Goal: Transaction & Acquisition: Purchase product/service

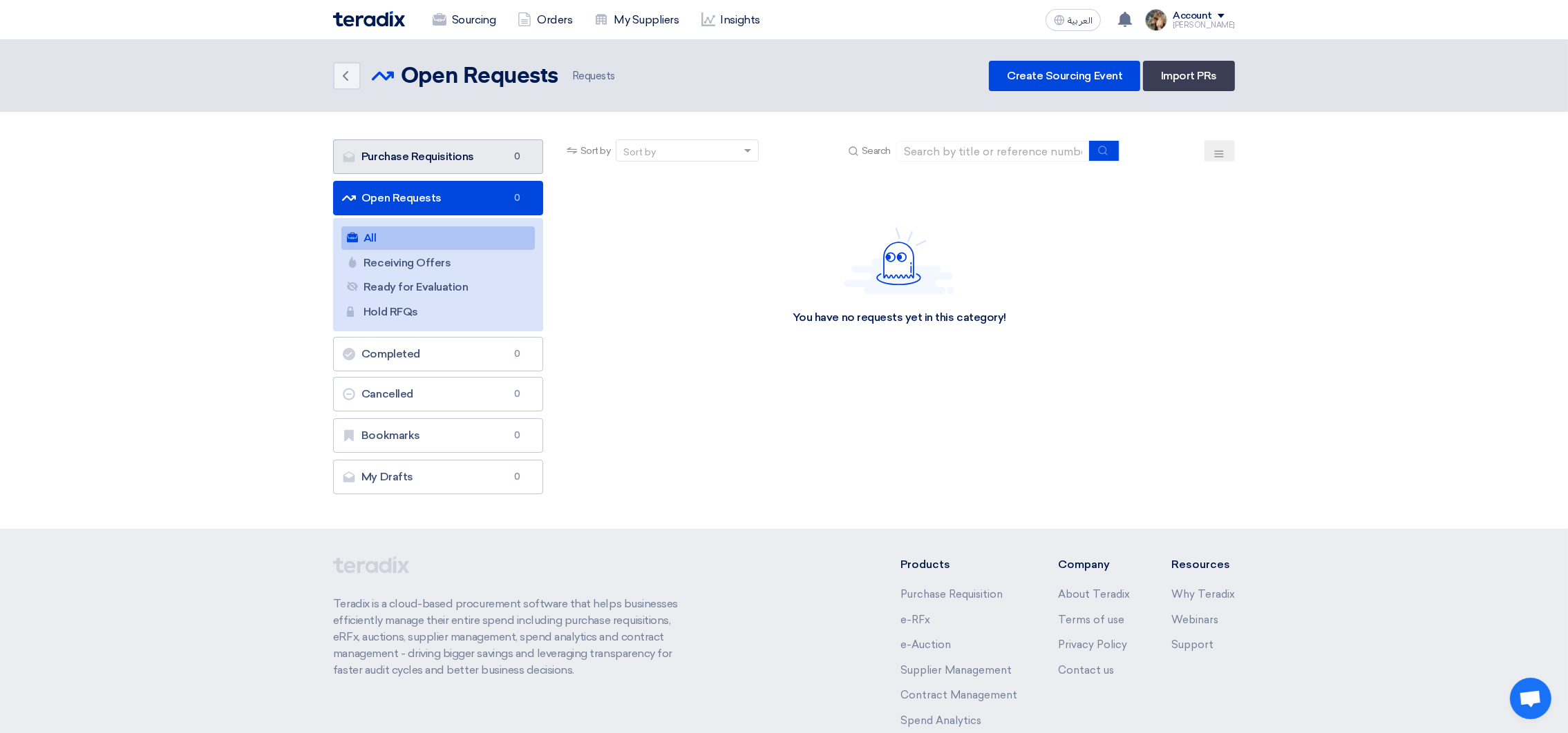
click at [420, 156] on link "Purchase Requisitions Purchase Requisitions 0" at bounding box center [438, 156] width 210 height 35
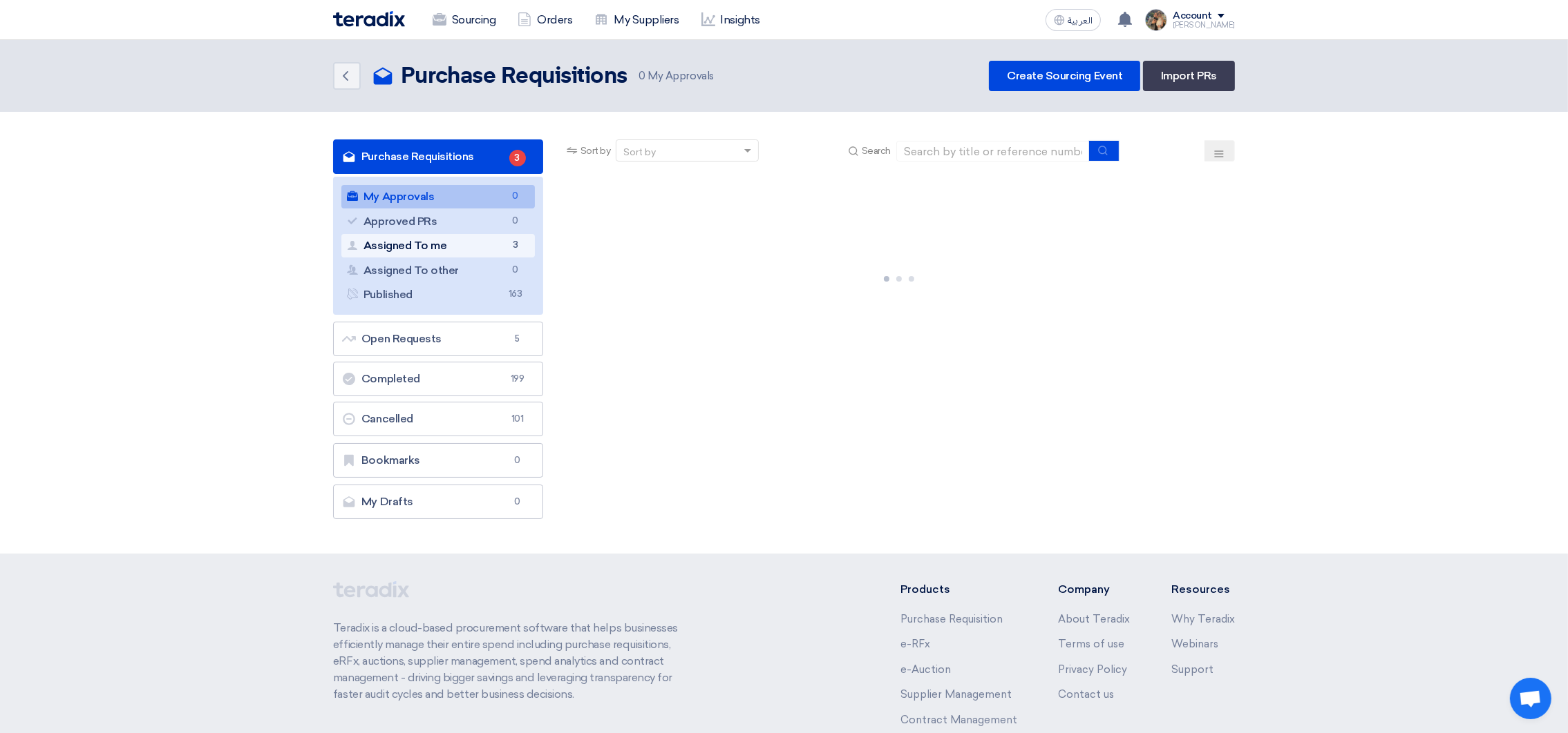
click at [473, 248] on link "Assigned To me Assigned To me 3" at bounding box center [438, 246] width 194 height 23
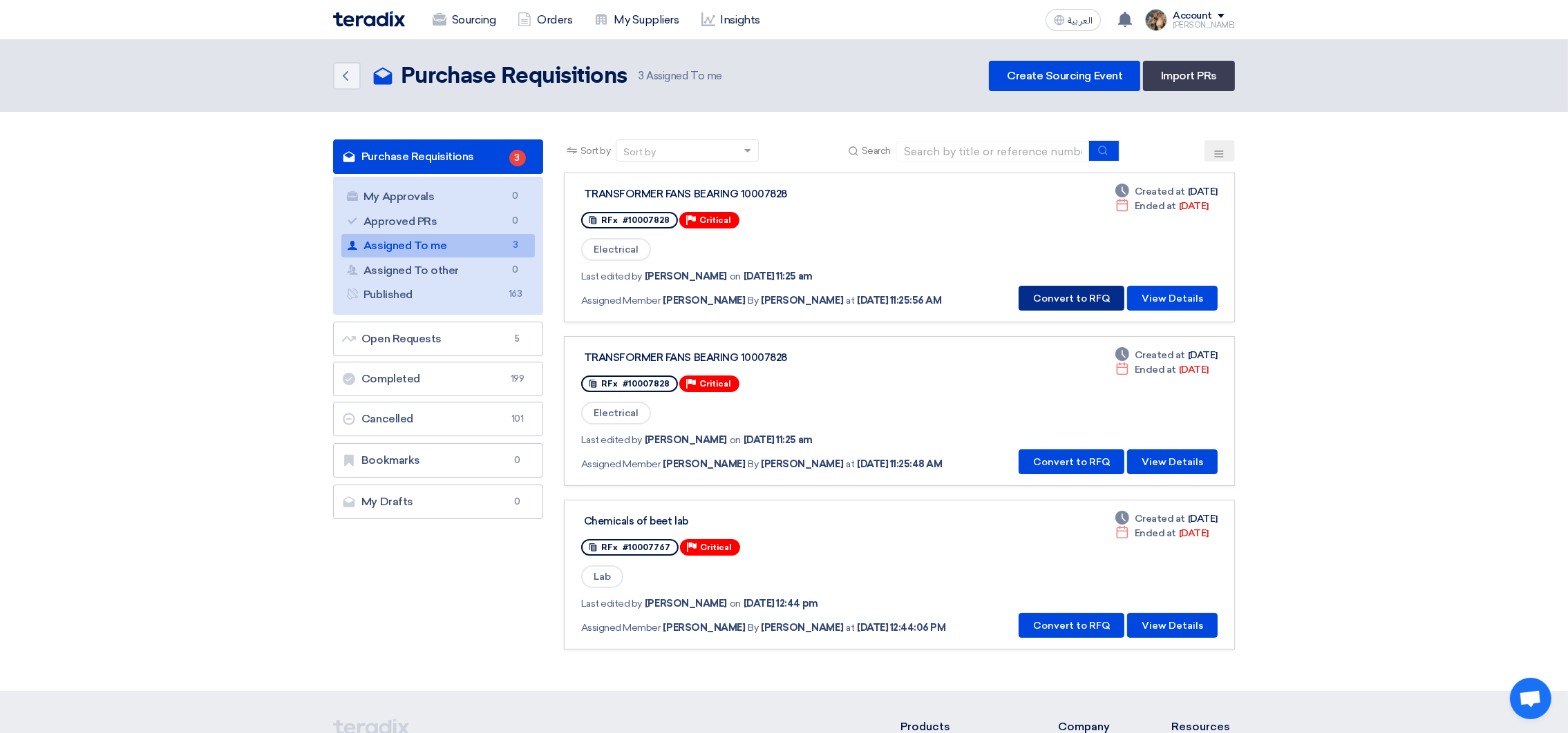
click at [1081, 292] on button "Convert to RFQ" at bounding box center [1071, 298] width 106 height 25
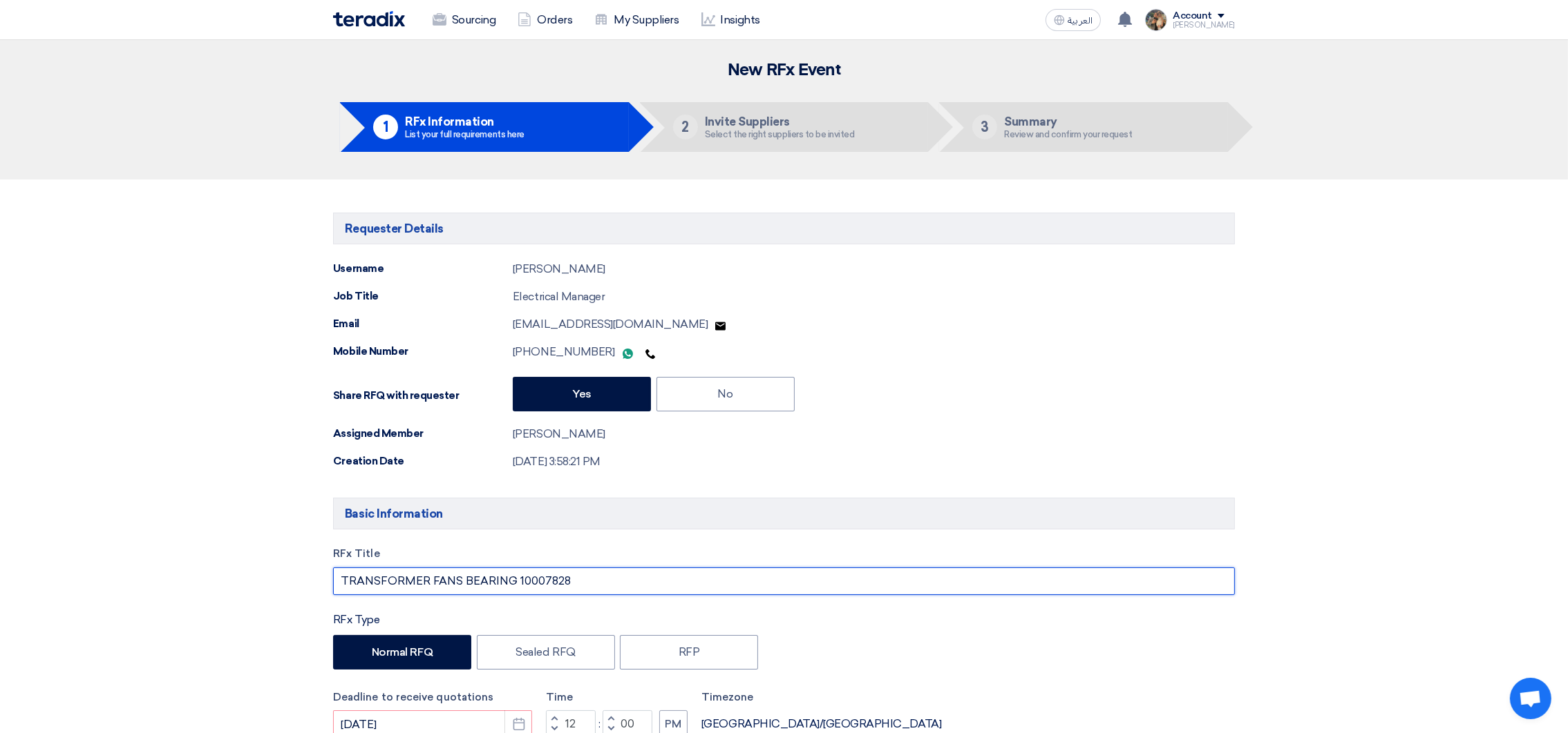
click at [511, 581] on input "TRANSFORMER FANS BEARING 10007828" at bounding box center [784, 581] width 902 height 28
click at [518, 589] on input "TRANSFORMER FANS BEARING PR #10007828" at bounding box center [784, 581] width 902 height 28
drag, startPoint x: 518, startPoint y: 589, endPoint x: 571, endPoint y: 587, distance: 53.0
click at [571, 587] on input "TRANSFORMER FANS BEARING PR #10007828" at bounding box center [784, 581] width 902 height 28
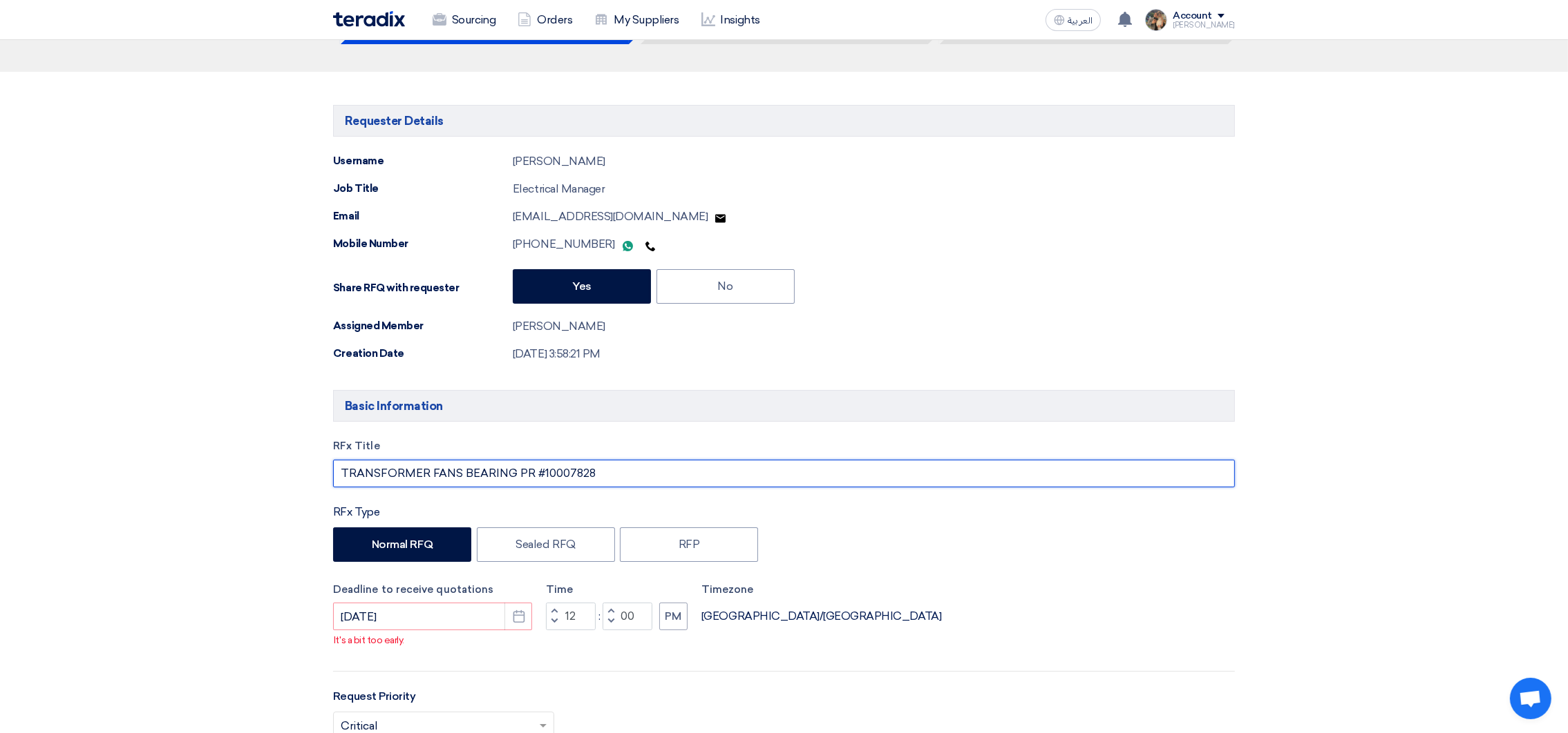
scroll to position [207, 0]
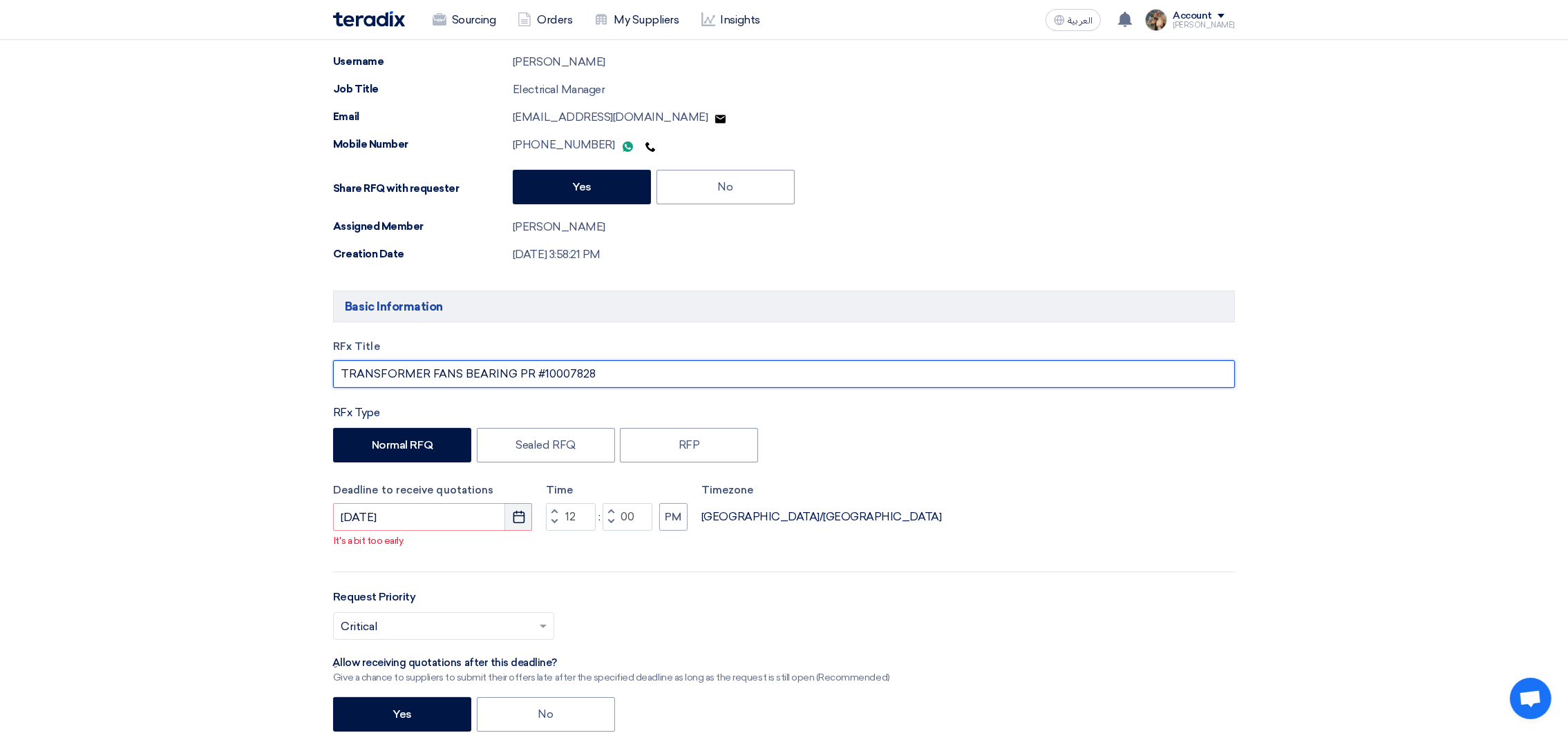
type input "TRANSFORMER FANS BEARING PR #10007828"
click at [519, 528] on button "Pick a date" at bounding box center [518, 516] width 28 height 28
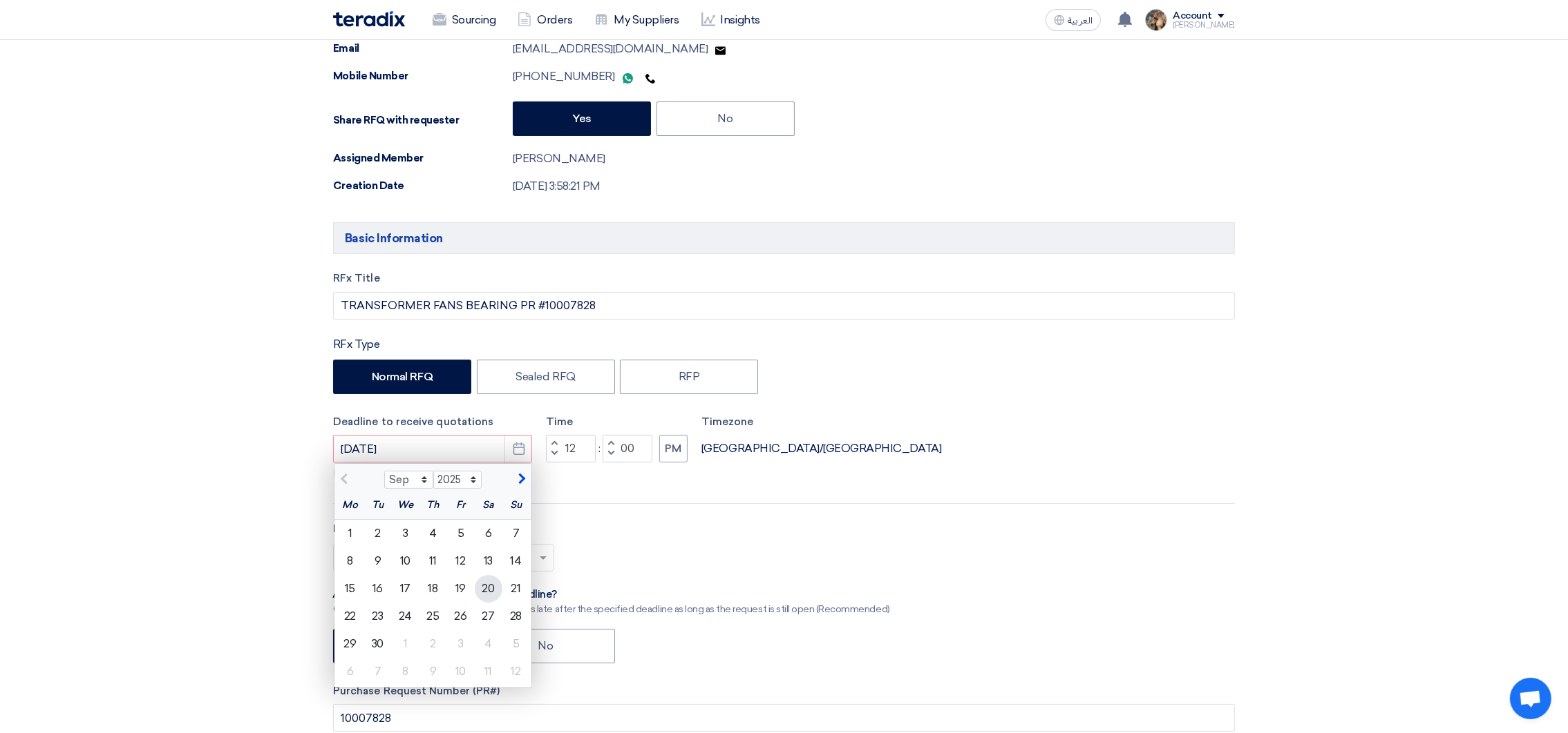
scroll to position [310, 0]
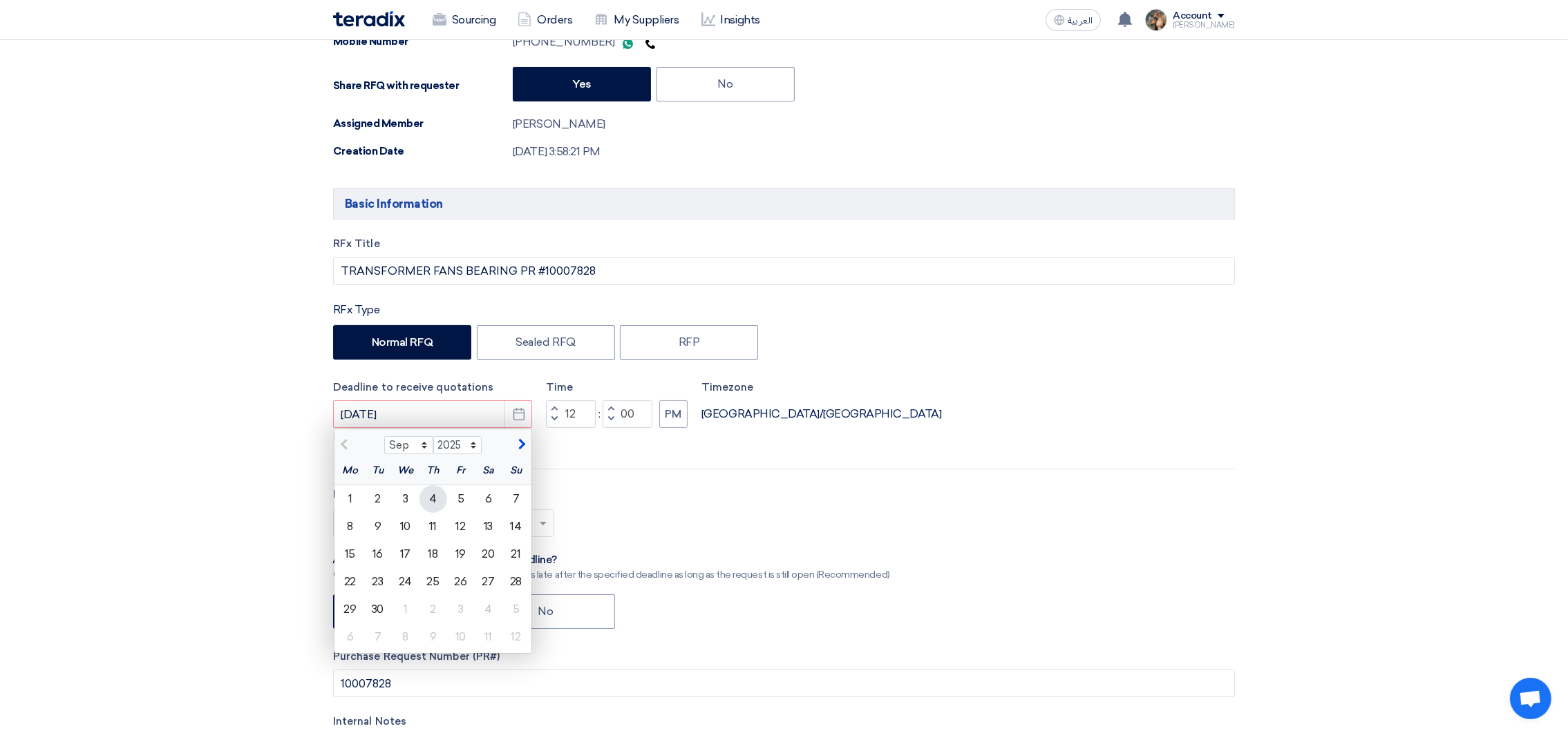
click at [432, 500] on div "4" at bounding box center [432, 499] width 28 height 28
type input "[DATE]"
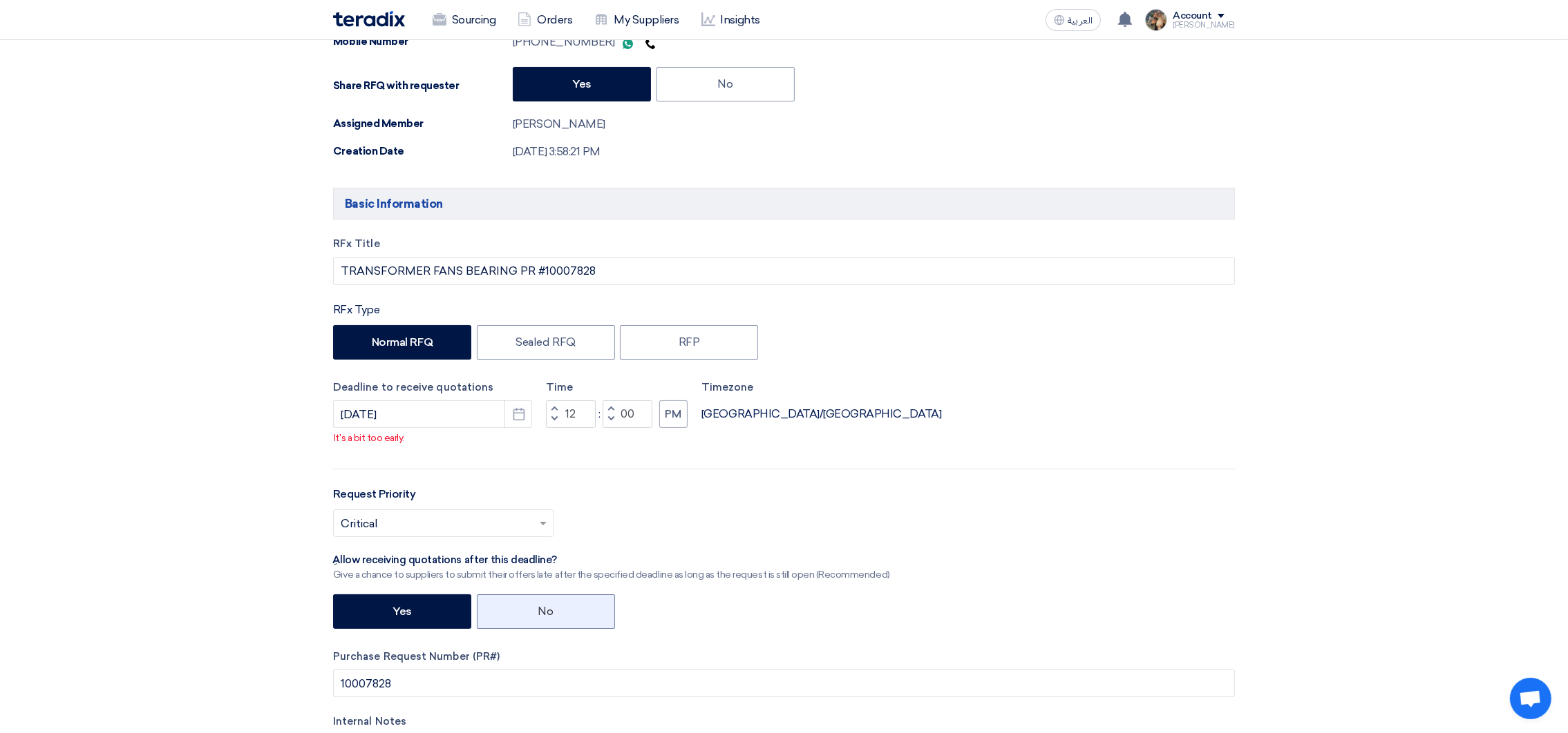
click at [501, 620] on label "No" at bounding box center [546, 611] width 139 height 35
click at [538, 615] on input "No" at bounding box center [542, 611] width 9 height 9
radio input "true"
click at [506, 535] on input "text" at bounding box center [437, 525] width 192 height 23
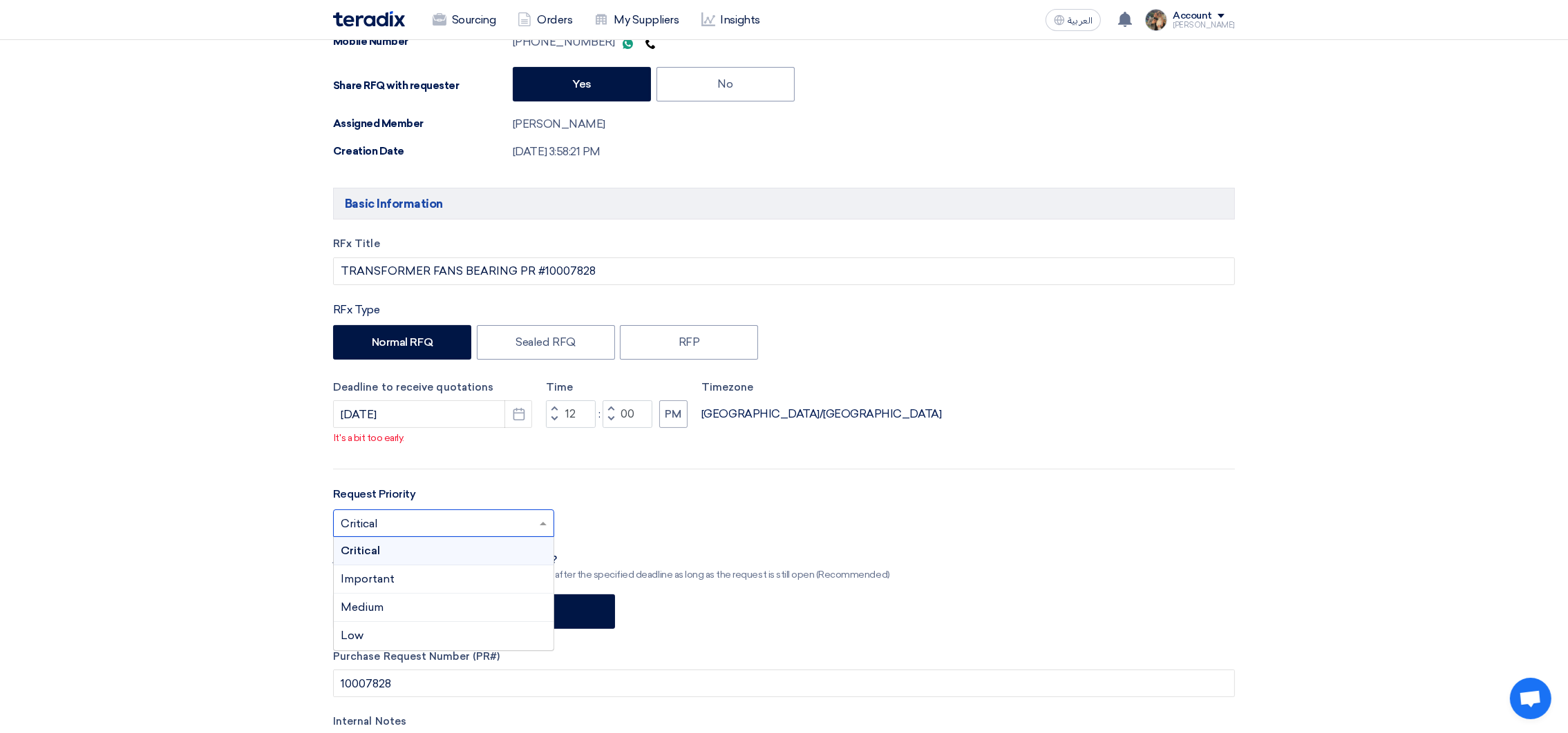
click at [475, 486] on div "RFx Title TRANSFORMER FANS BEARING PR #10007828 RFx Type Normal RFQ Sealed RFQ …" at bounding box center [783, 527] width 923 height 583
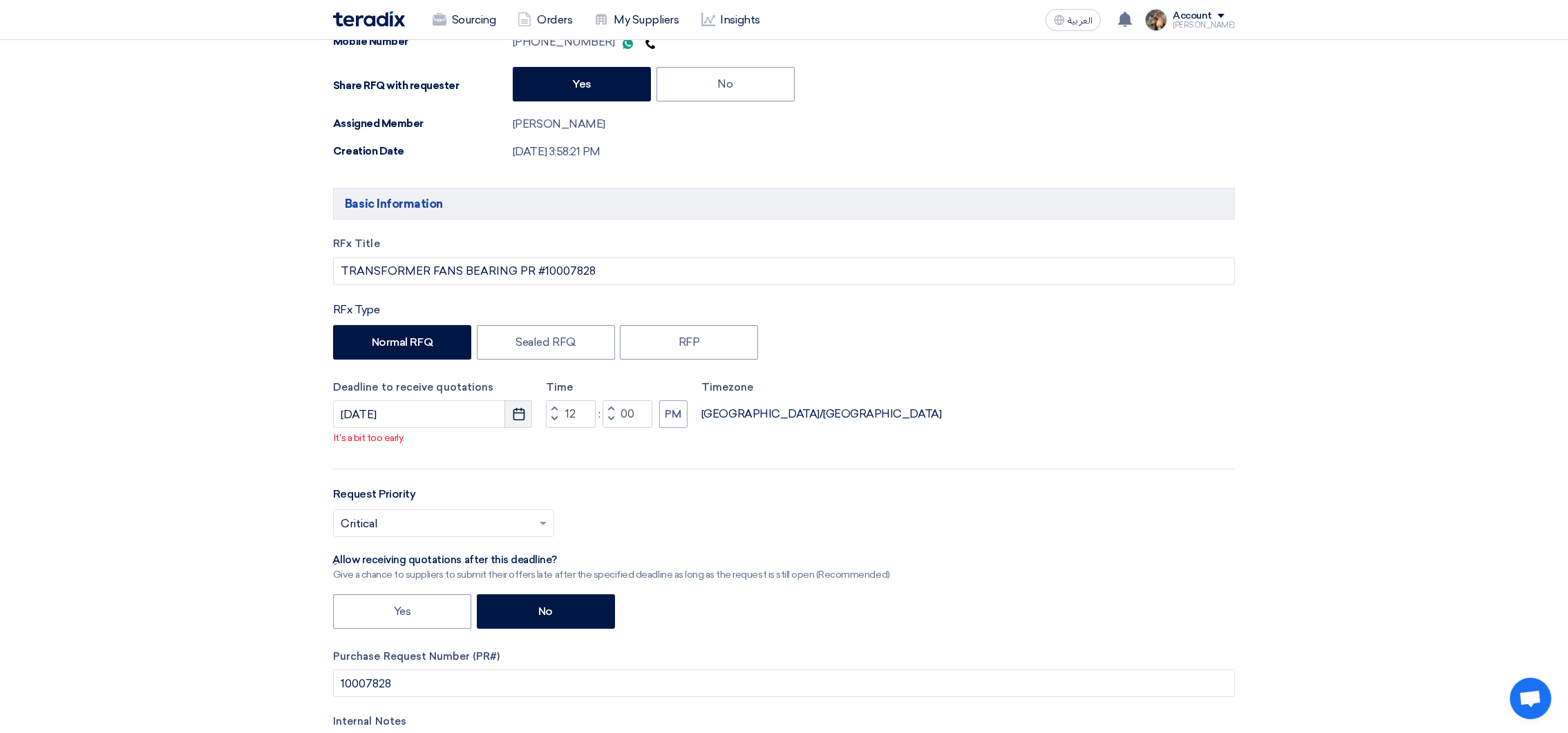
click at [512, 421] on icon "Pick a date" at bounding box center [519, 414] width 14 height 14
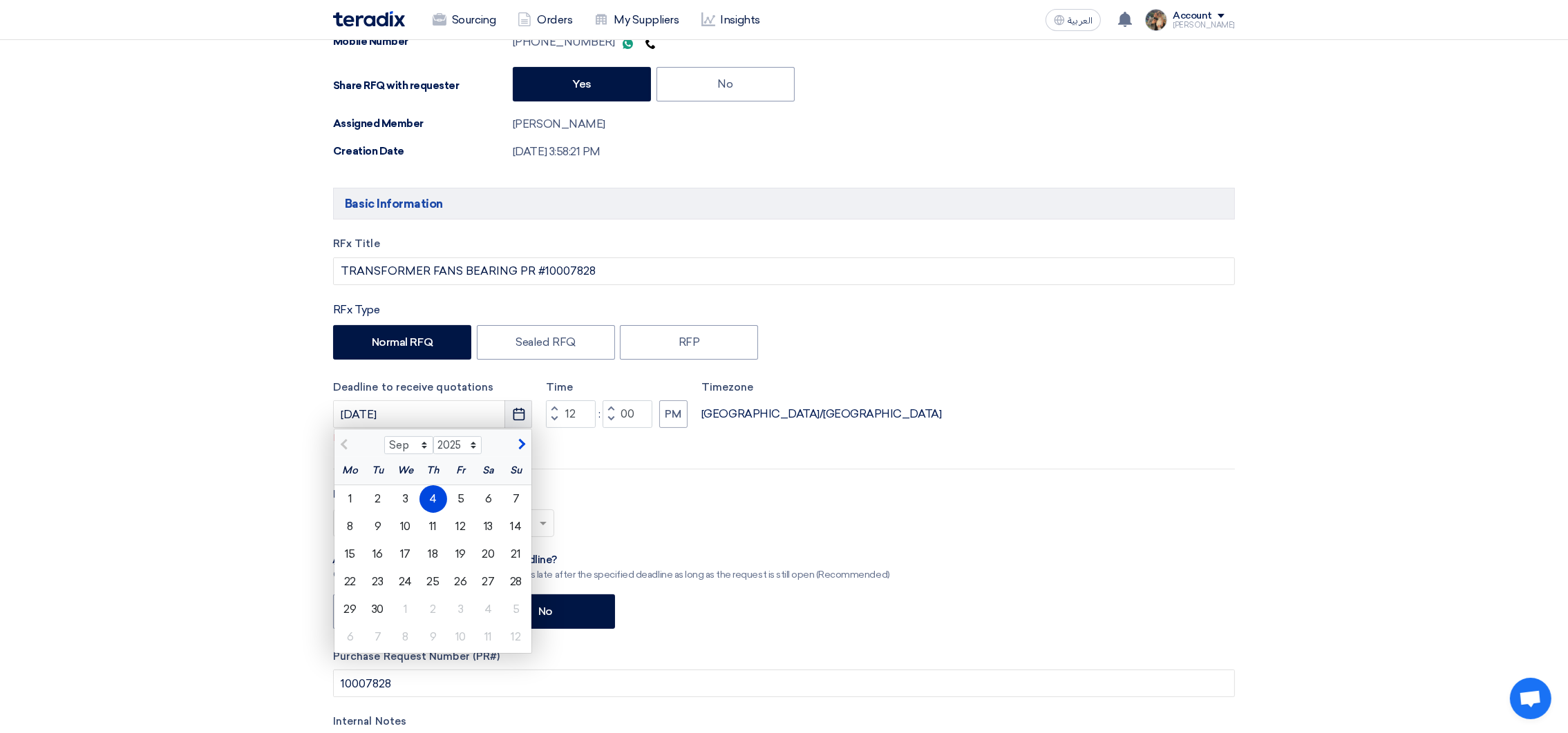
click at [512, 421] on icon "Pick a date" at bounding box center [519, 414] width 14 height 14
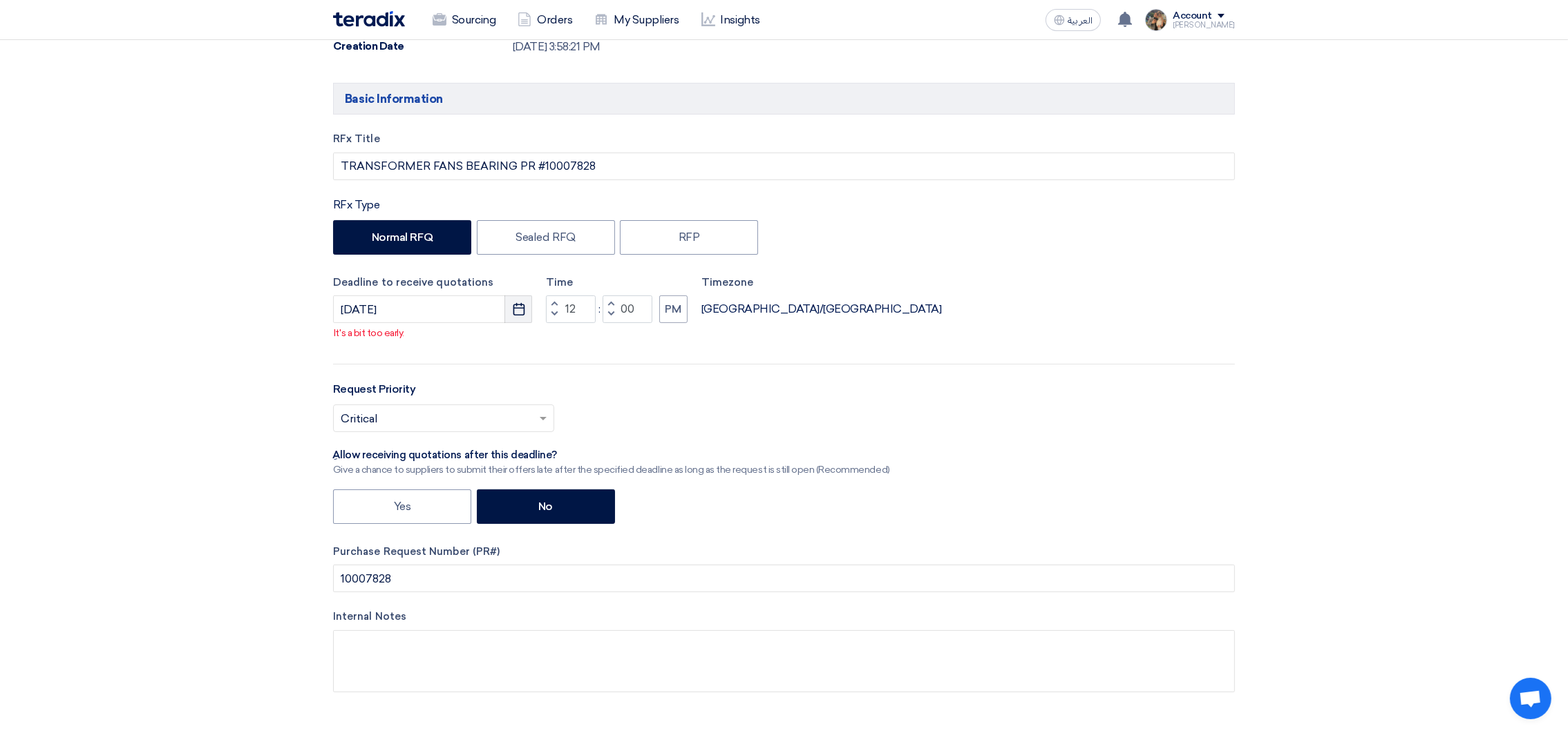
scroll to position [517, 0]
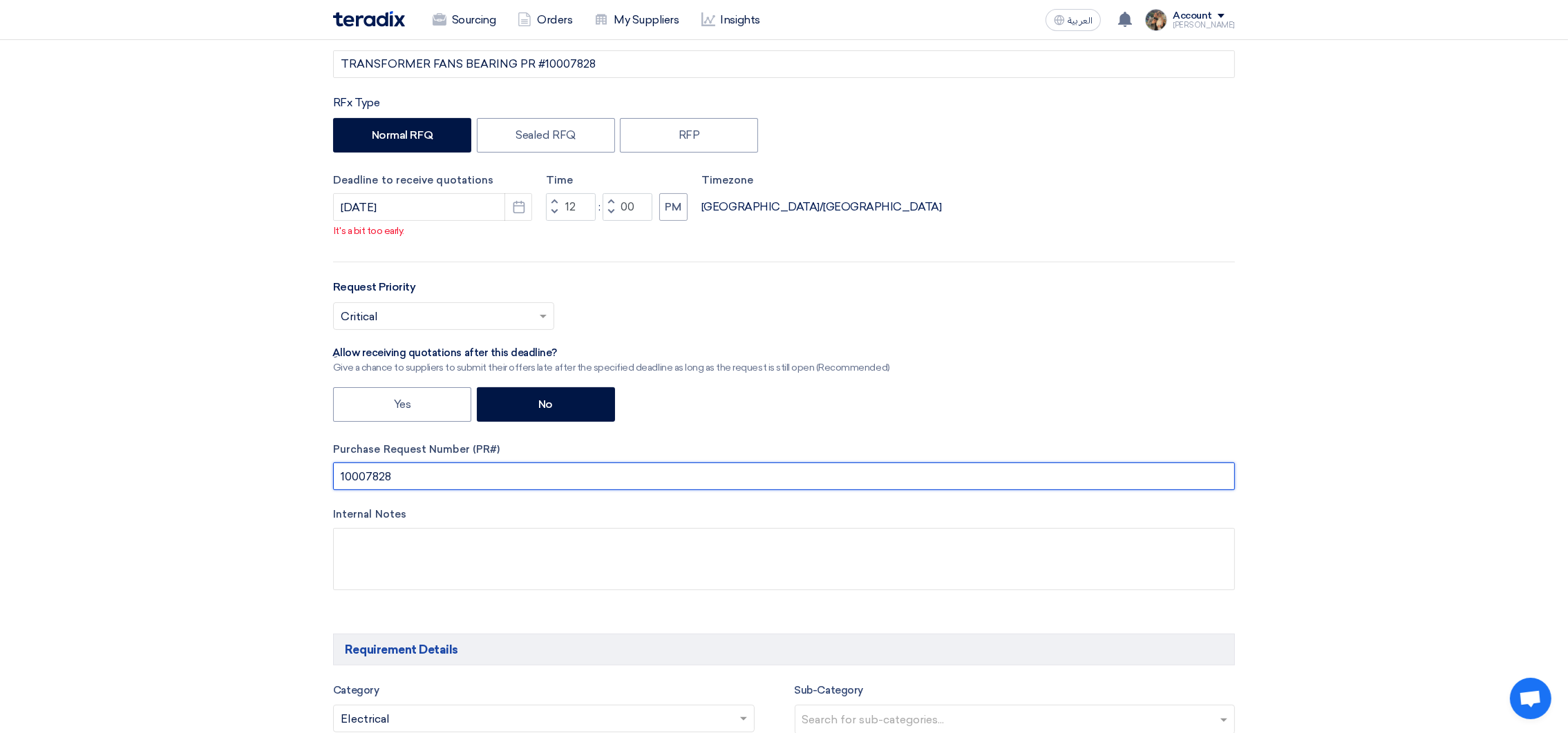
click at [384, 487] on input "10007828" at bounding box center [784, 476] width 902 height 28
click at [381, 487] on input "10007828" at bounding box center [784, 476] width 902 height 28
click at [378, 484] on input "10007828" at bounding box center [784, 476] width 902 height 28
paste input "PR #"
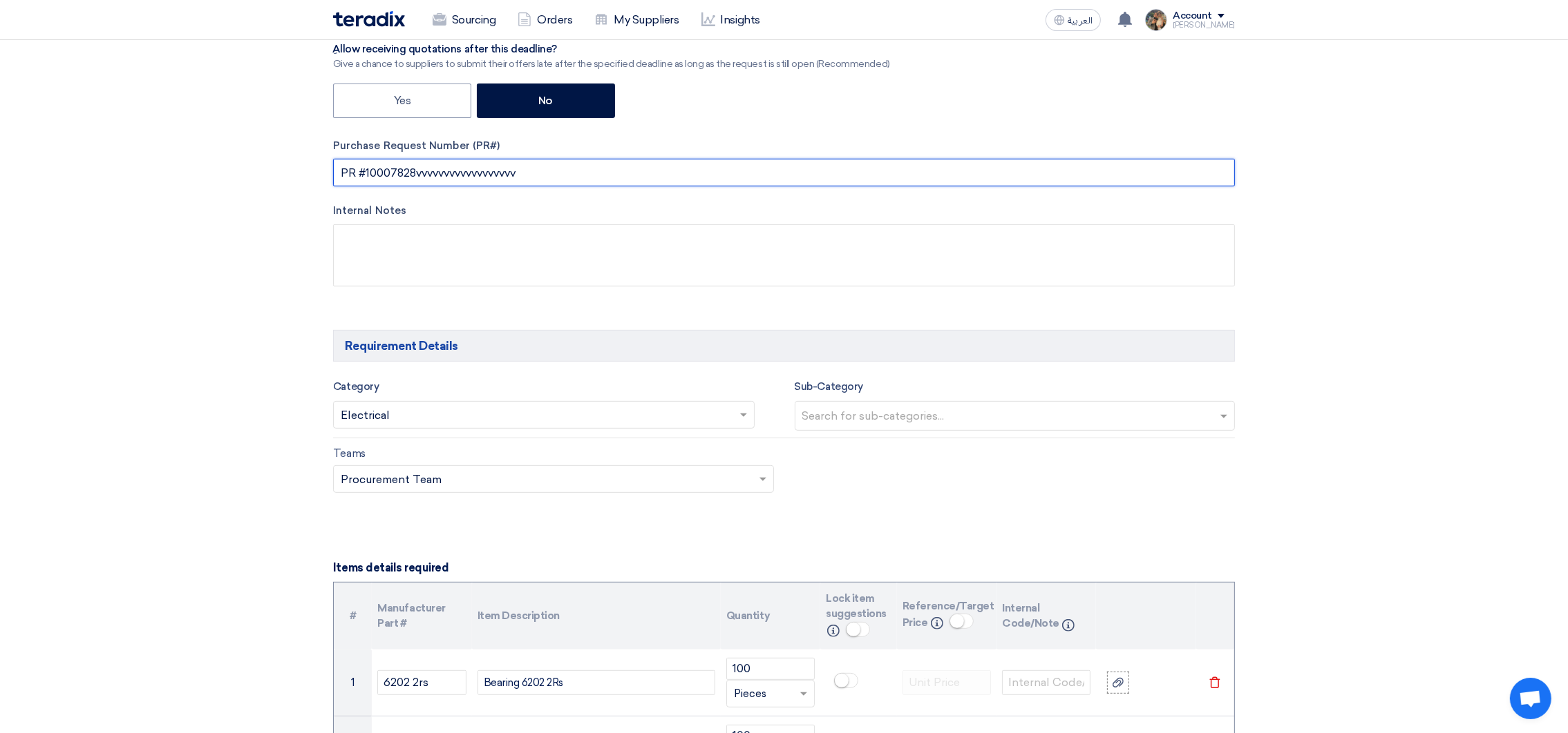
scroll to position [829, 0]
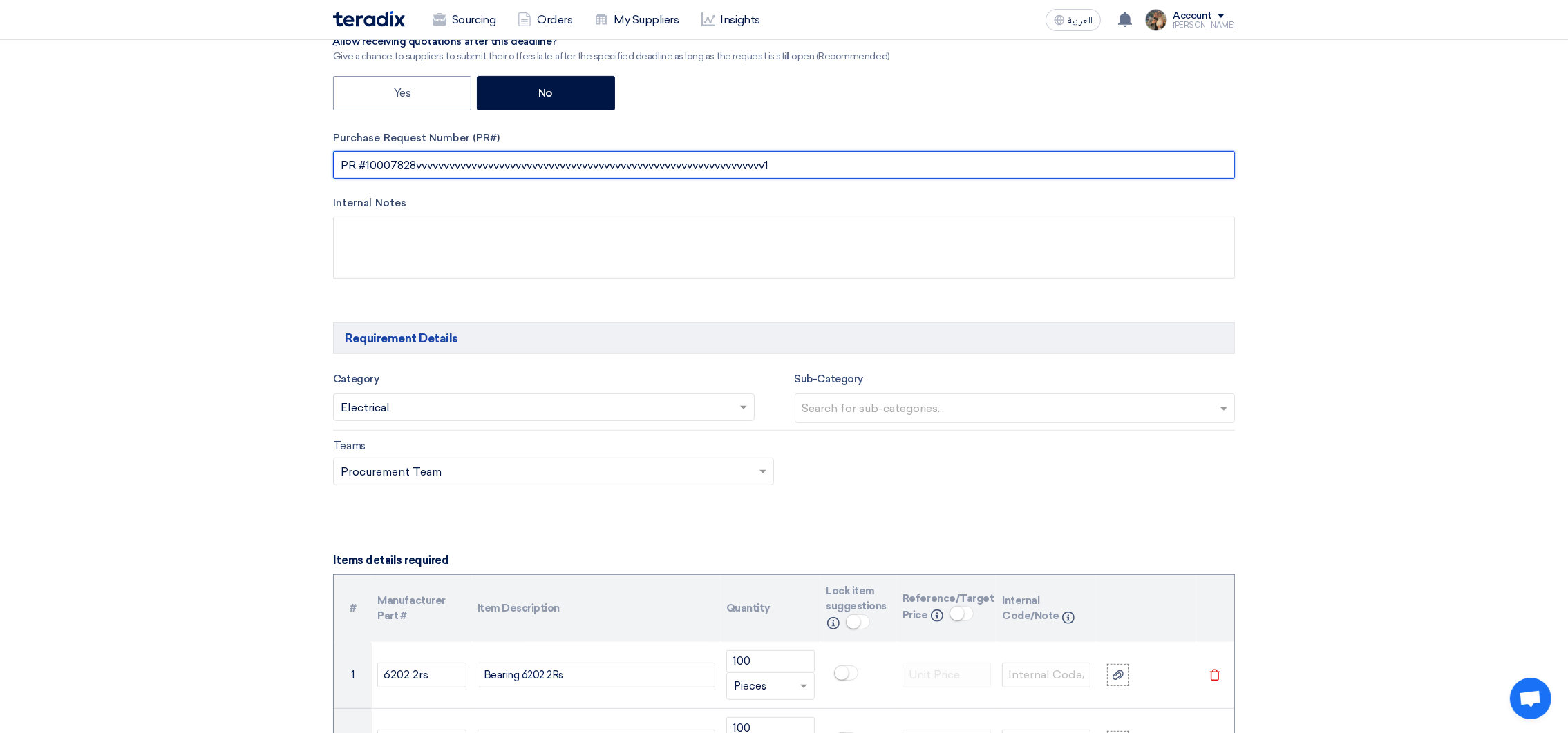
drag, startPoint x: 414, startPoint y: 171, endPoint x: 865, endPoint y: 201, distance: 452.0
click at [865, 201] on div "RFx Title TRANSFORMER FANS BEARING PR #10007828 RFx Type Normal RFQ Sealed RFQ …" at bounding box center [783, 9] width 923 height 583
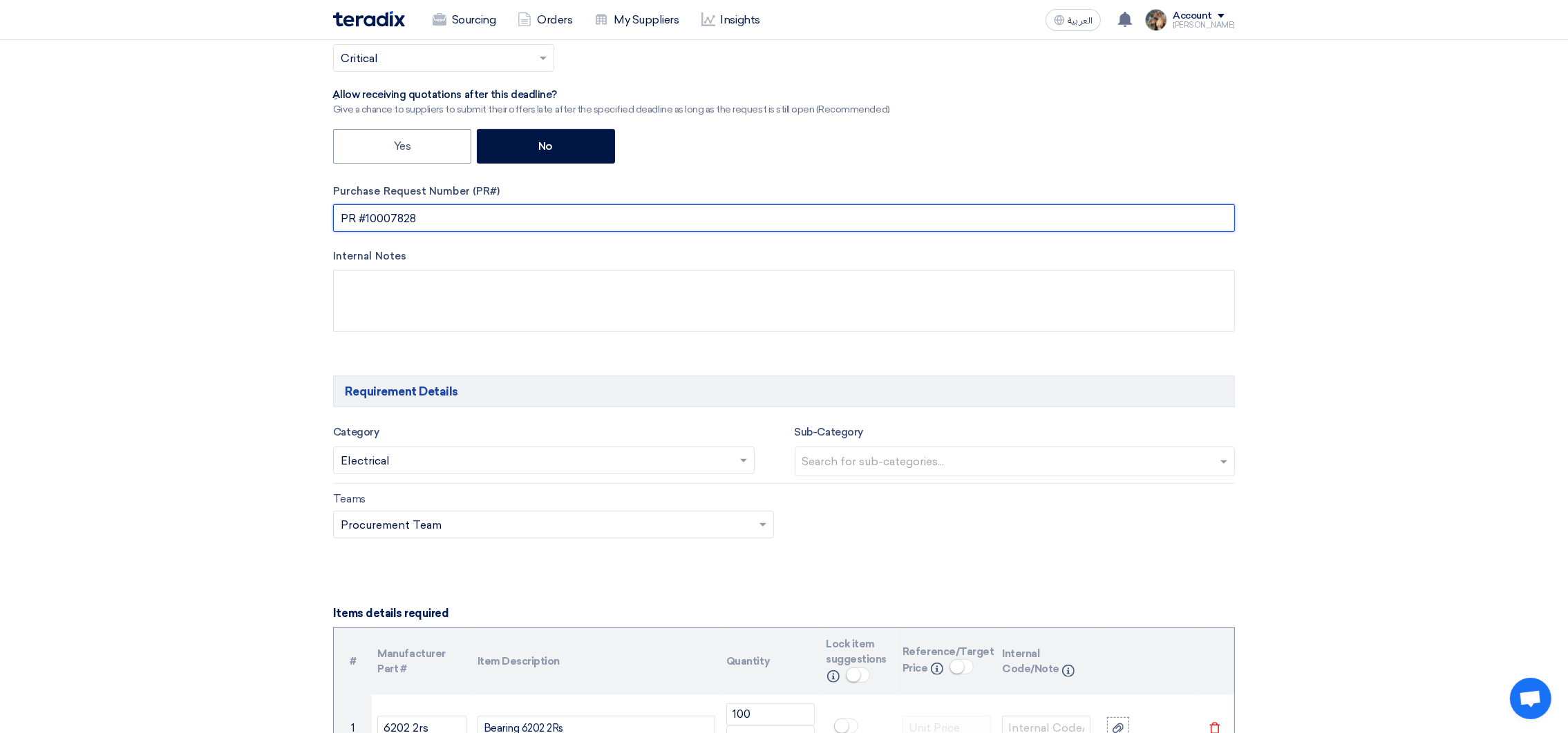
scroll to position [517, 0]
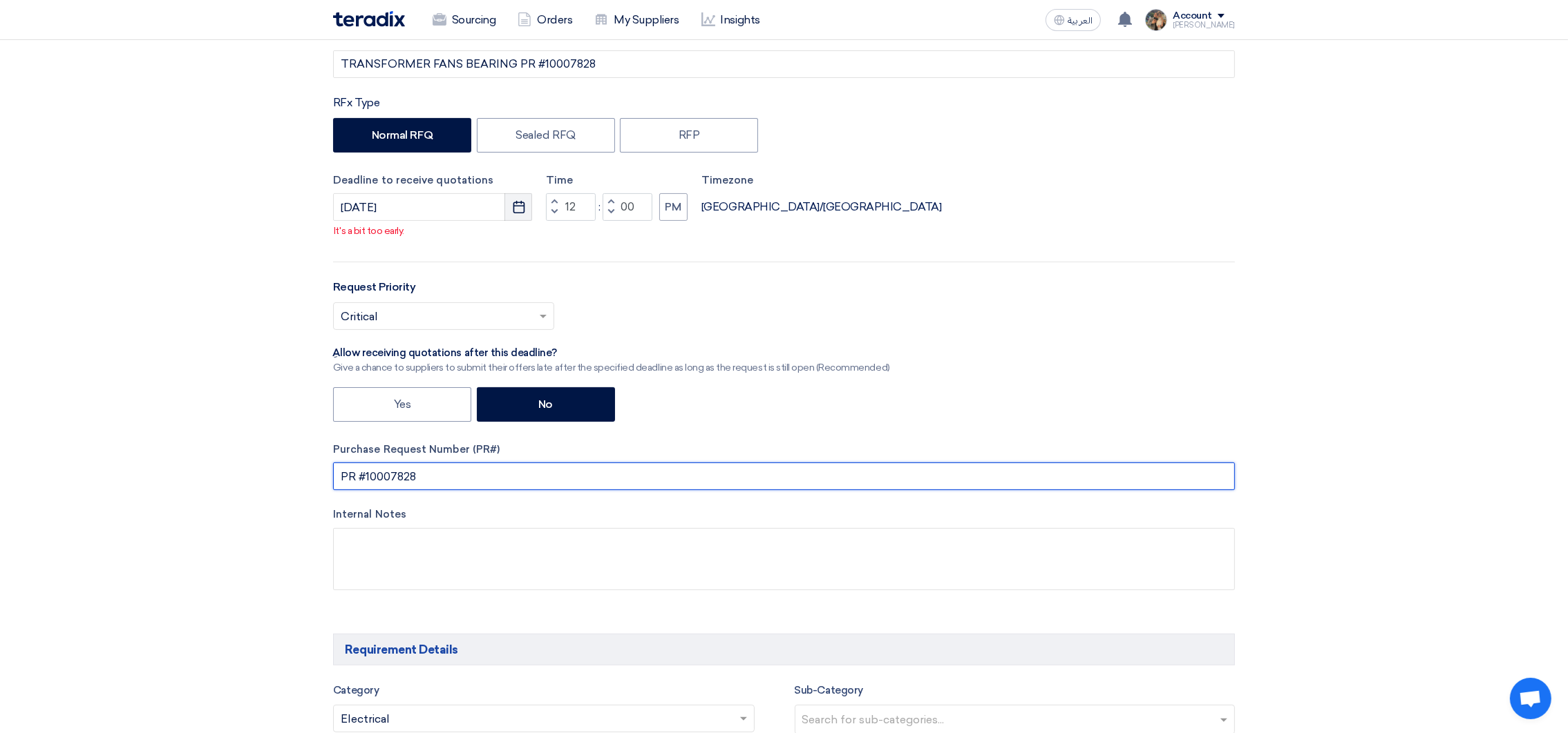
type input "PR #10007828"
click at [520, 201] on button "Pick a date" at bounding box center [518, 207] width 28 height 28
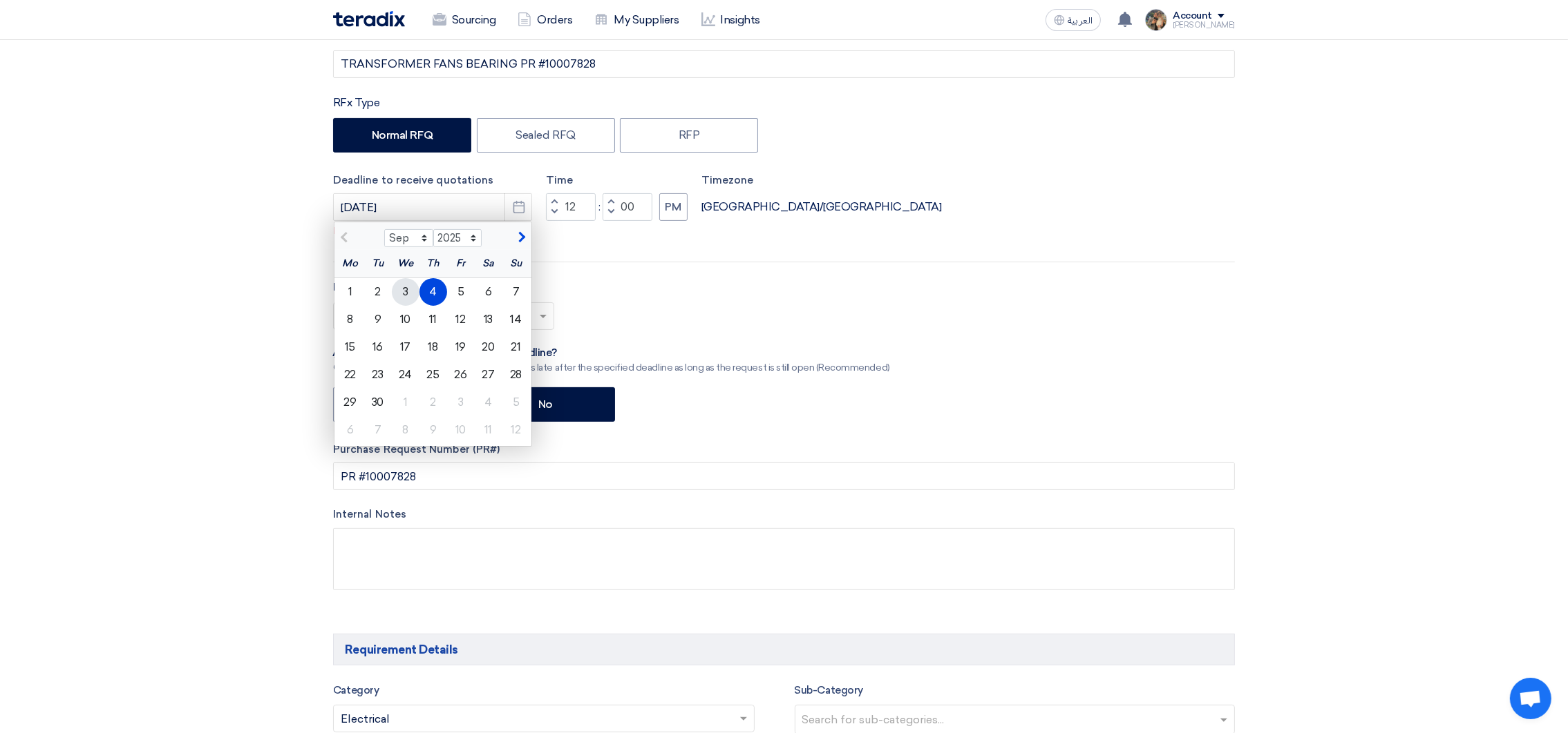
click at [416, 301] on div "3" at bounding box center [405, 292] width 28 height 28
type input "[DATE]"
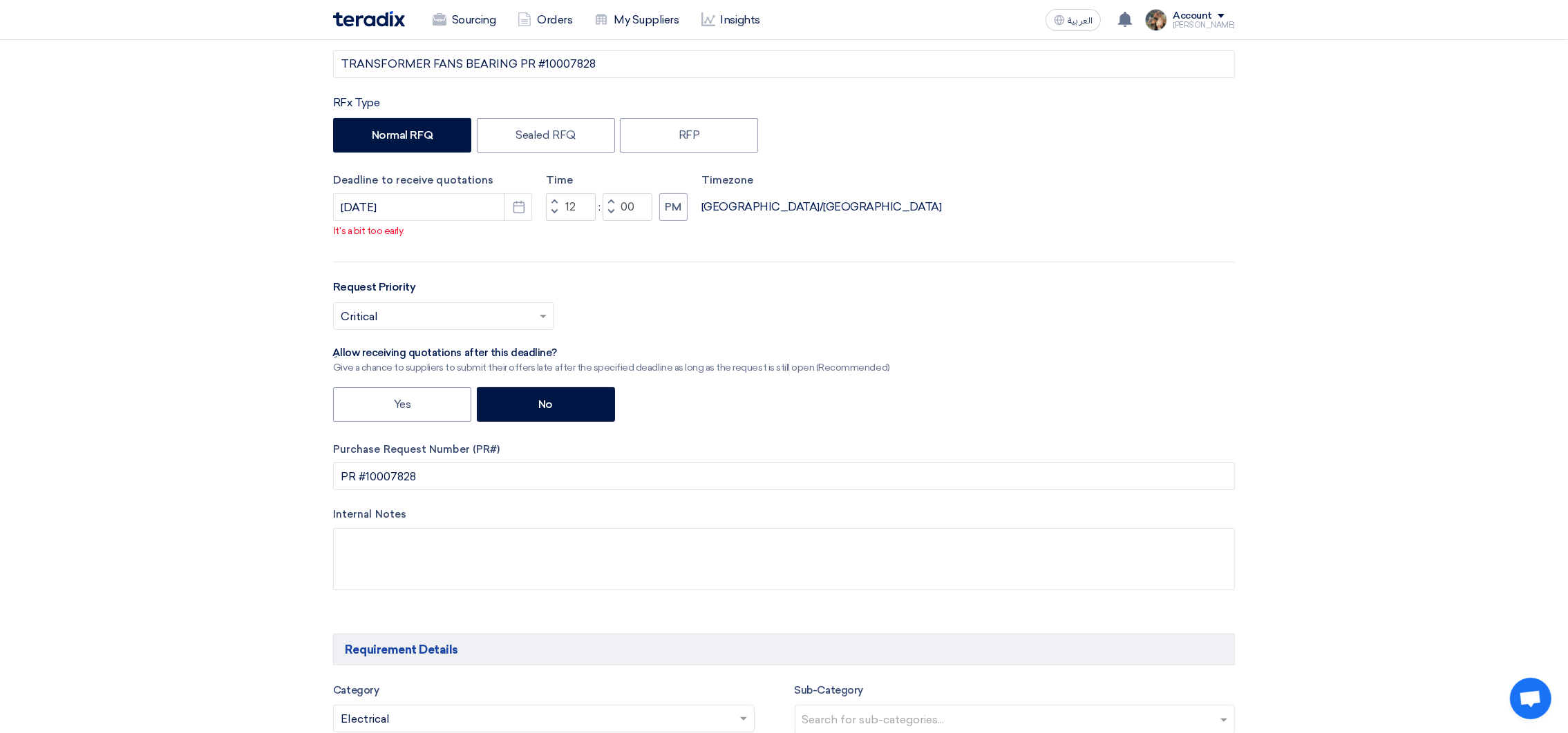
click at [606, 291] on div "Request Priority Select priority... × Critical ×" at bounding box center [784, 310] width 902 height 62
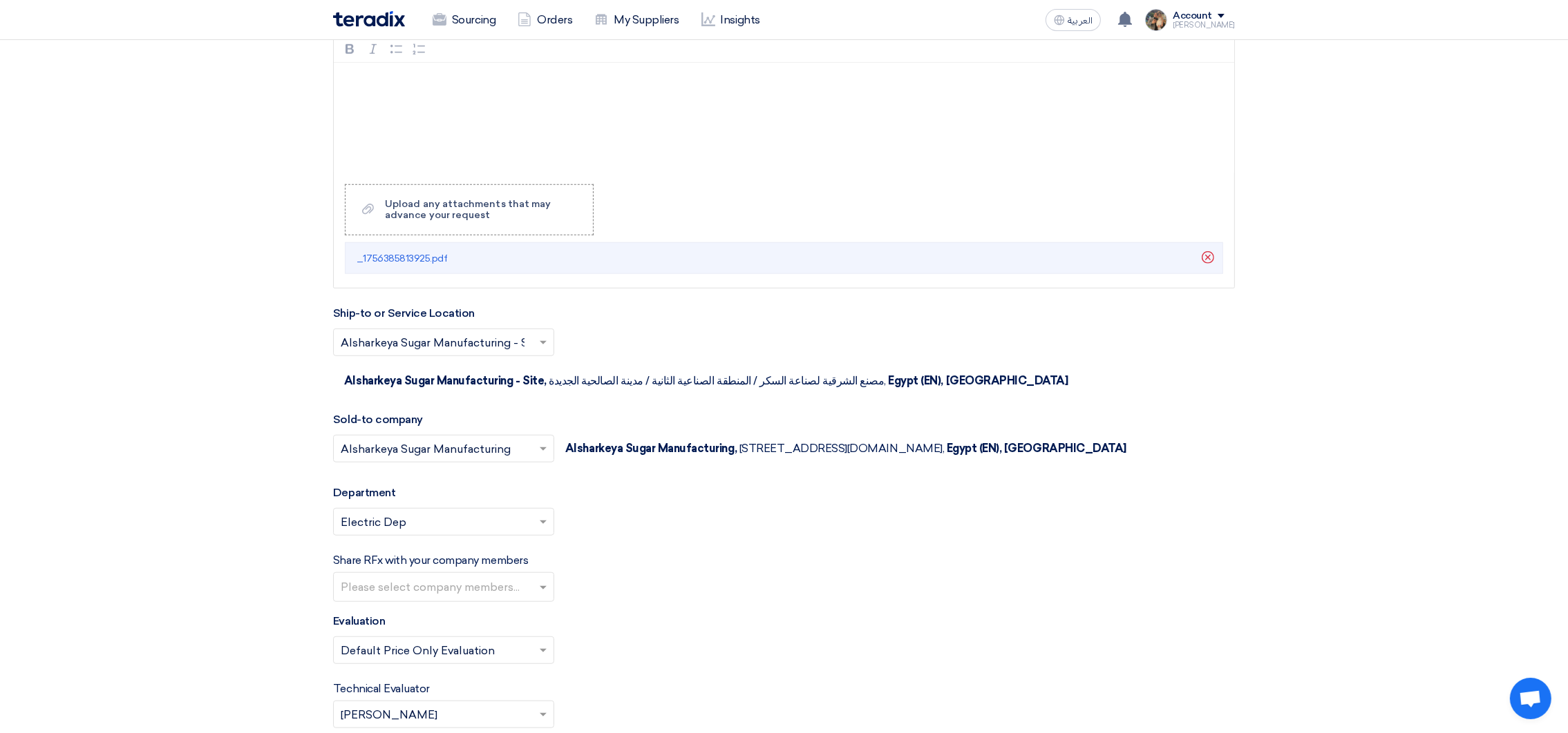
scroll to position [2071, 0]
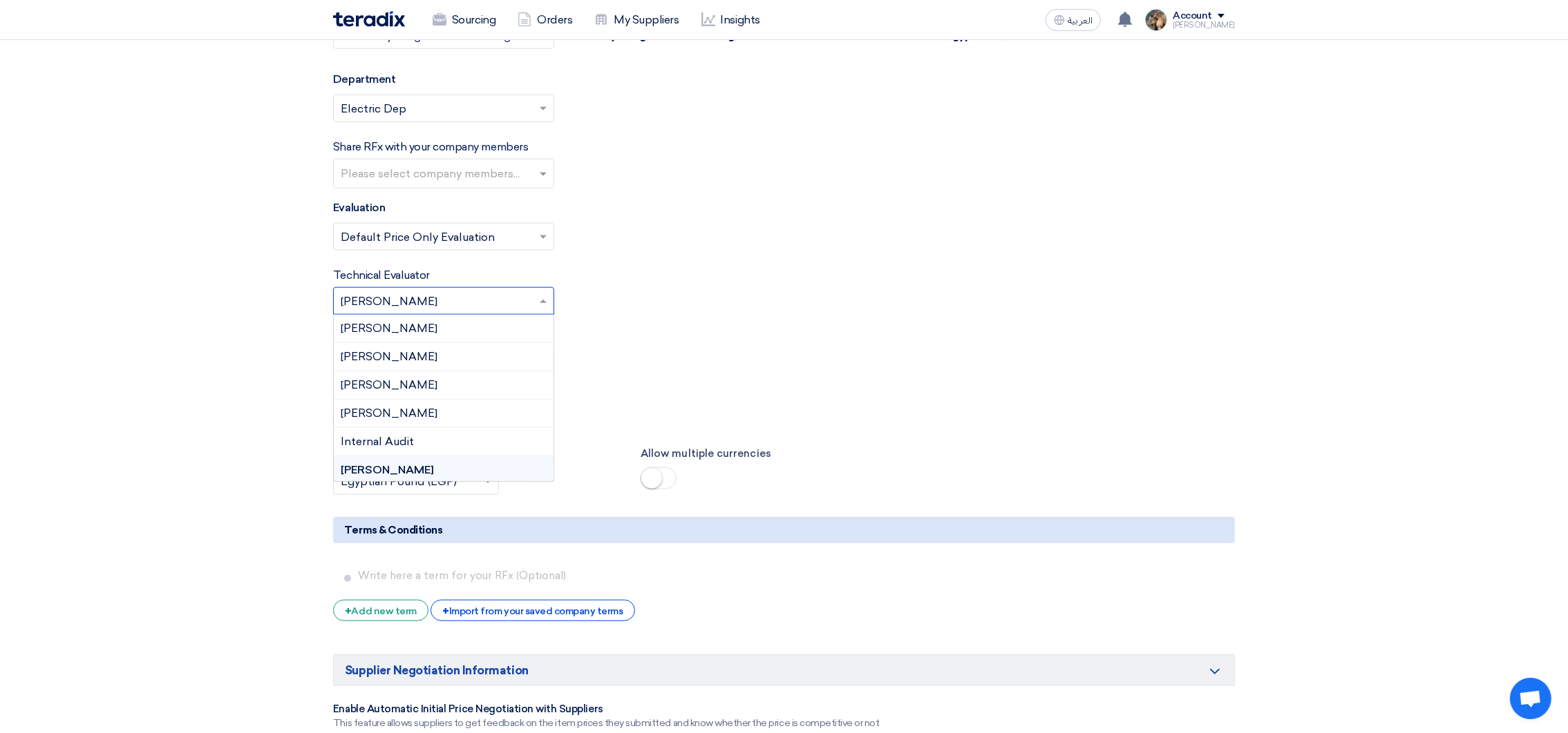
click at [455, 312] on input "text" at bounding box center [437, 303] width 192 height 23
click at [447, 339] on div "[PERSON_NAME]" at bounding box center [443, 329] width 219 height 28
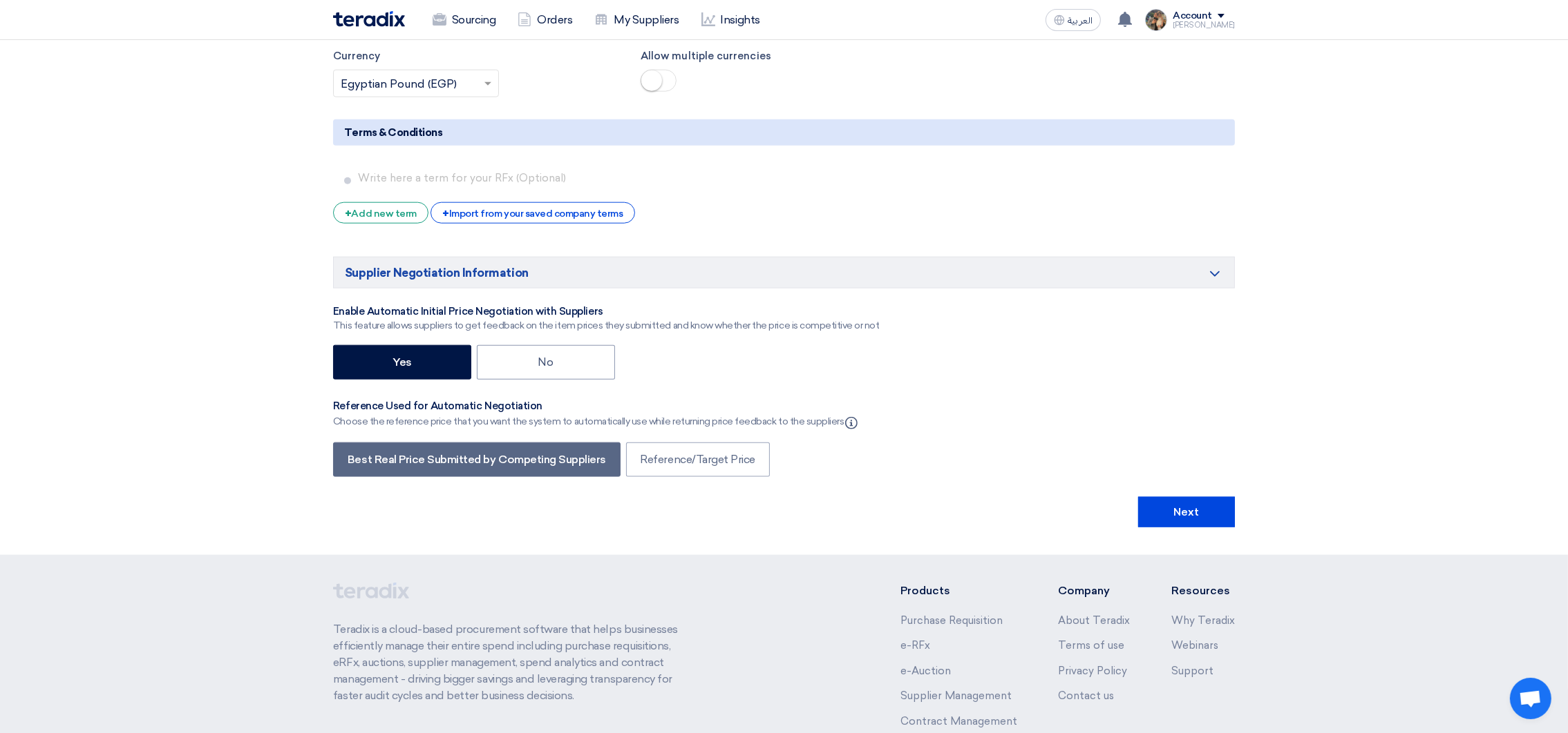
scroll to position [2589, 0]
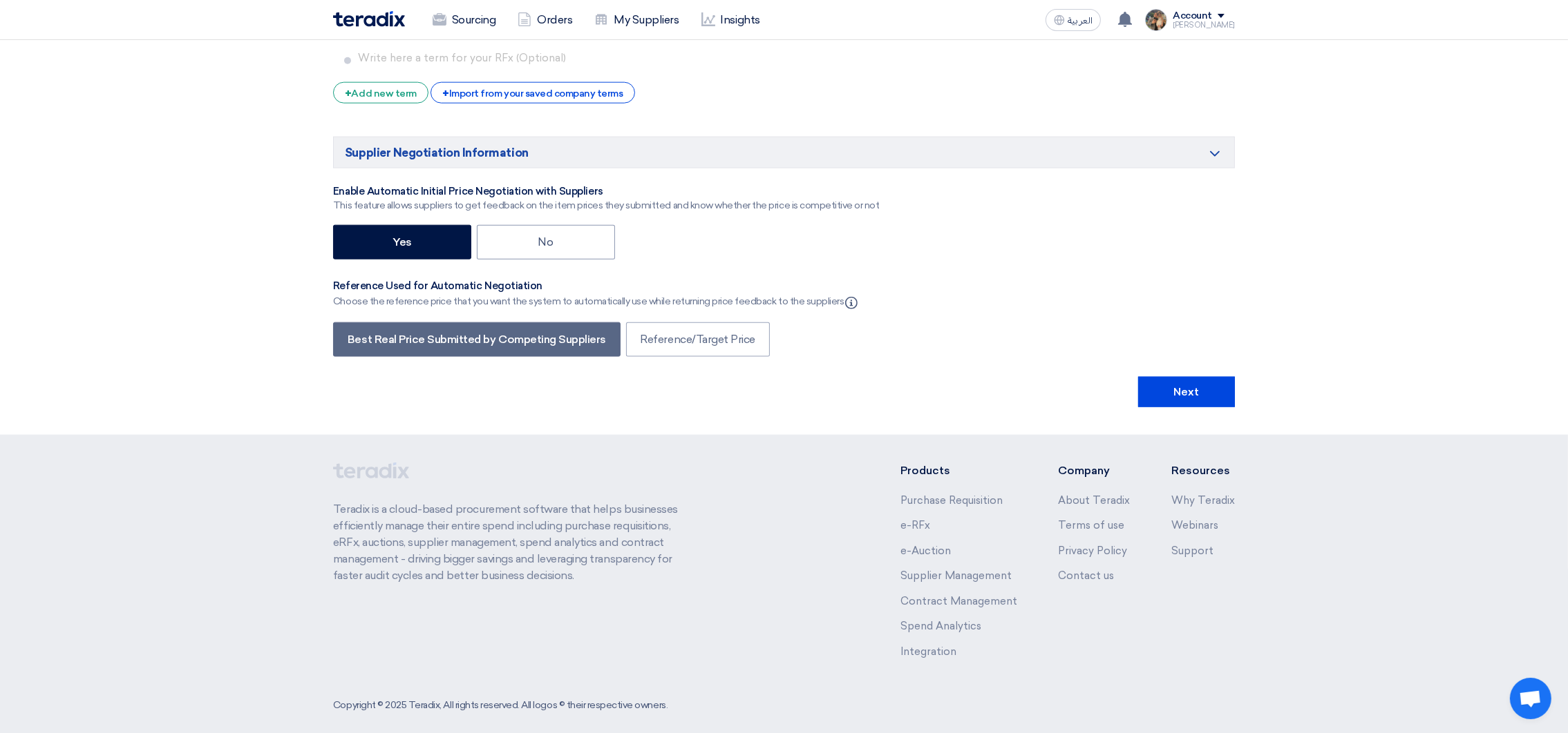
click at [1189, 407] on button "Next" at bounding box center [1186, 392] width 97 height 30
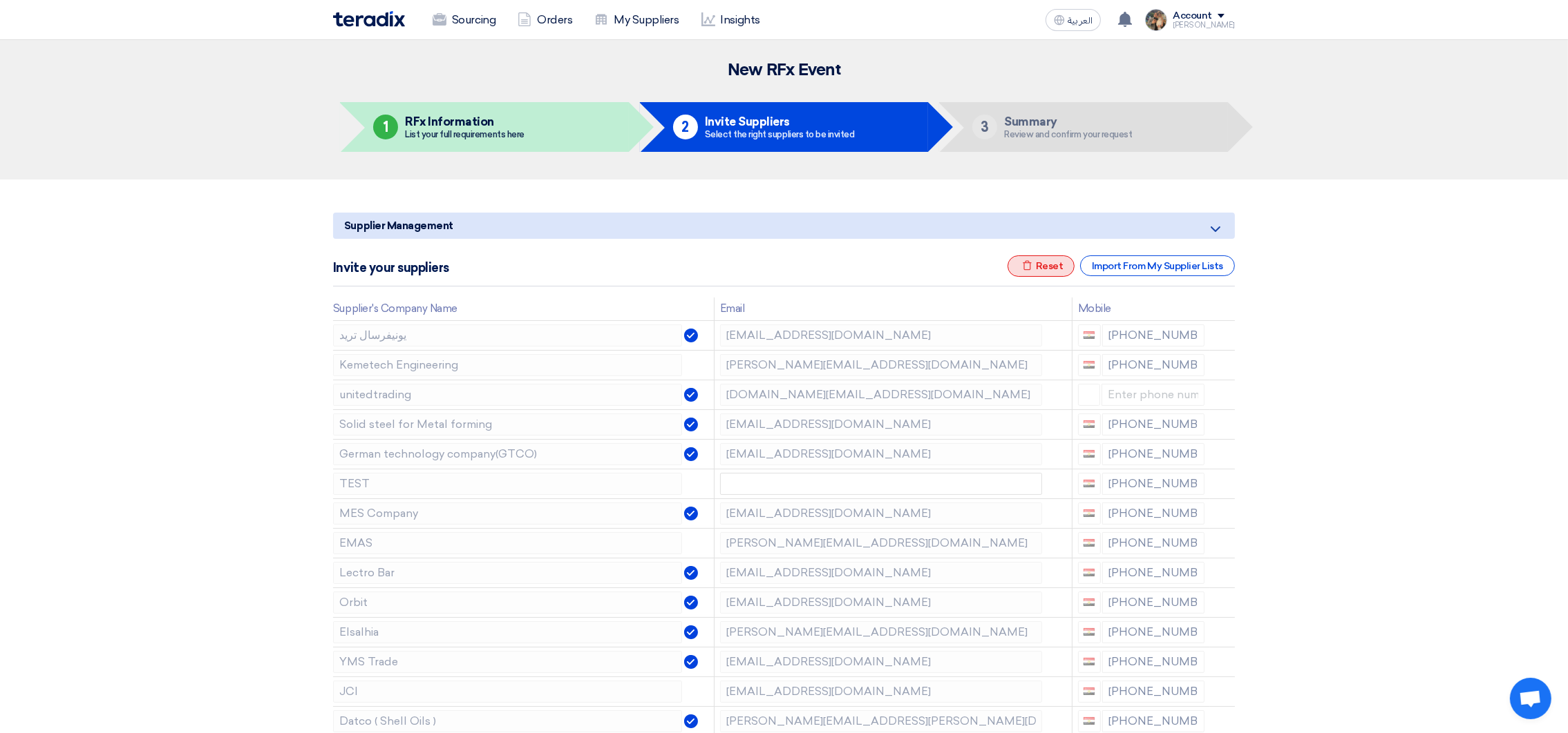
click at [1046, 274] on div "Excel file Reset" at bounding box center [1041, 266] width 67 height 21
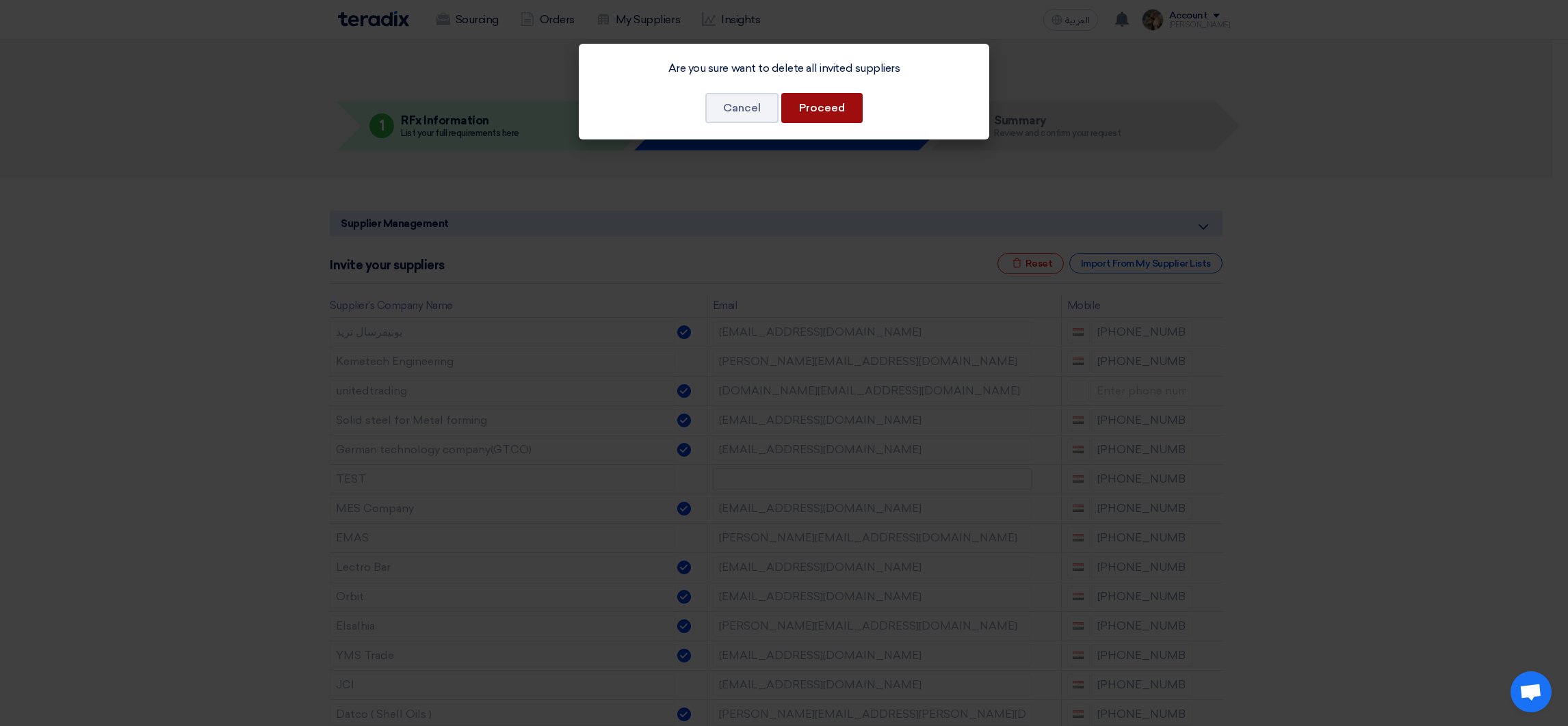
click at [851, 110] on button "Proceed" at bounding box center [822, 108] width 82 height 30
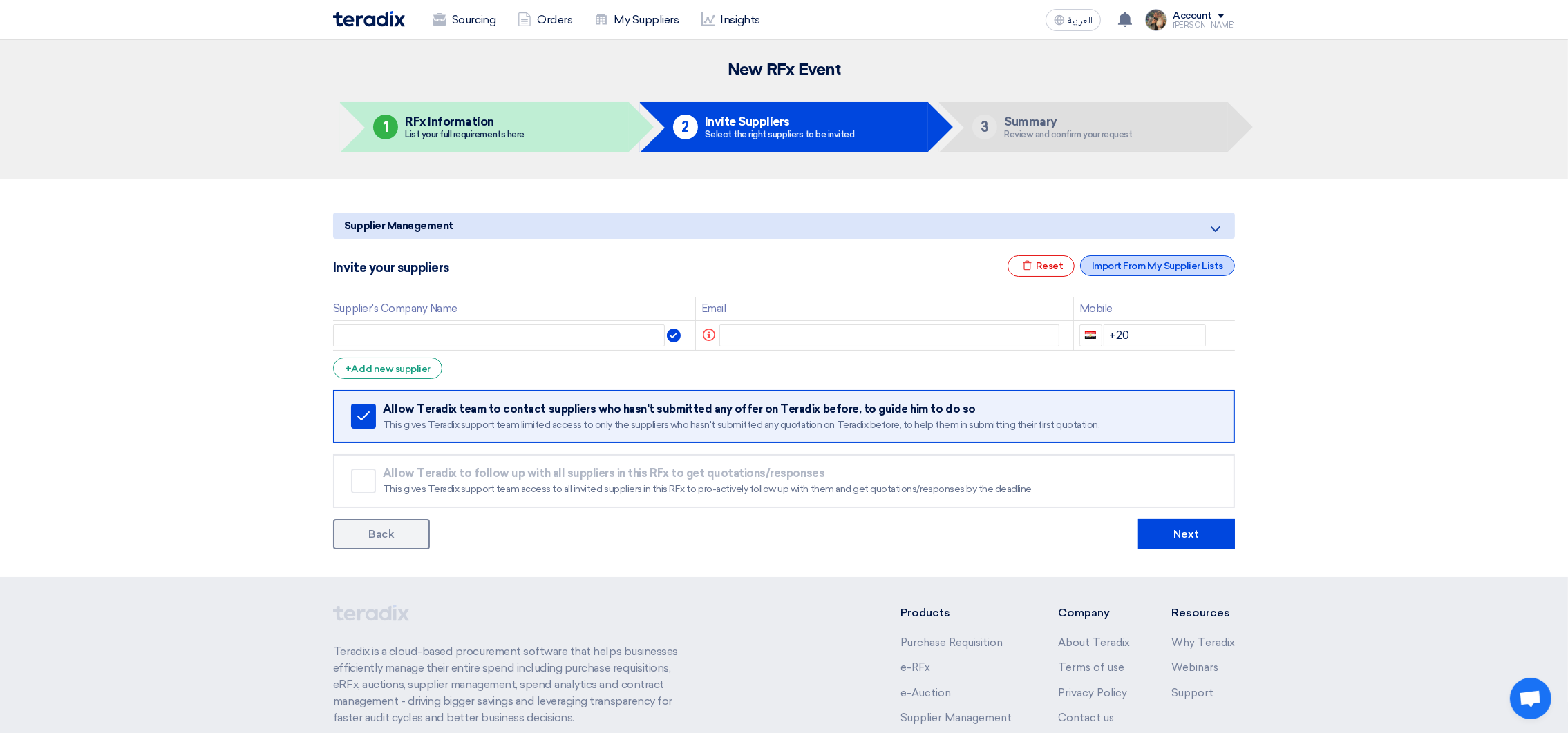
click at [1141, 266] on div "Import From My Supplier Lists" at bounding box center [1157, 265] width 154 height 20
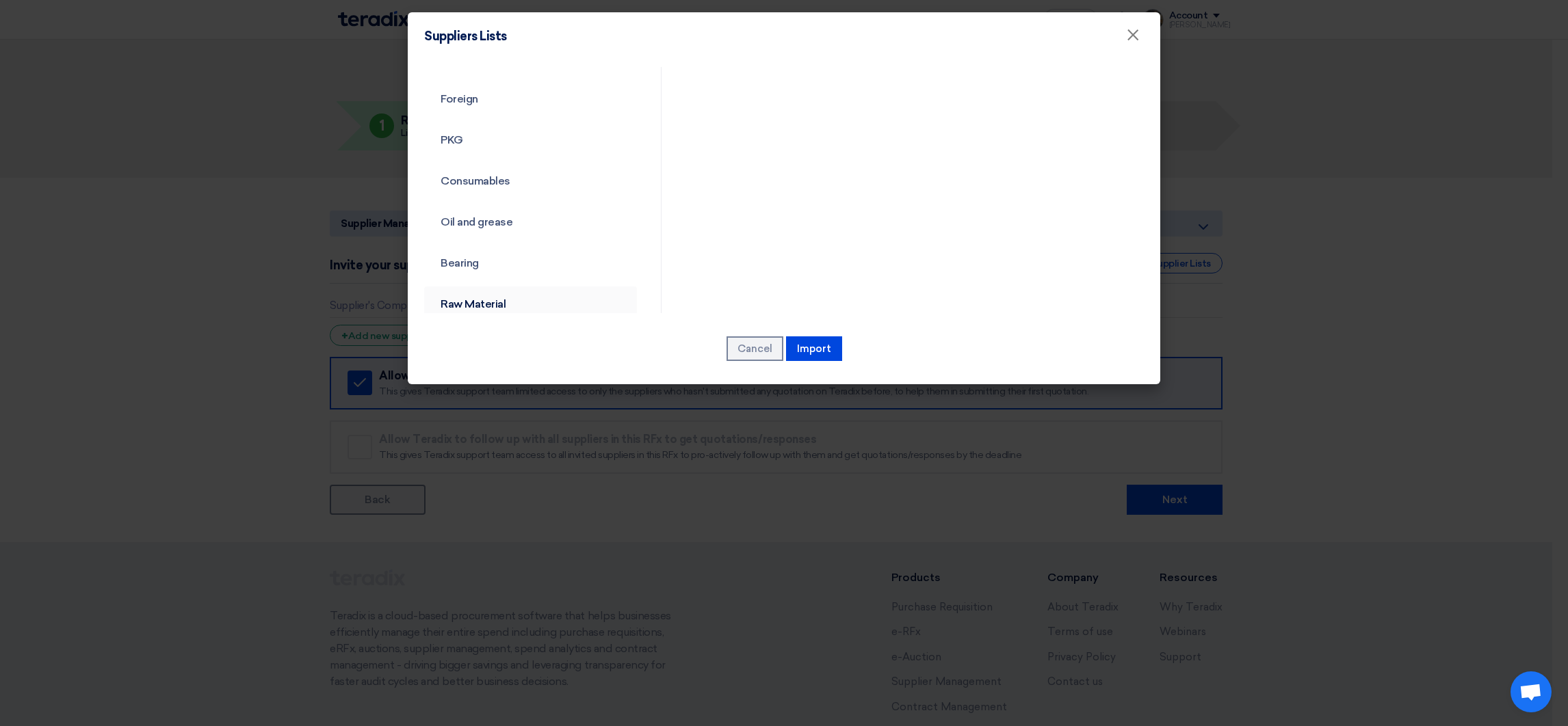
scroll to position [512, 0]
click at [480, 237] on link "Bearing" at bounding box center [531, 229] width 213 height 35
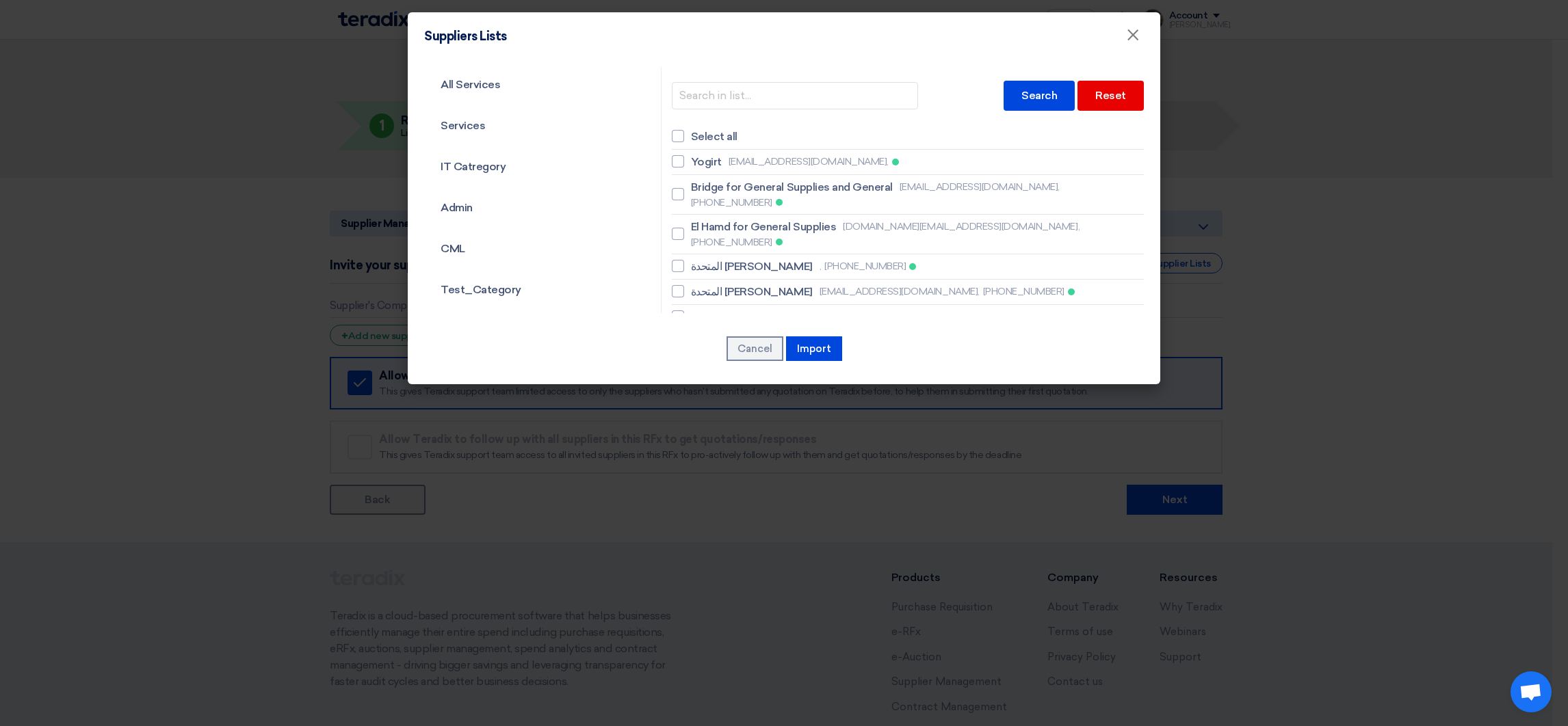
scroll to position [103, 0]
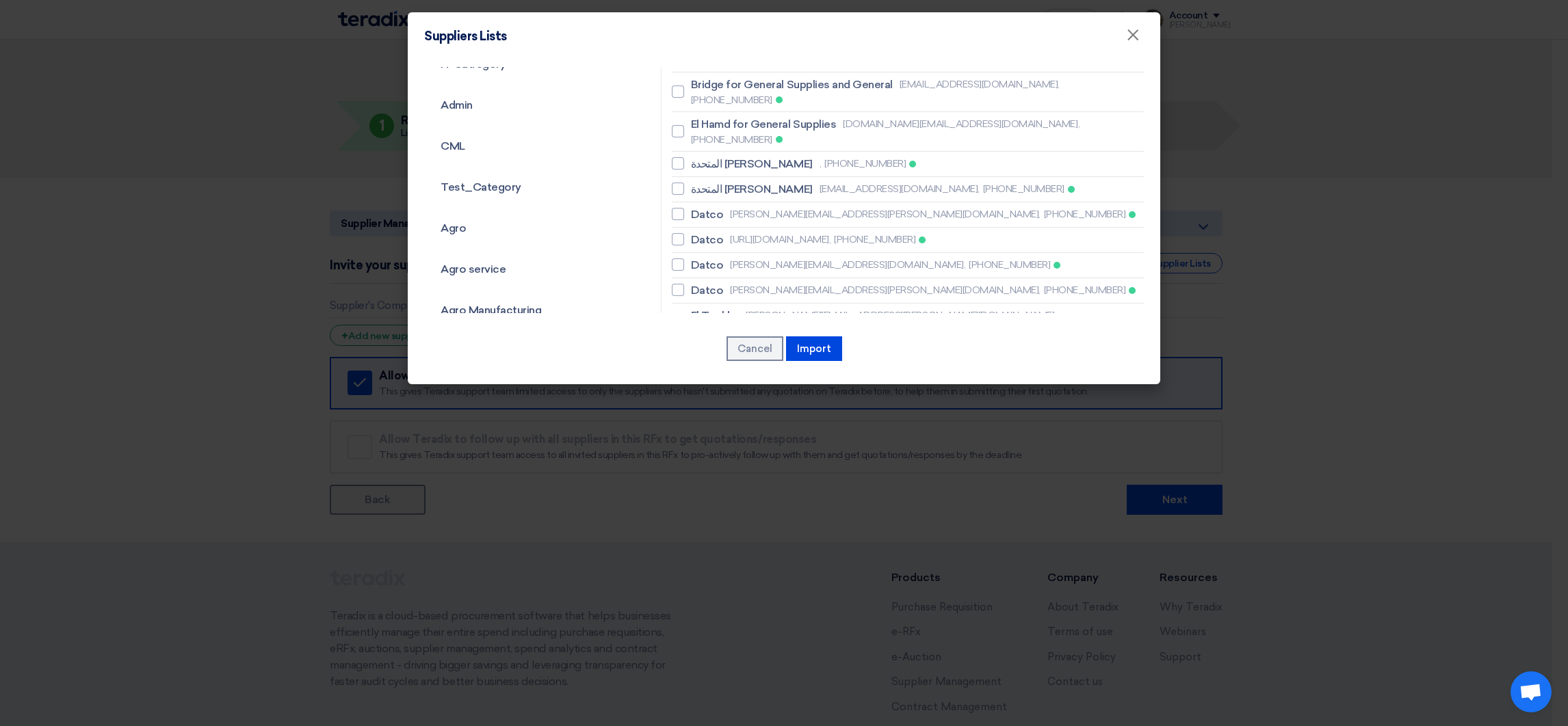
click at [715, 202] on li "Datco [PERSON_NAME][EMAIL_ADDRESS][PERSON_NAME][DOMAIN_NAME], [PHONE_NUMBER]" at bounding box center [907, 214] width 472 height 25
click at [695, 207] on span "Datco" at bounding box center [707, 214] width 33 height 17
click at [695, 210] on input "Datco [PERSON_NAME][EMAIL_ADDRESS][PERSON_NAME][DOMAIN_NAME], [PHONE_NUMBER]" at bounding box center [695, 214] width 9 height 9
checkbox input "true"
click at [700, 232] on span "Datco" at bounding box center [707, 240] width 33 height 17
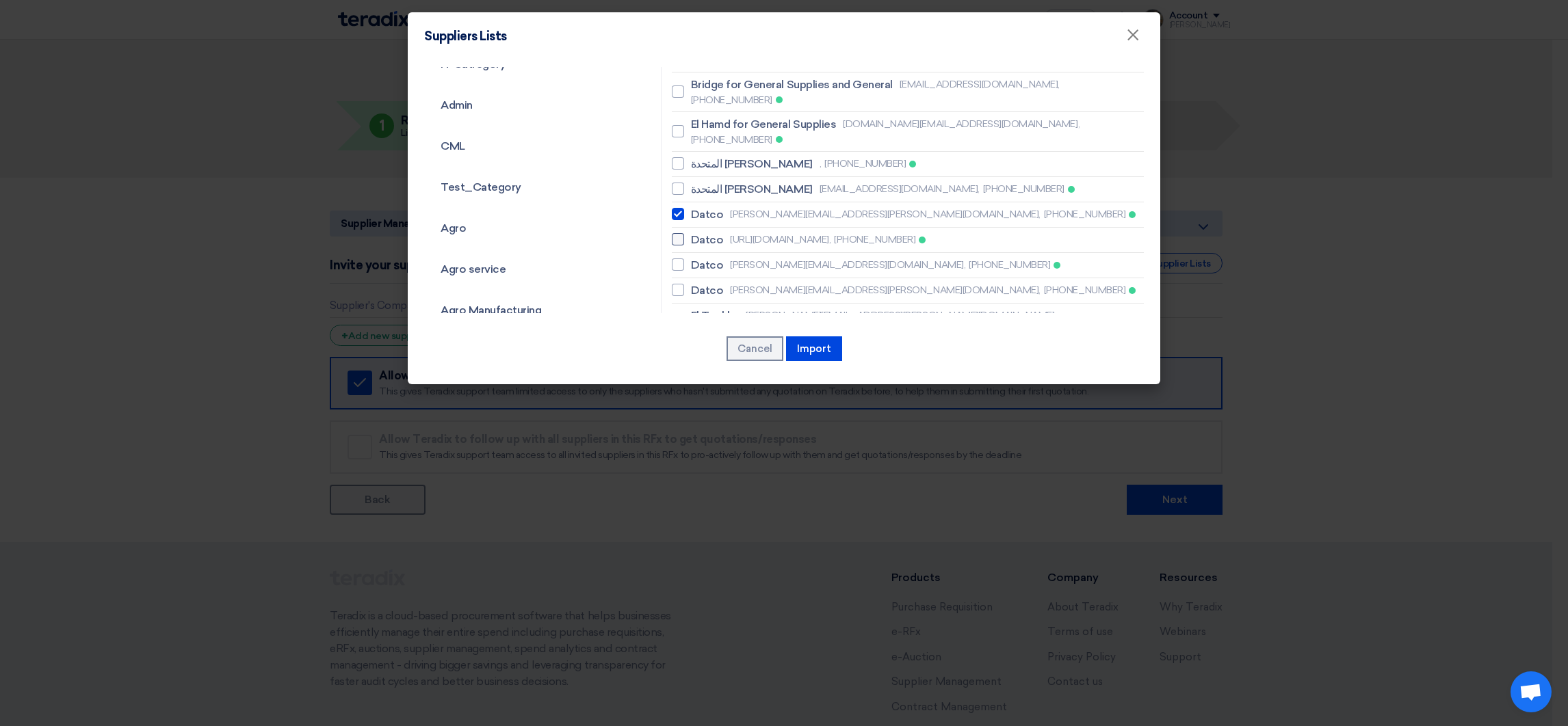
click at [700, 236] on input "Datco [URL][DOMAIN_NAME], [PHONE_NUMBER]" at bounding box center [695, 240] width 9 height 9
checkbox input "true"
click at [708, 253] on li "Datco [PERSON_NAME][EMAIL_ADDRESS][DOMAIN_NAME], [PHONE_NUMBER]" at bounding box center [907, 265] width 472 height 25
click at [711, 258] on span "Datco" at bounding box center [707, 265] width 33 height 17
click at [700, 261] on input "Datco [PERSON_NAME][EMAIL_ADDRESS][DOMAIN_NAME], [PHONE_NUMBER]" at bounding box center [695, 265] width 9 height 9
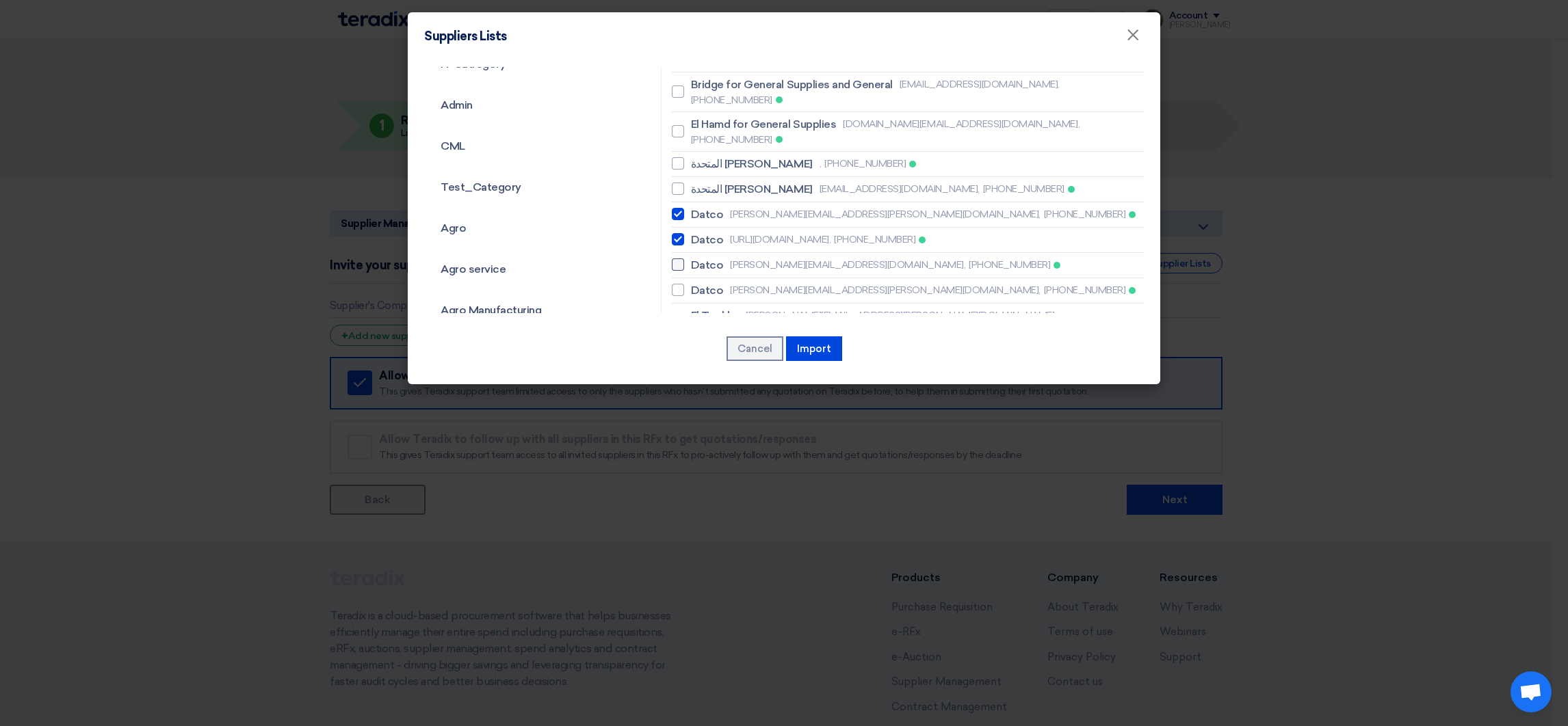
checkbox input "true"
click at [700, 282] on span "Datco" at bounding box center [707, 290] width 33 height 17
click at [700, 286] on input "Datco [PERSON_NAME][EMAIL_ADDRESS][PERSON_NAME][DOMAIN_NAME], [PHONE_NUMBER]" at bounding box center [695, 290] width 9 height 9
checkbox input "true"
click at [723, 308] on span "El Toukhy" at bounding box center [715, 316] width 48 height 17
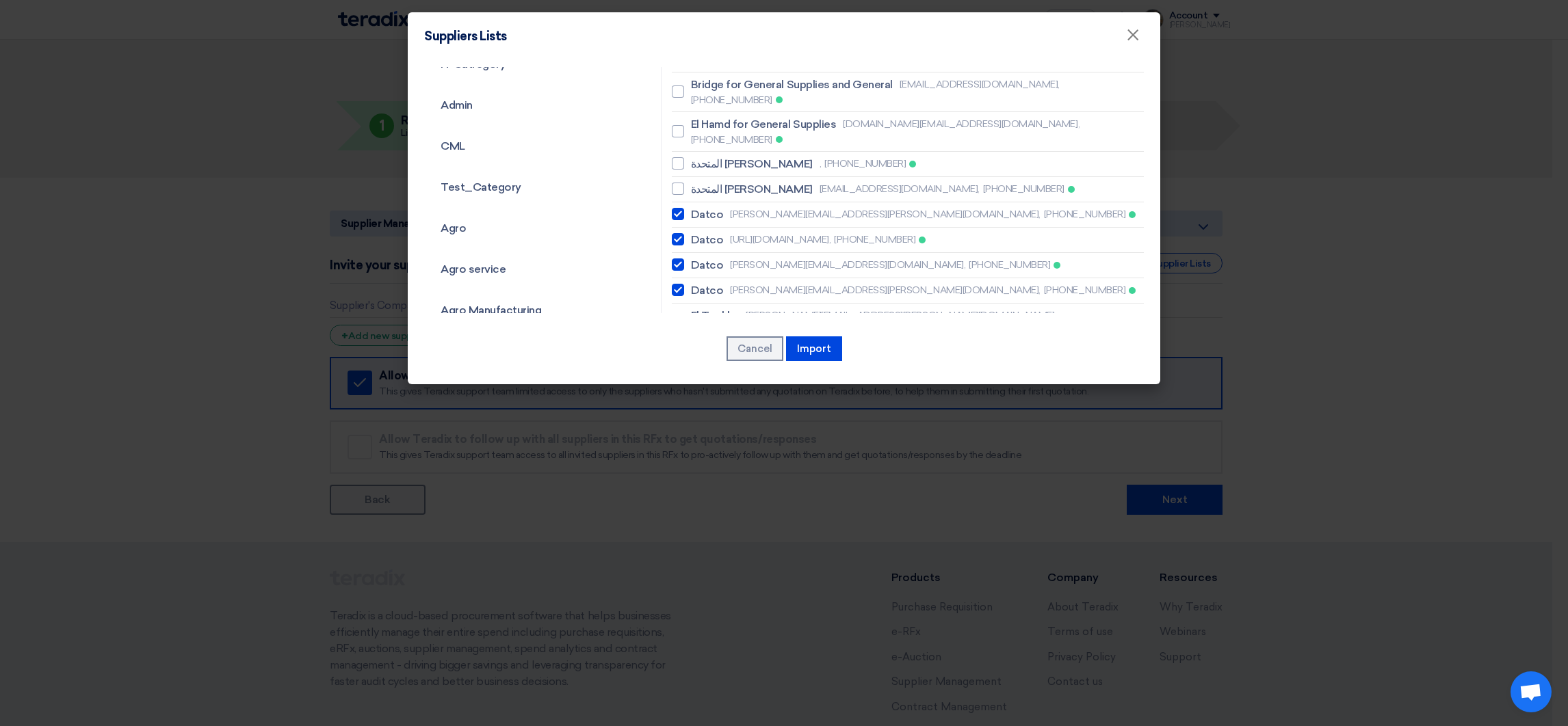
click at [700, 319] on input "El Toukhy [EMAIL_ADDRESS][PERSON_NAME][DOMAIN_NAME], [PHONE_NUMBER]" at bounding box center [695, 323] width 9 height 9
checkbox input "true"
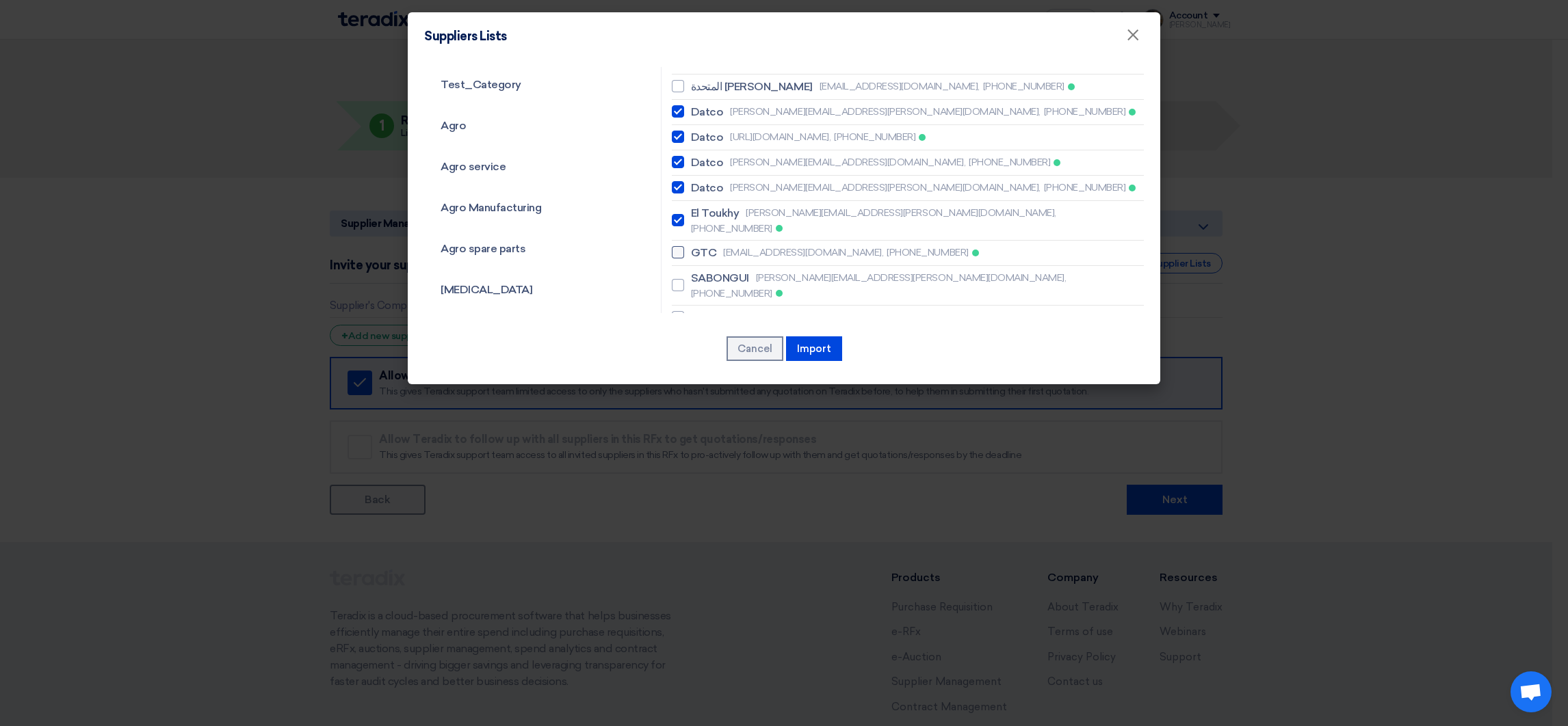
click at [707, 245] on span "GTC" at bounding box center [704, 253] width 26 height 17
click at [700, 248] on input "GTC [EMAIL_ADDRESS][DOMAIN_NAME], [PHONE_NUMBER]" at bounding box center [695, 252] width 9 height 9
checkbox input "true"
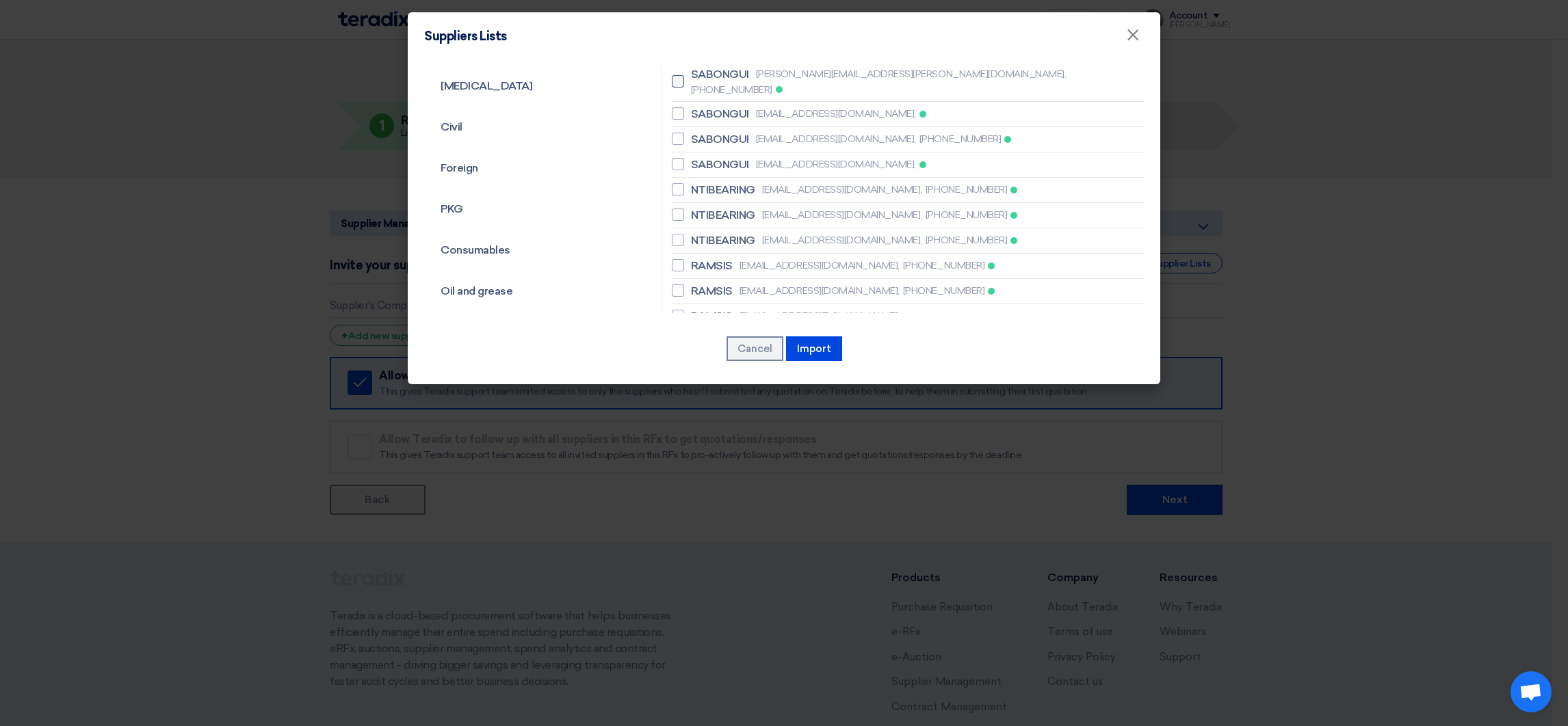
scroll to position [410, 0]
click at [704, 180] on span "NTIBEARING" at bounding box center [722, 188] width 64 height 17
click at [700, 184] on input "NTIBEARING [EMAIL_ADDRESS][DOMAIN_NAME], [PHONE_NUMBER]" at bounding box center [695, 188] width 9 height 9
checkbox input "true"
click at [711, 206] on span "NTIBEARING" at bounding box center [722, 214] width 64 height 17
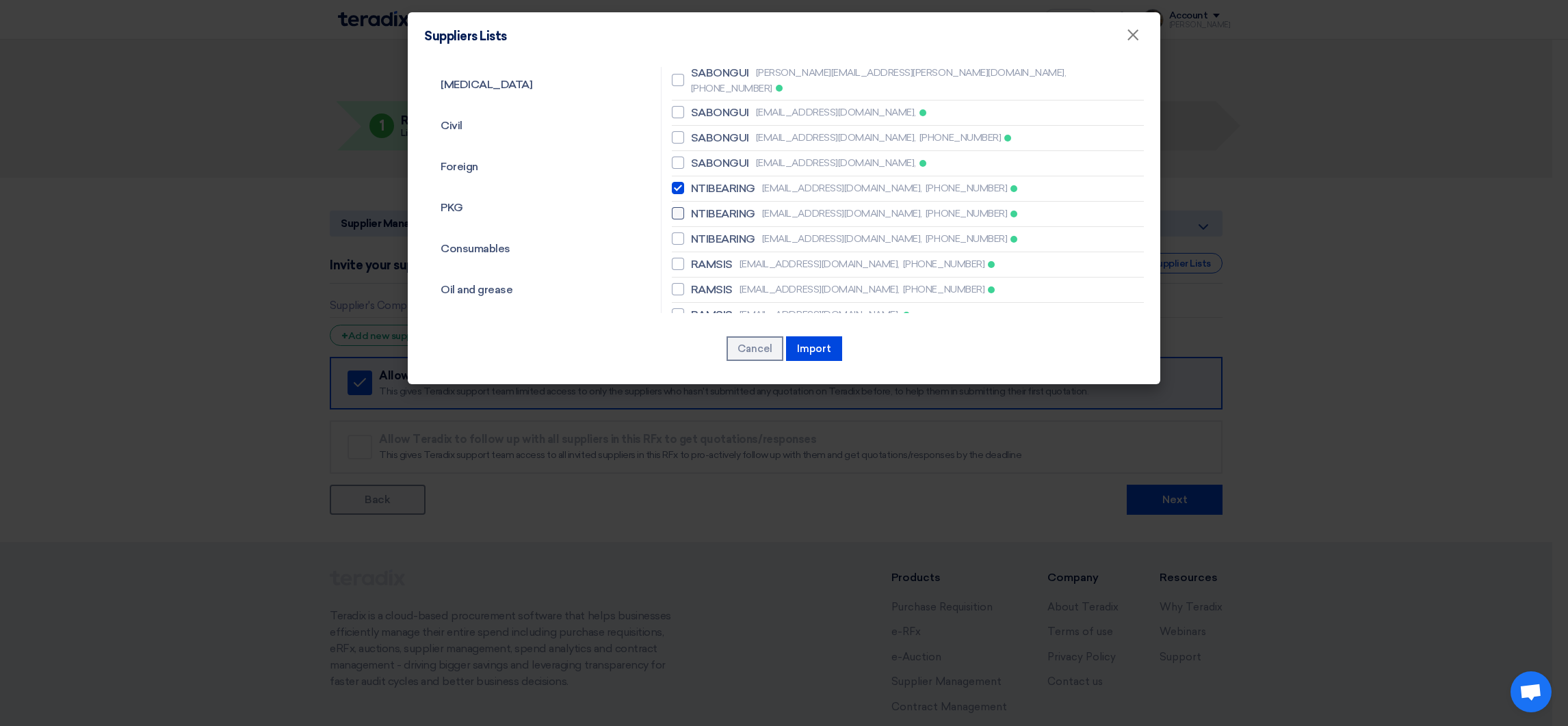
click at [700, 209] on input "NTIBEARING [EMAIL_ADDRESS][DOMAIN_NAME], [PHONE_NUMBER]" at bounding box center [695, 214] width 9 height 9
checkbox input "true"
click at [717, 231] on span "NTIBEARING" at bounding box center [722, 239] width 64 height 17
click at [700, 235] on input "NTIBEARING [EMAIL_ADDRESS][DOMAIN_NAME], [PHONE_NUMBER]" at bounding box center [695, 239] width 9 height 9
checkbox input "true"
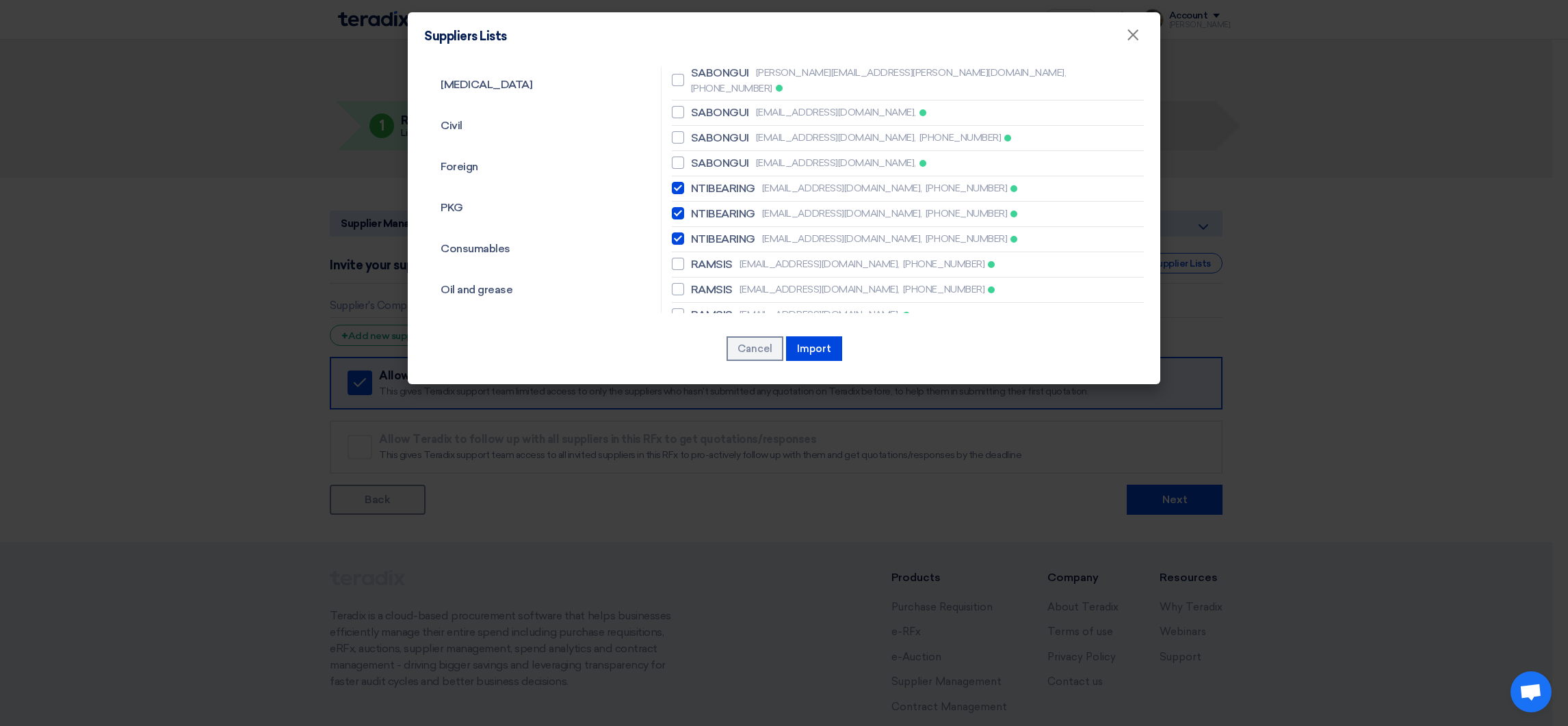
scroll to position [512, 0]
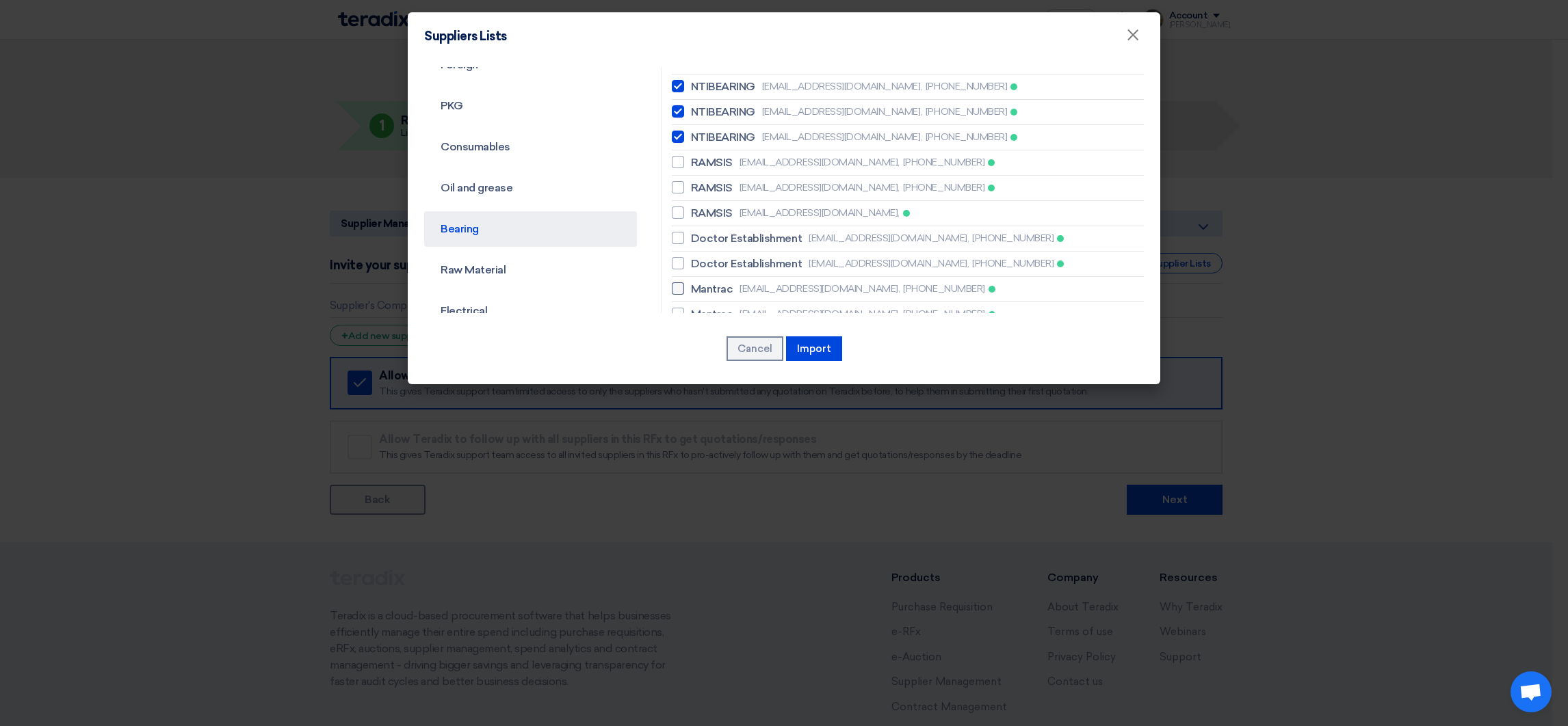
click at [720, 281] on span "Mantrac" at bounding box center [712, 289] width 42 height 17
click at [700, 285] on input "Mantrac [EMAIL_ADDRESS][DOMAIN_NAME], [PHONE_NUMBER]" at bounding box center [695, 289] width 9 height 9
checkbox input "true"
click at [726, 307] on span "Mantrac" at bounding box center [712, 315] width 42 height 17
click at [700, 310] on input "Mantrac [EMAIL_ADDRESS][DOMAIN_NAME], [PHONE_NUMBER]" at bounding box center [695, 315] width 9 height 9
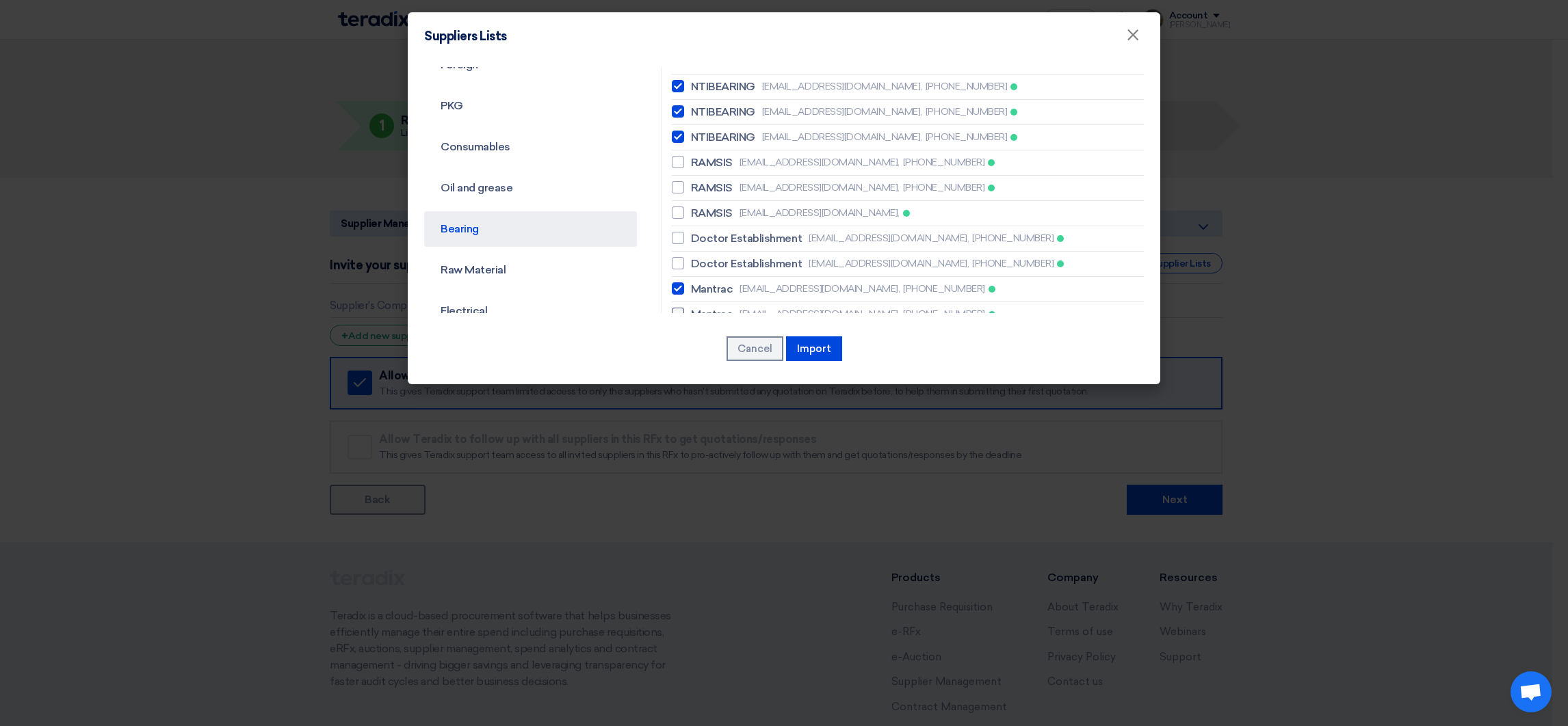
checkbox input "true"
click at [727, 328] on li "Mantrac [EMAIL_ADDRESS][DOMAIN_NAME], [PHONE_NUMBER]" at bounding box center [907, 340] width 472 height 25
click at [734, 331] on label "Mantrac [EMAIL_ADDRESS][DOMAIN_NAME], [PHONE_NUMBER]" at bounding box center [907, 339] width 472 height 17
click at [700, 335] on input "Mantrac [EMAIL_ADDRESS][DOMAIN_NAME], [PHONE_NUMBER]" at bounding box center [695, 339] width 9 height 9
checkbox input "true"
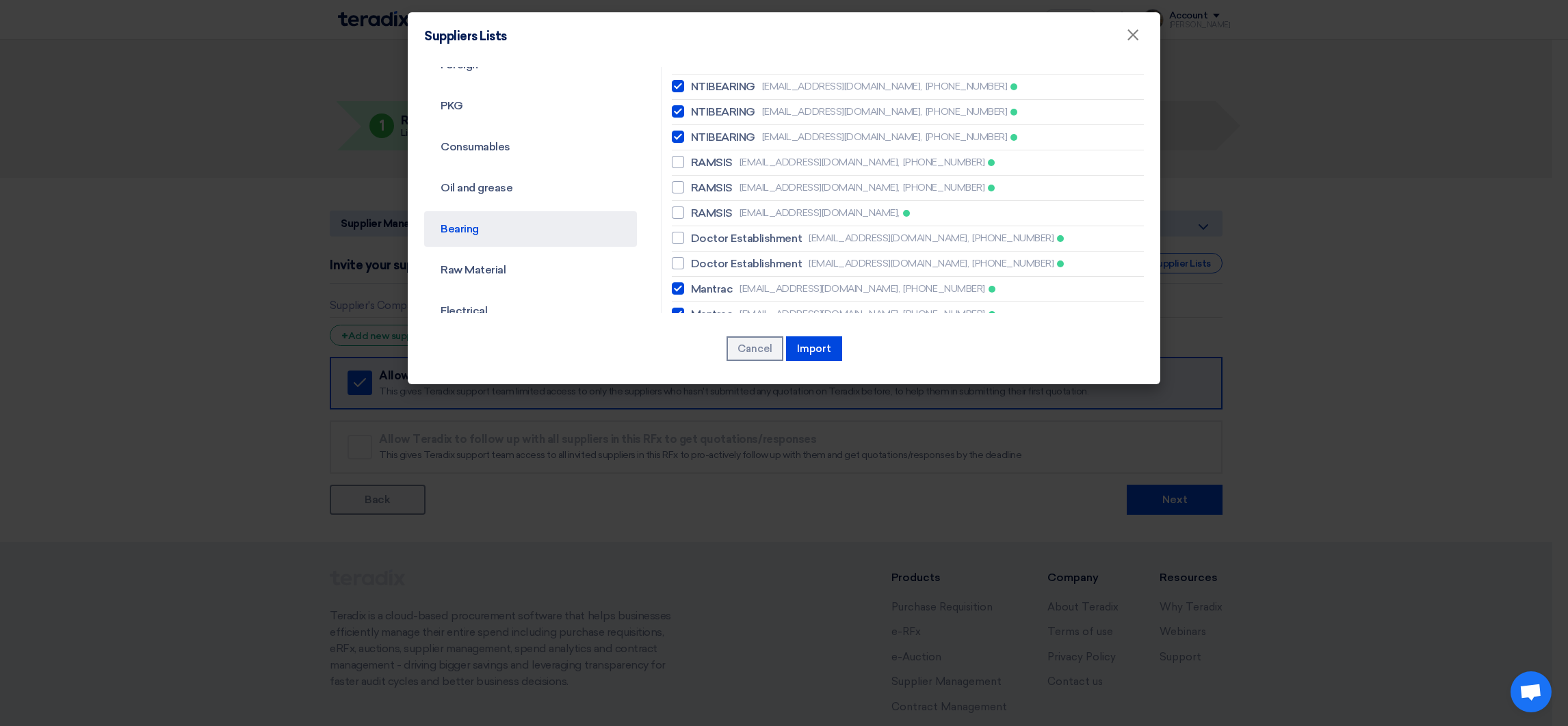
click at [739, 358] on span "[EMAIL_ADDRESS][DOMAIN_NAME]," at bounding box center [819, 365] width 160 height 14
click at [700, 360] on input "Mantrac [EMAIL_ADDRESS][DOMAIN_NAME], [PHONE_NUMBER]" at bounding box center [695, 365] width 9 height 9
checkbox input "true"
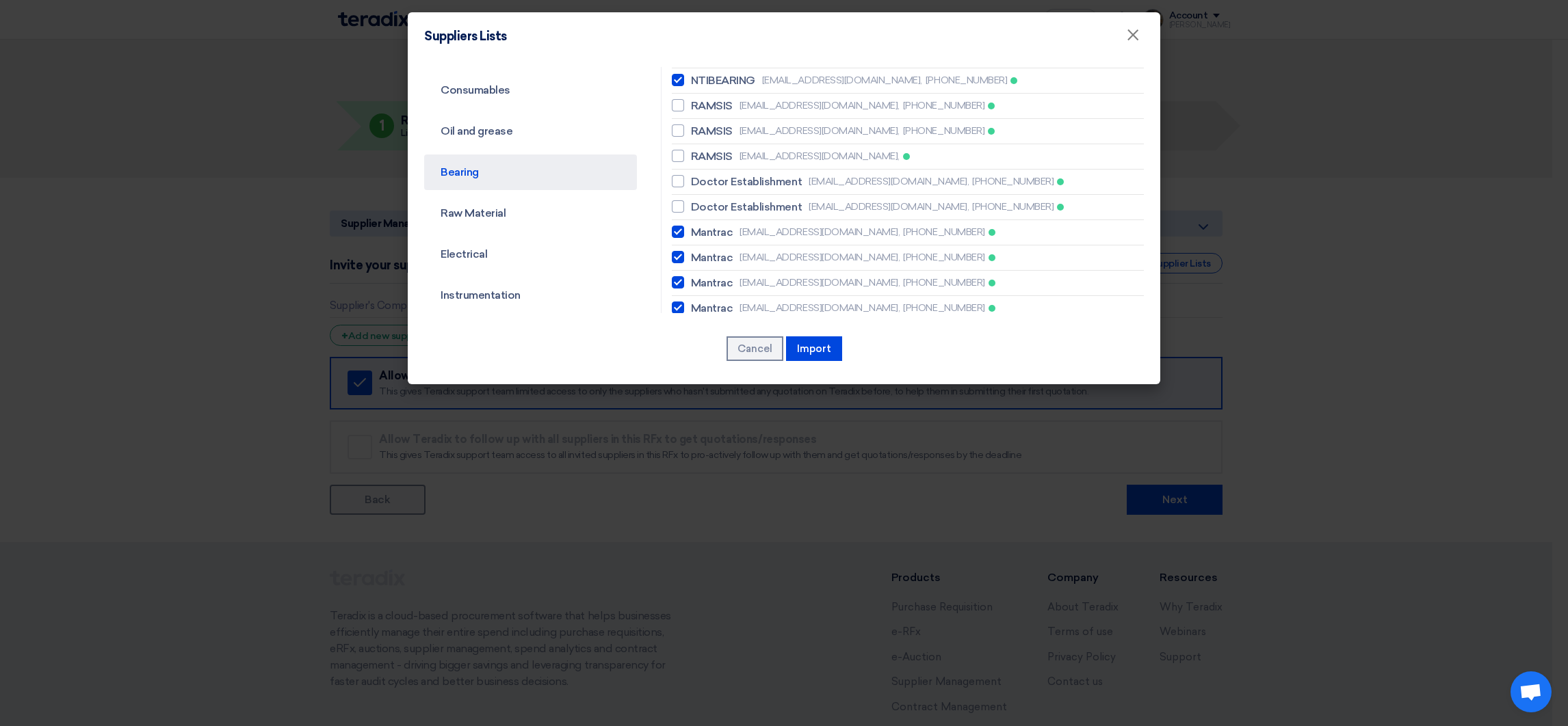
scroll to position [616, 0]
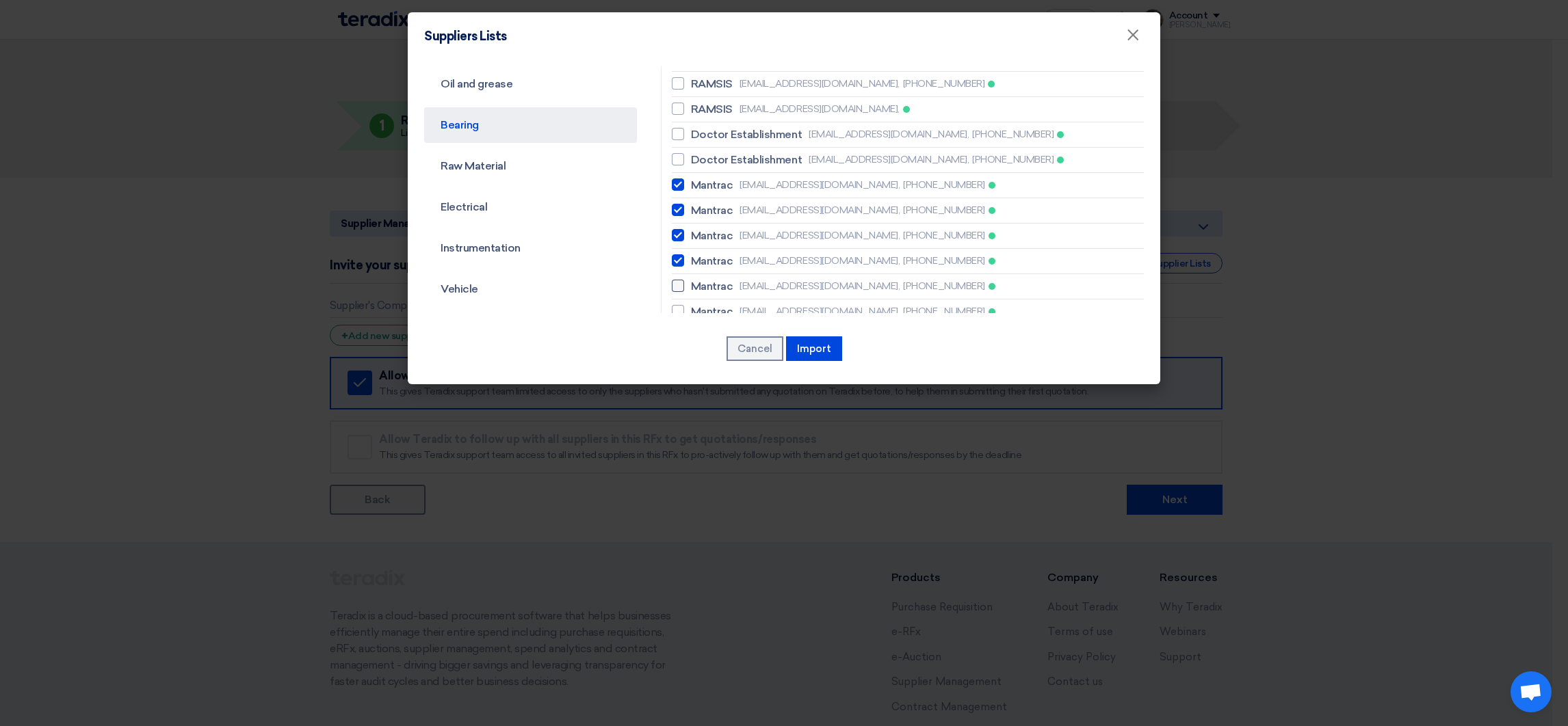
click at [714, 279] on span "Mantrac" at bounding box center [712, 287] width 42 height 17
click at [700, 282] on input "Mantrac [EMAIL_ADDRESS][DOMAIN_NAME], [PHONE_NUMBER]" at bounding box center [695, 287] width 9 height 9
checkbox input "true"
click at [720, 304] on span "Mantrac" at bounding box center [712, 312] width 42 height 17
click at [700, 307] on input "Mantrac [EMAIL_ADDRESS][DOMAIN_NAME], [PHONE_NUMBER]" at bounding box center [695, 311] width 9 height 9
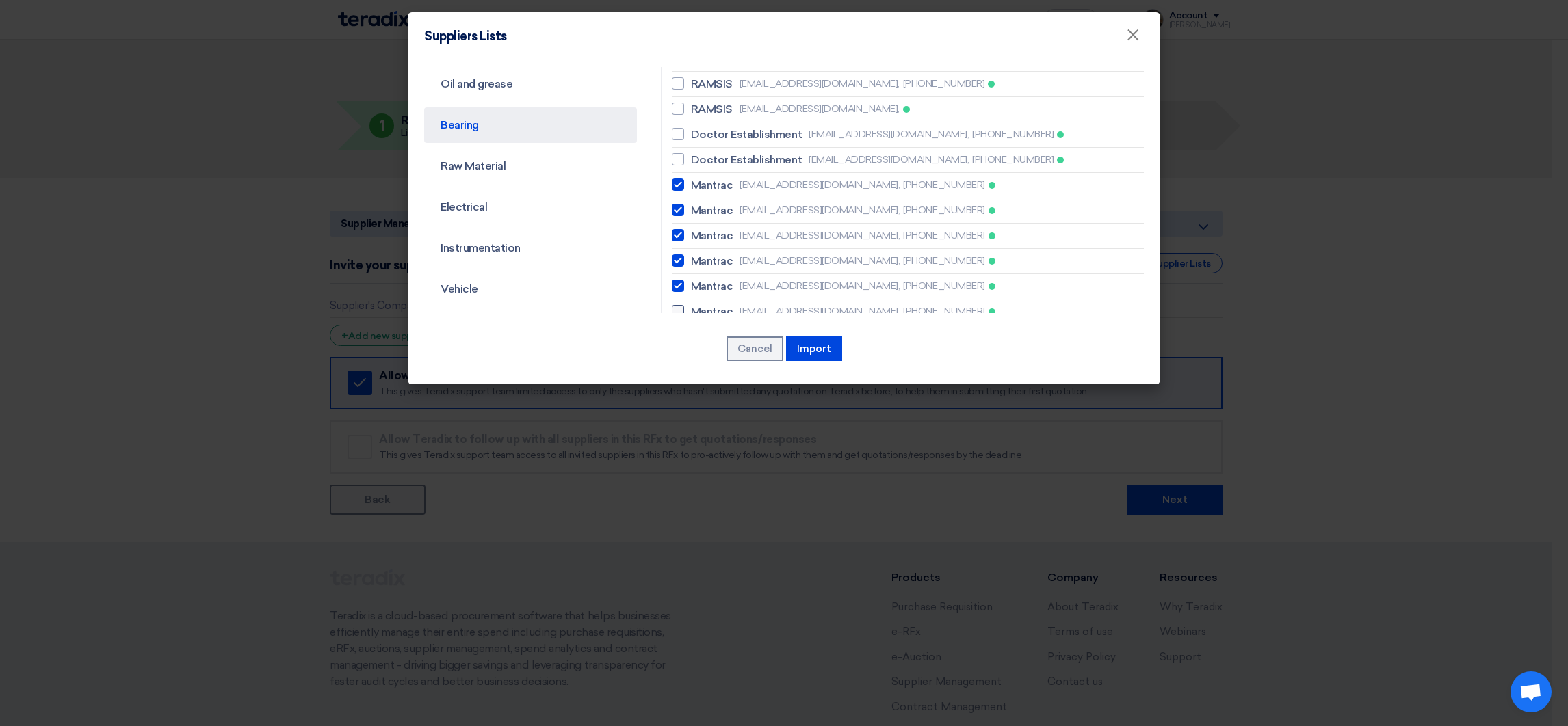
checkbox input "true"
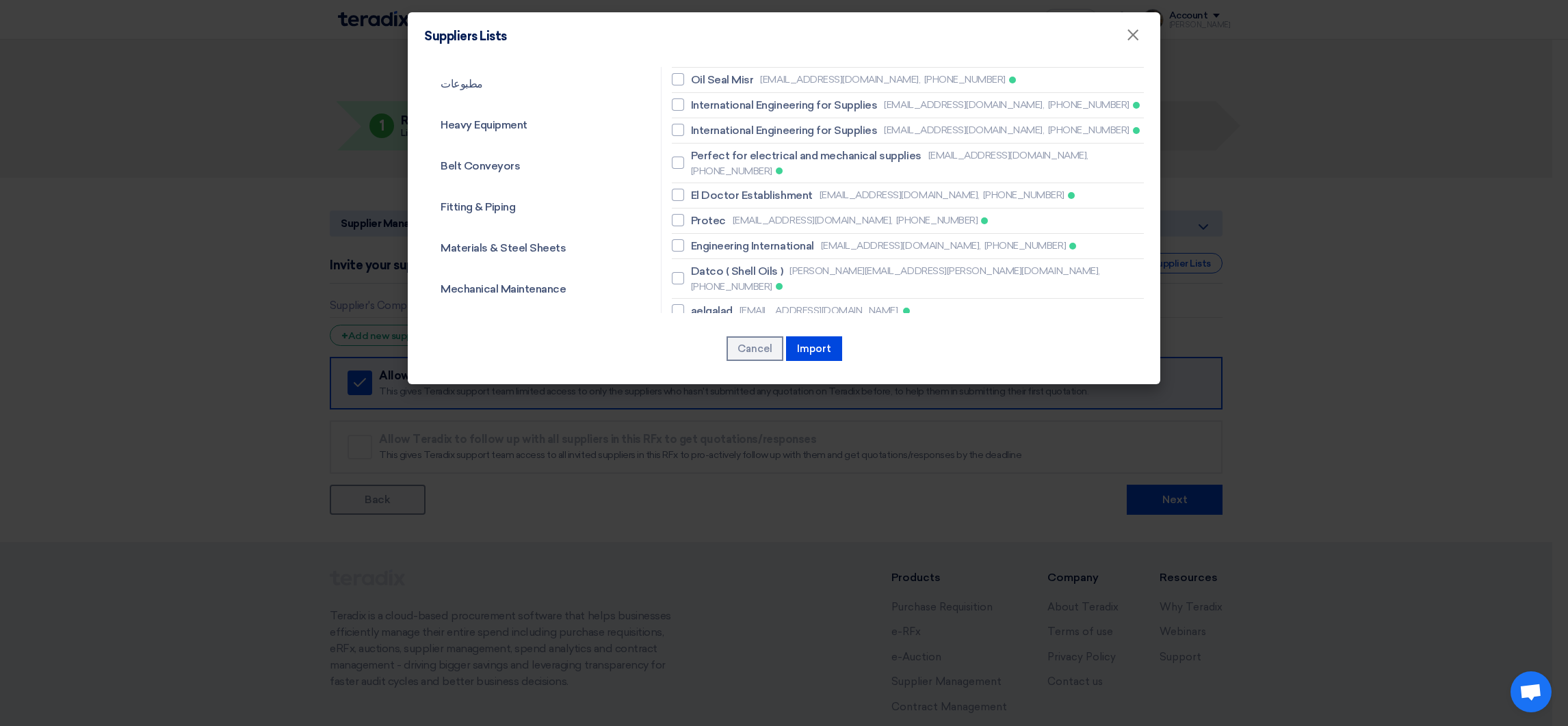
scroll to position [1540, 0]
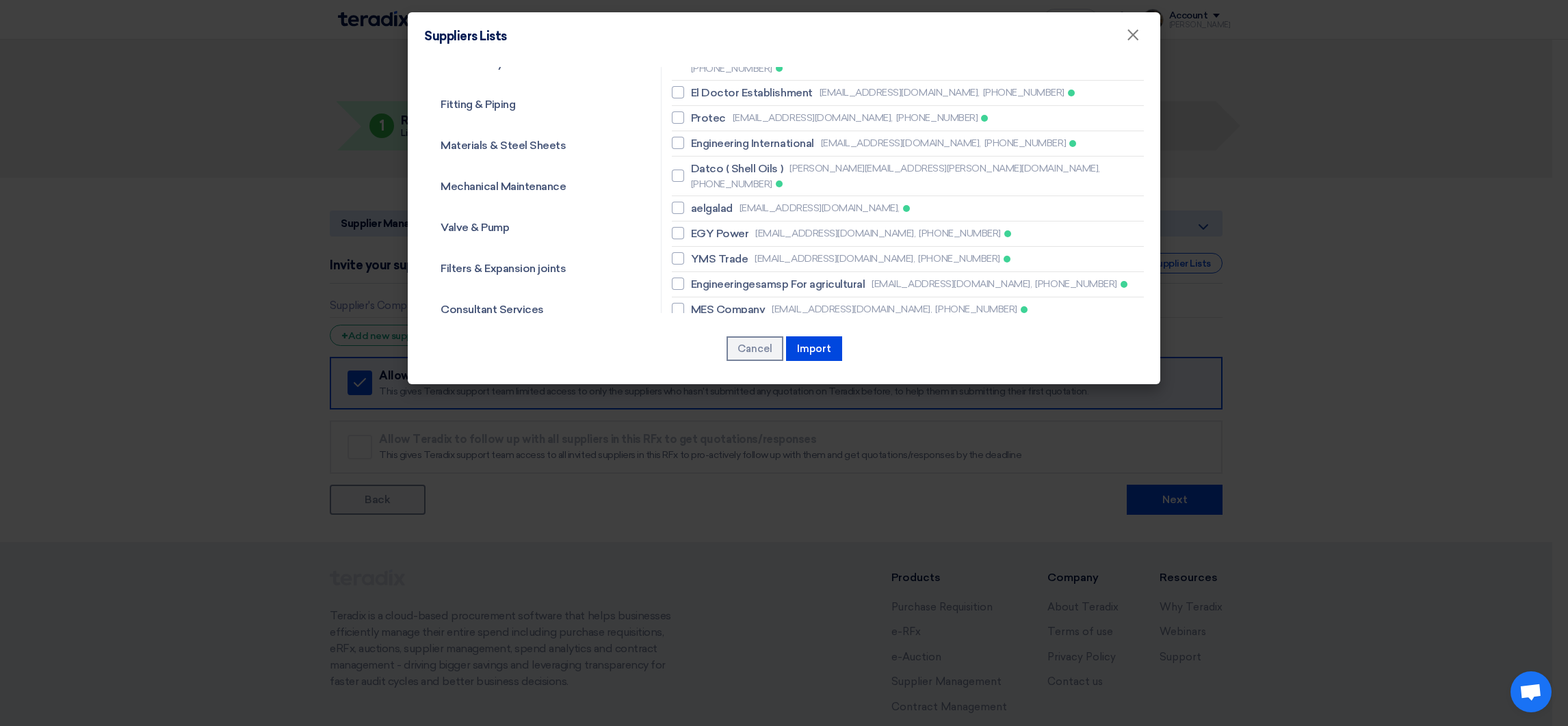
click at [782, 327] on span "ELHAGGAR Cont.& General Supp." at bounding box center [776, 335] width 171 height 17
click at [700, 330] on input "ELHAGGAR Cont.& General Supp. [EMAIL_ADDRESS][DOMAIN_NAME], [PHONE_NUMBER]" at bounding box center [695, 335] width 9 height 9
checkbox input "true"
click at [802, 352] on span "ELHAGGAR Cont.& General Supp." at bounding box center [776, 360] width 171 height 17
click at [700, 356] on input "ELHAGGAR Cont.& General Supp. [EMAIL_ADDRESS][DOMAIN_NAME]," at bounding box center [695, 360] width 9 height 9
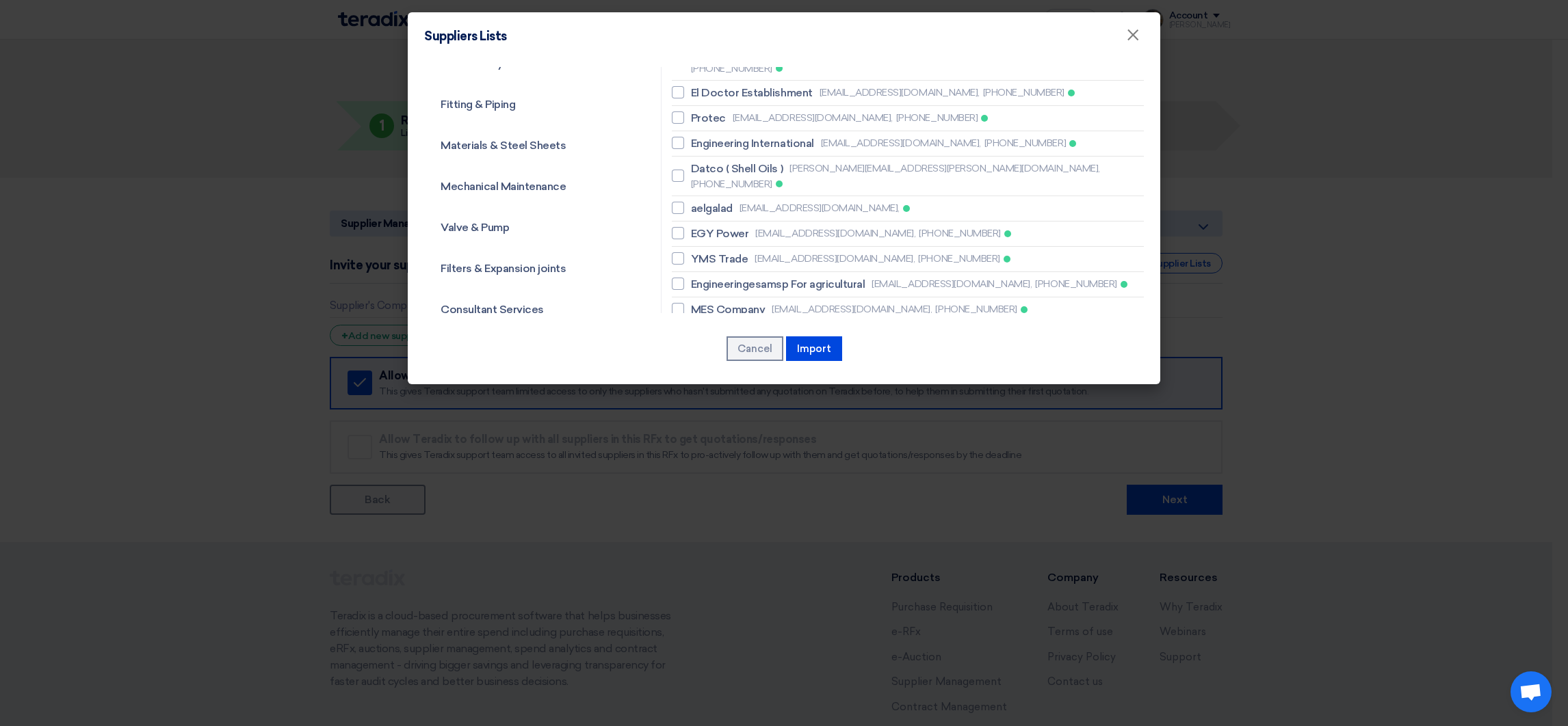
checkbox input "true"
click at [809, 374] on li "ELHAGGAR Cont.& General Supp. [EMAIL_ADDRESS][DOMAIN_NAME]," at bounding box center [907, 386] width 472 height 25
click at [822, 378] on span "ELHAGGAR Cont.& General Supp." at bounding box center [776, 386] width 171 height 17
click at [700, 381] on input "ELHAGGAR Cont.& General Supp. [EMAIL_ADDRESS][DOMAIN_NAME]," at bounding box center [695, 385] width 9 height 9
checkbox input "true"
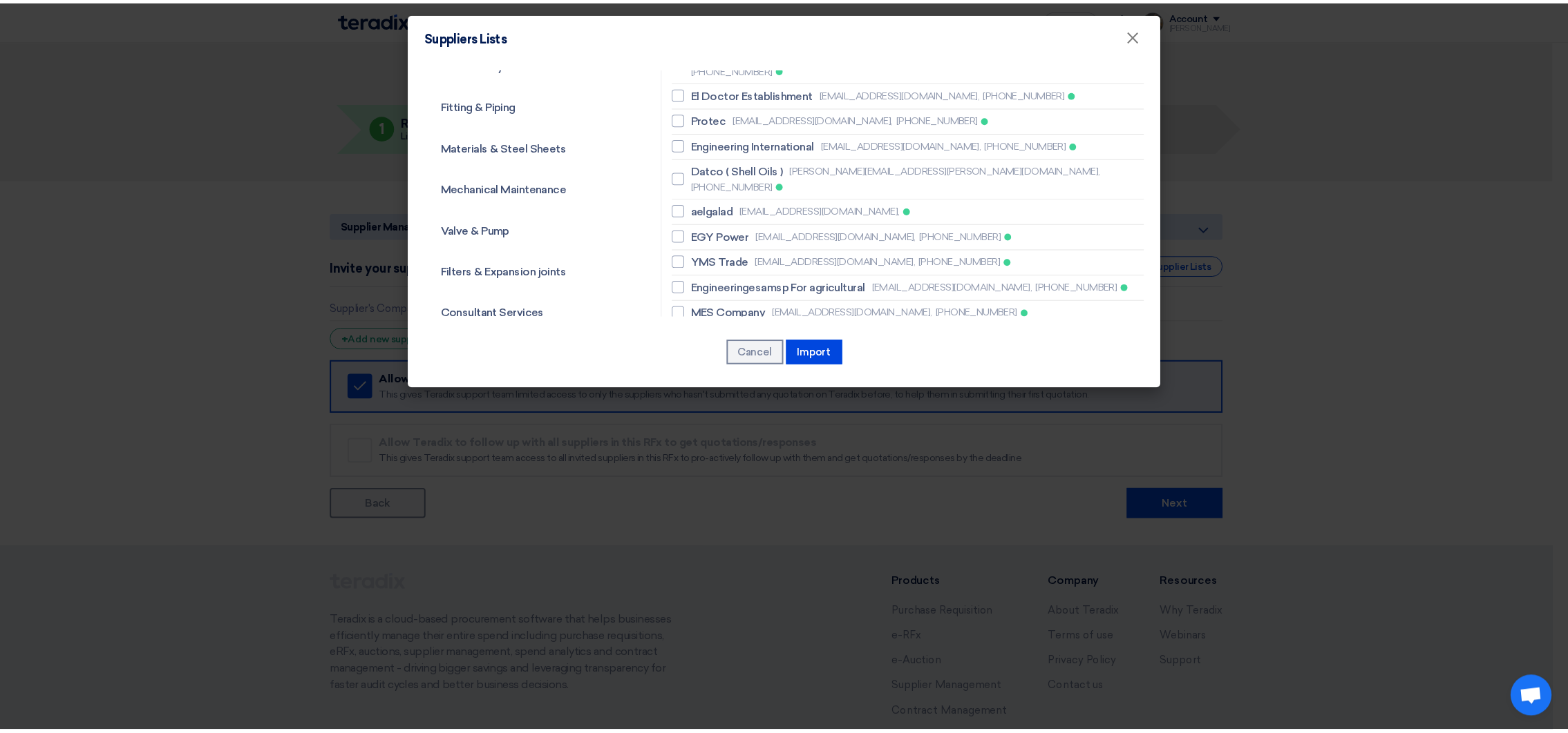
scroll to position [1633, 0]
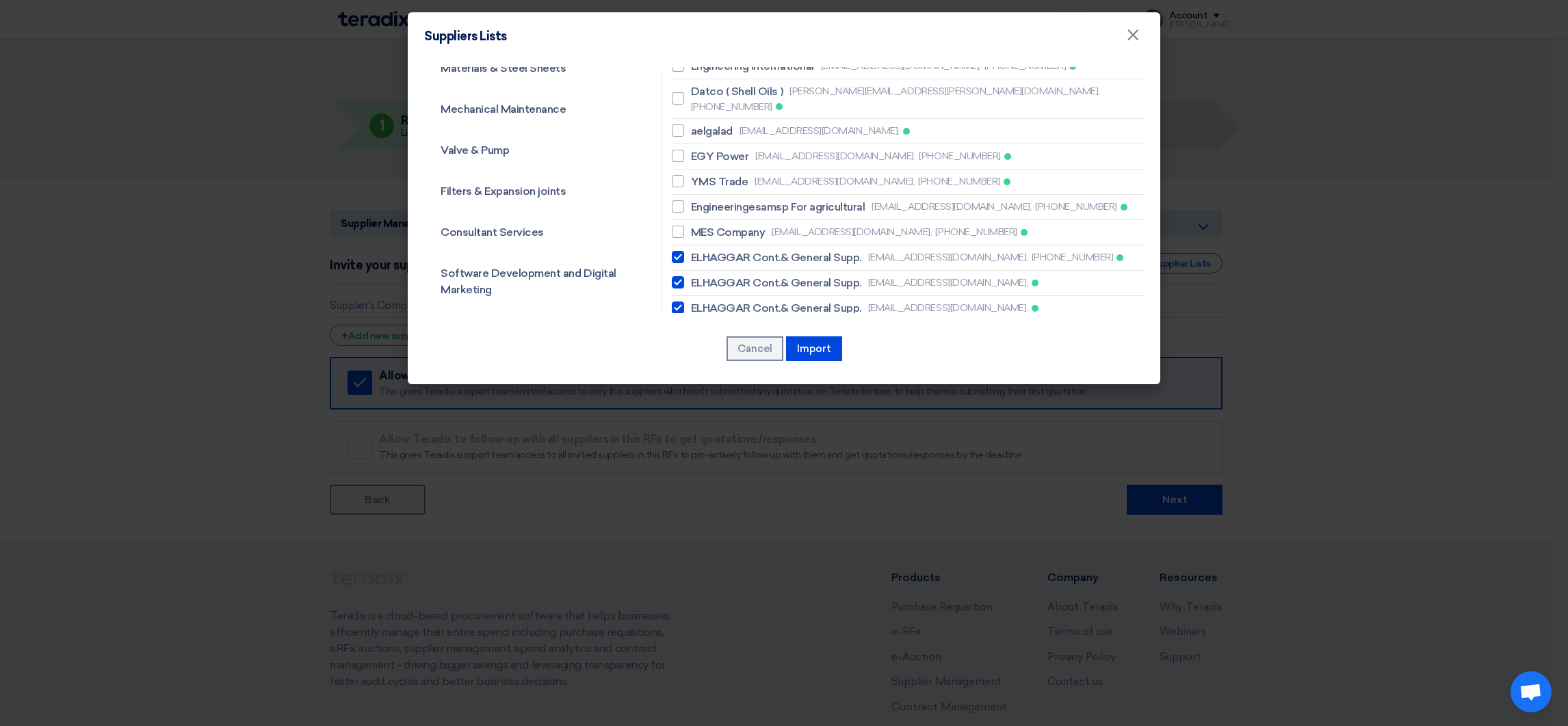
click at [766, 325] on span "ELHAGGAR Cont.& General Supp." at bounding box center [776, 333] width 171 height 17
click at [700, 329] on input "ELHAGGAR Cont.& General Supp. [EMAIL_ADDRESS][DOMAIN_NAME]," at bounding box center [695, 333] width 9 height 9
checkbox input "true"
click at [798, 351] on span "Middle East Industrial (MEIS)" at bounding box center [760, 359] width 140 height 17
click at [700, 354] on input "Middle East Industrial ([PERSON_NAME]) [EMAIL_ADDRESS][DOMAIN_NAME], [PHONE_NUM…" at bounding box center [695, 359] width 9 height 9
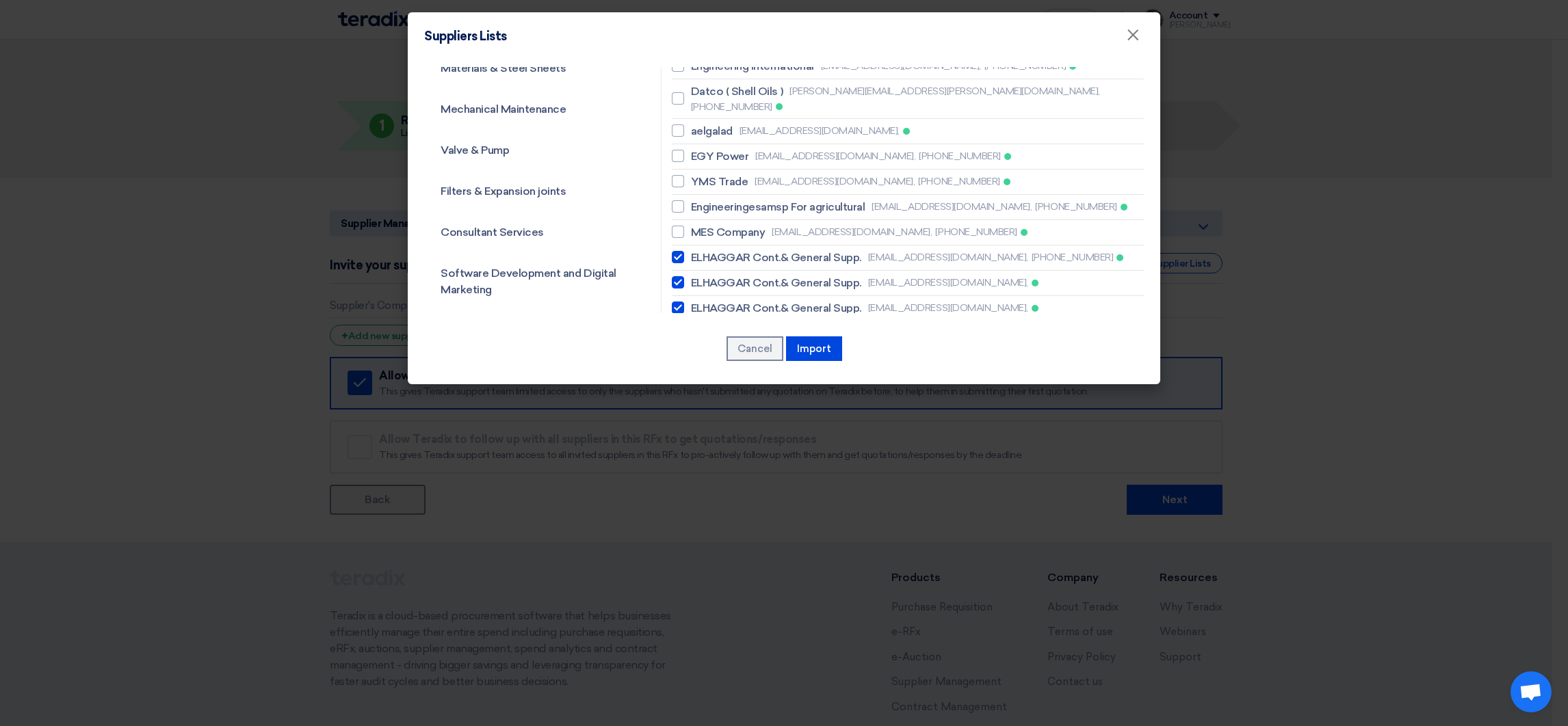
checkbox input "true"
click at [831, 346] on button "Import" at bounding box center [814, 349] width 56 height 25
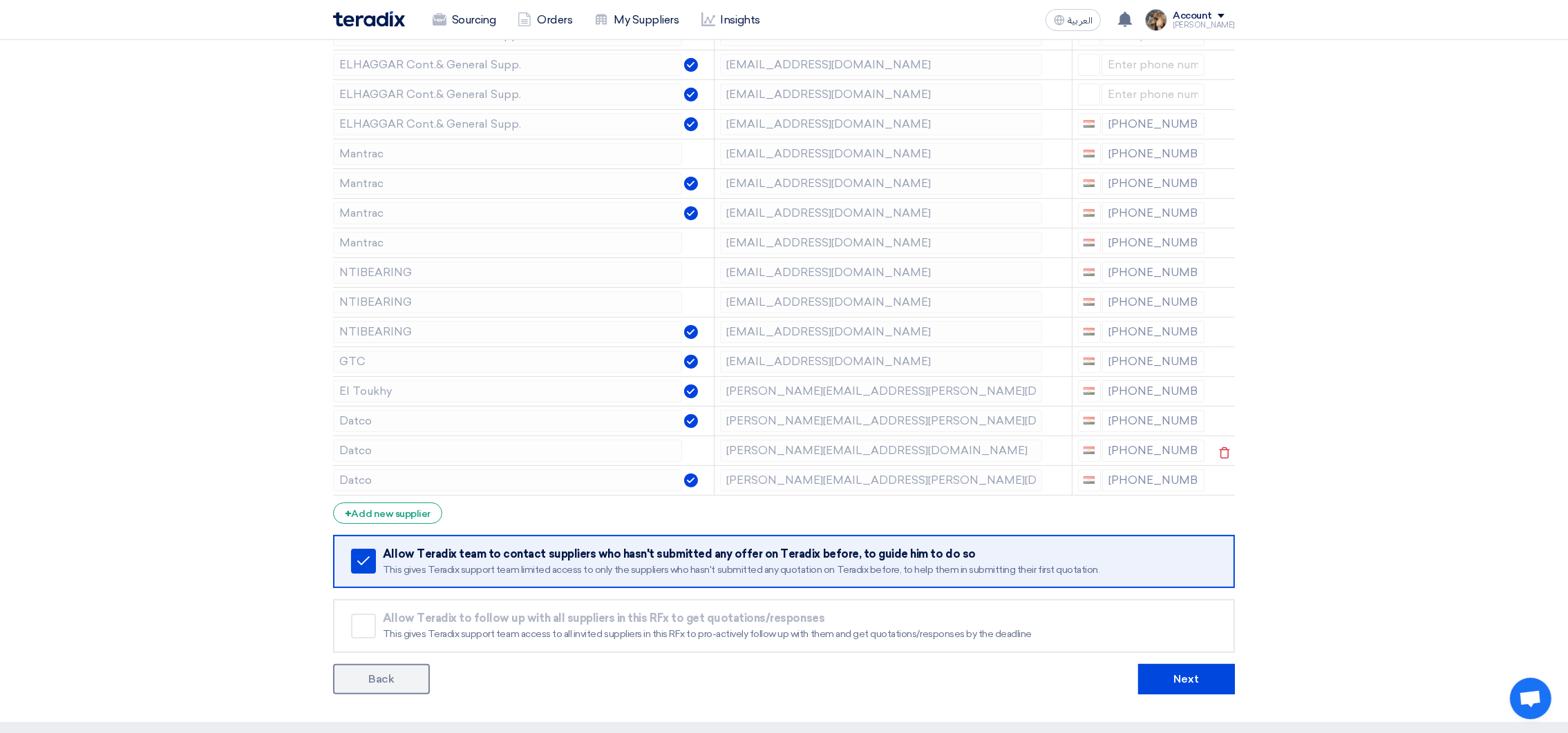
scroll to position [517, 0]
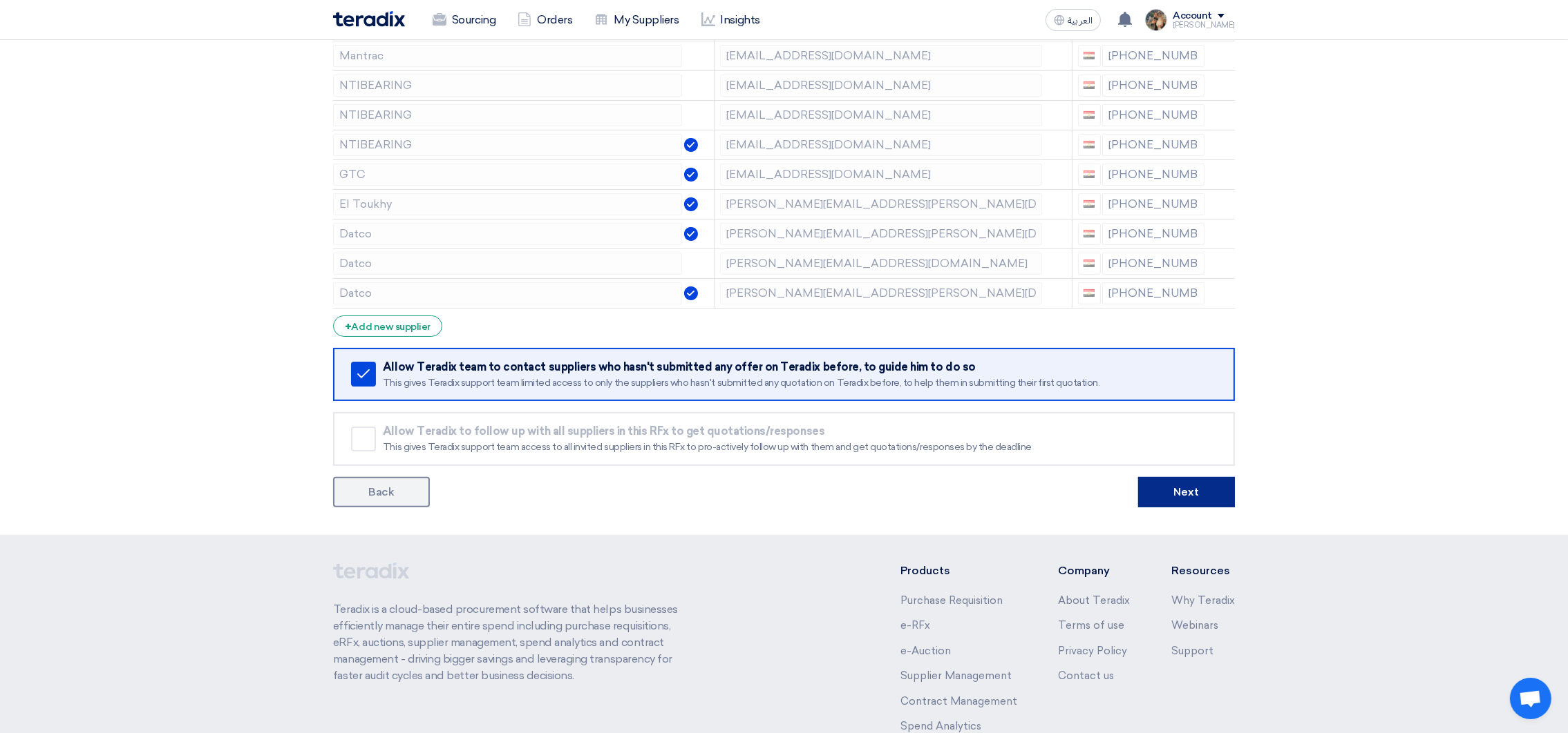
click at [1171, 493] on button "Next" at bounding box center [1186, 493] width 97 height 30
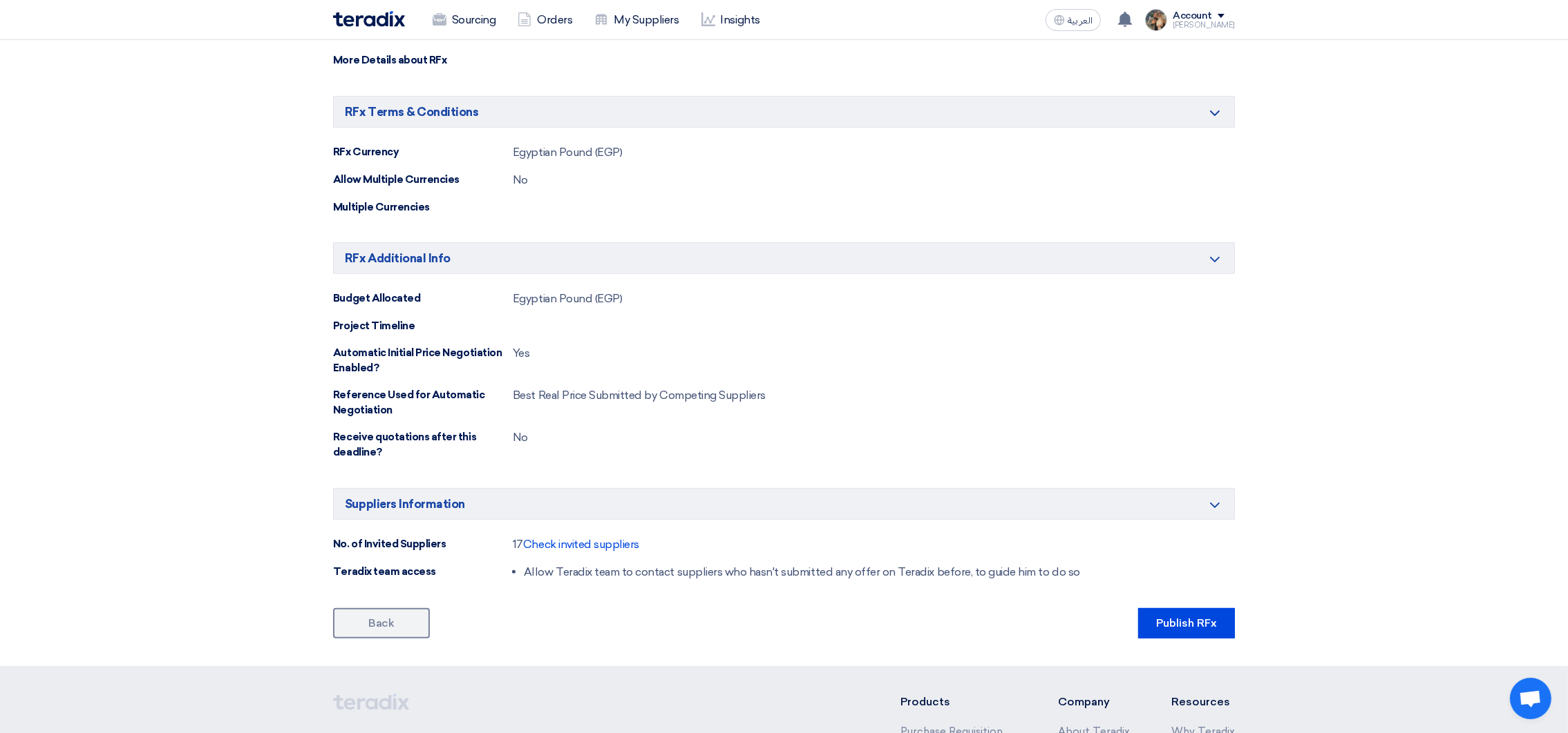
scroll to position [708, 0]
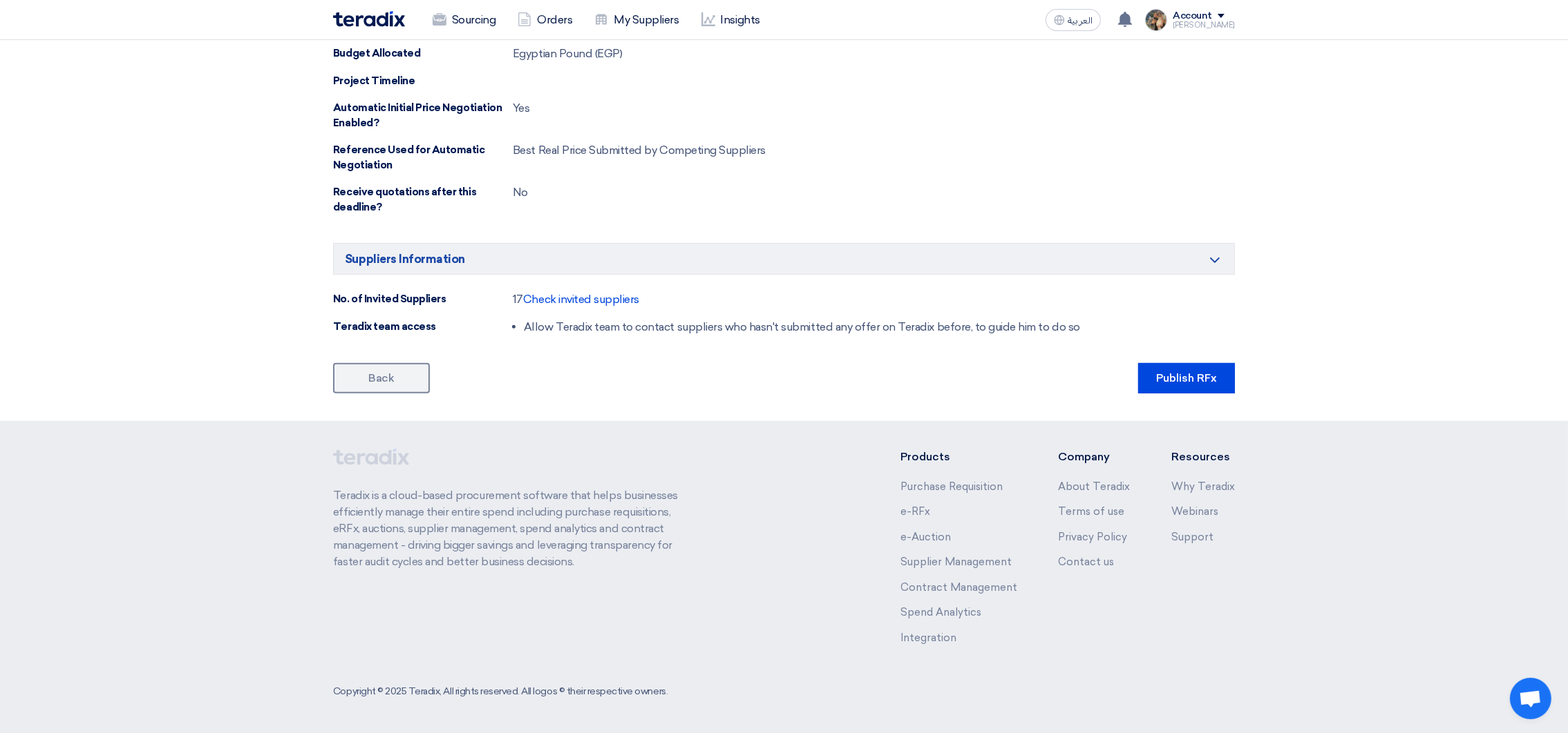
click at [1170, 366] on button "Publish RFx" at bounding box center [1186, 378] width 97 height 30
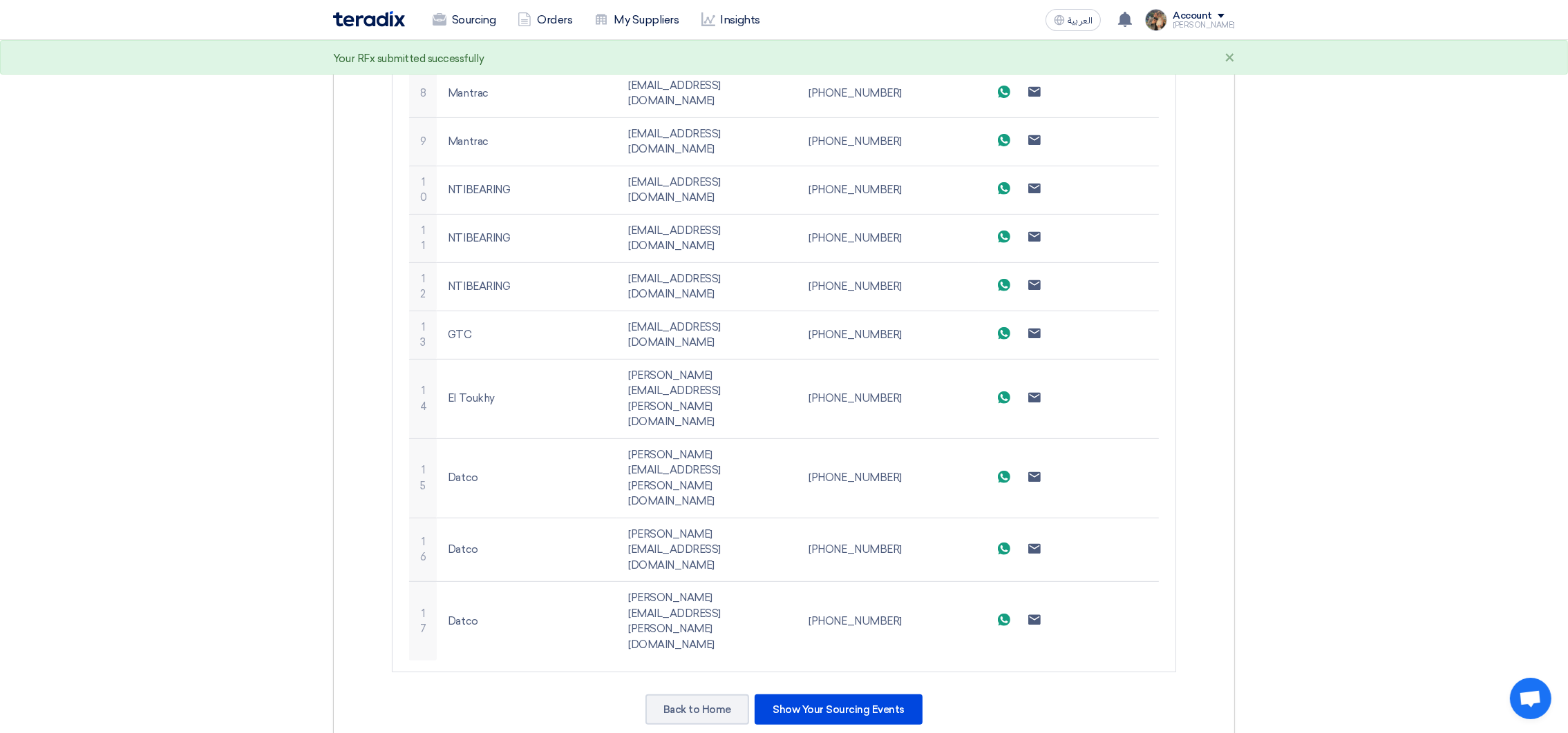
scroll to position [1014, 0]
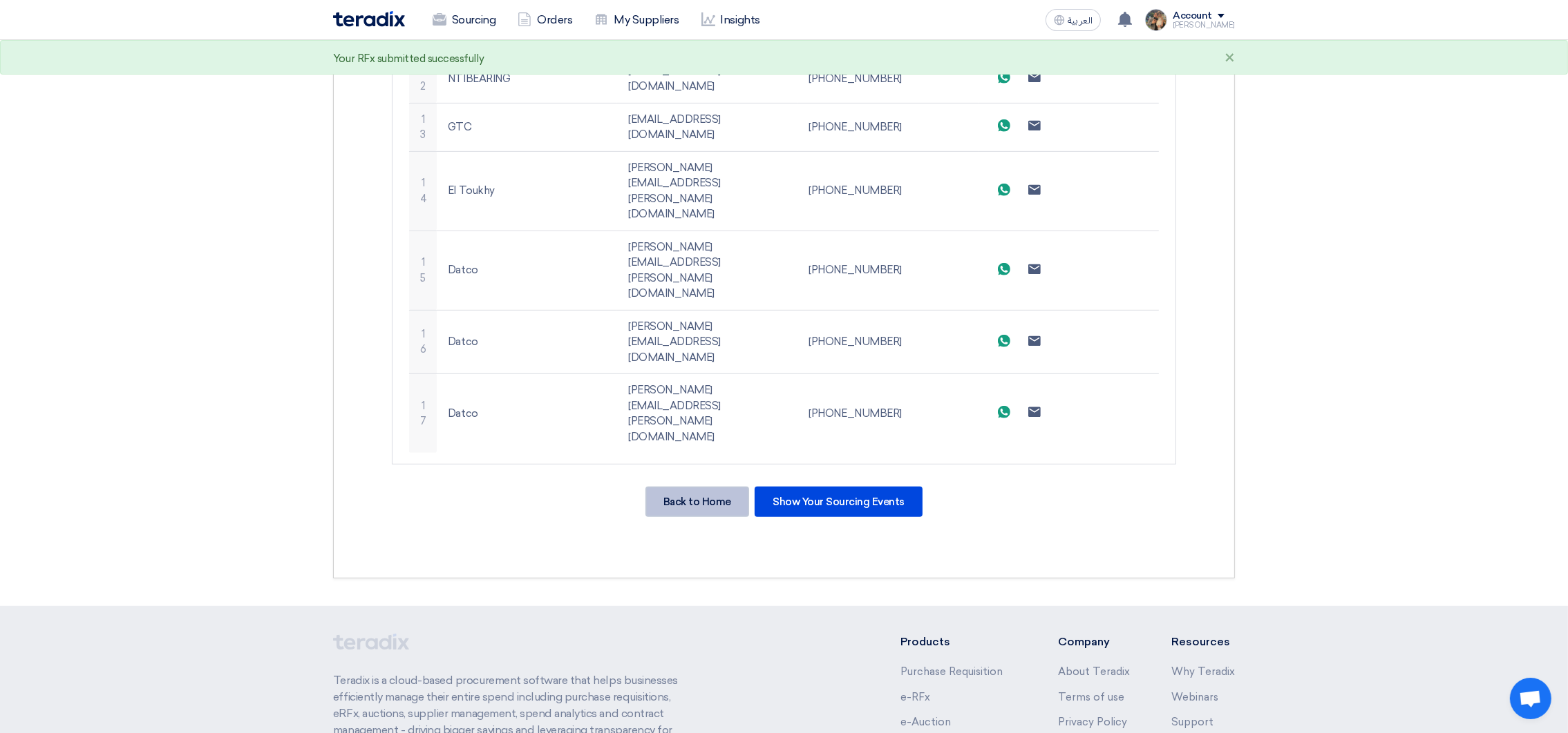
click at [681, 487] on div "Back to Home" at bounding box center [697, 502] width 104 height 30
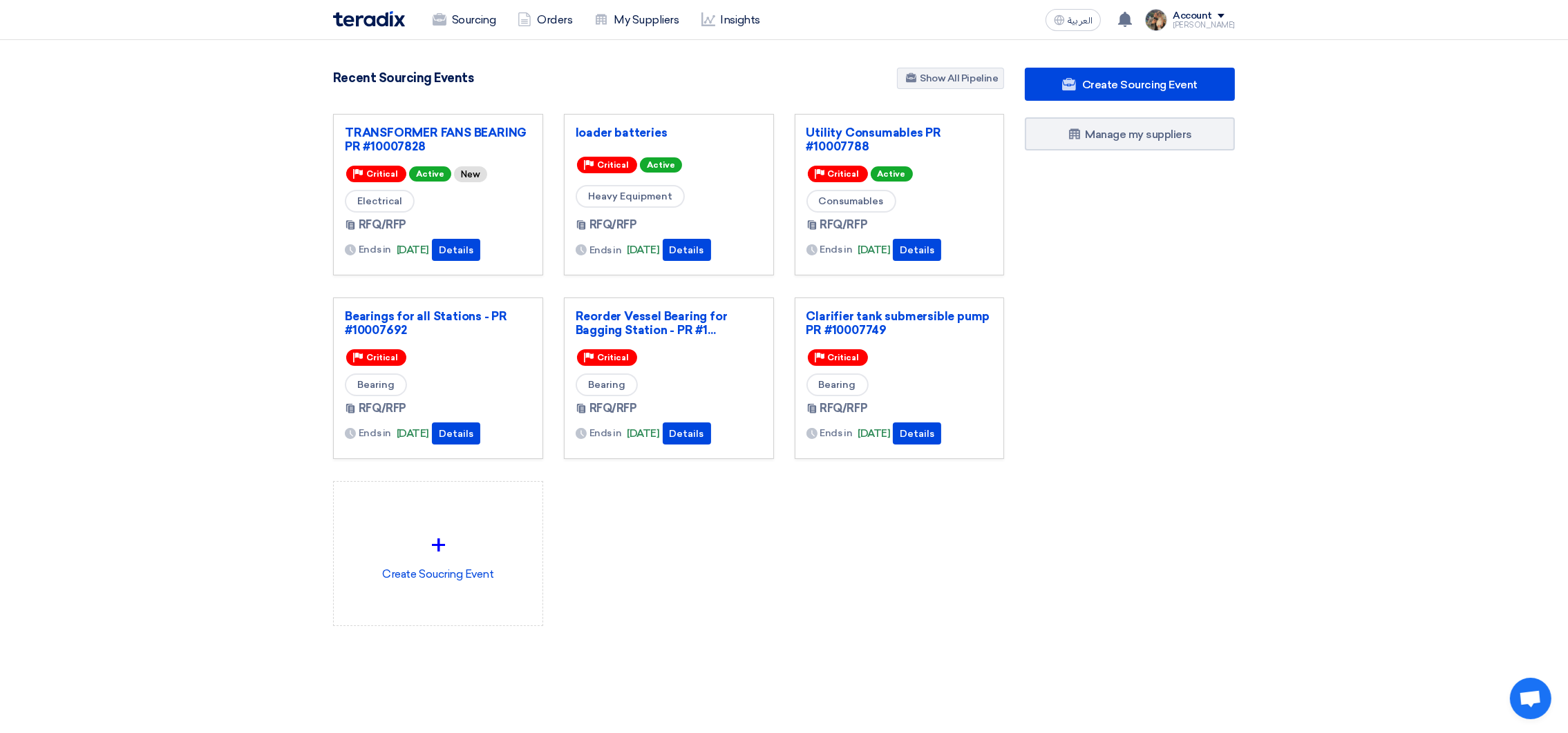
click at [710, 90] on div "Recent Sourcing Events Show All Pipeline" at bounding box center [669, 79] width 671 height 24
click at [613, 335] on link "Reorder Vessel Bearing for Bagging Station - PR #1..." at bounding box center [669, 323] width 186 height 28
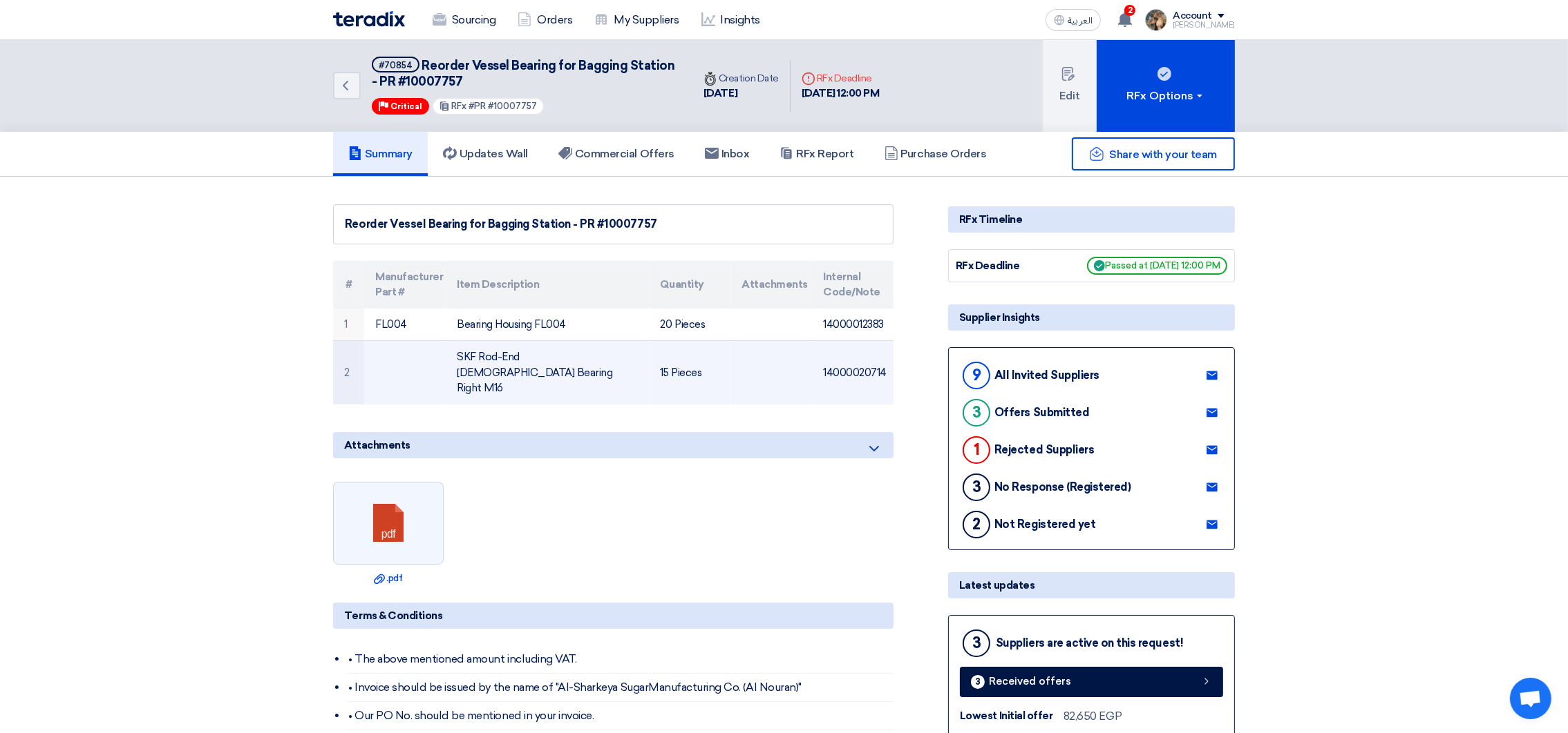
click at [463, 353] on td "SKF Rod-End [DEMOGRAPHIC_DATA] Bearing Right M16" at bounding box center [547, 373] width 203 height 64
drag, startPoint x: 463, startPoint y: 353, endPoint x: 494, endPoint y: 374, distance: 37.4
click at [494, 374] on td "SKF Rod-End [DEMOGRAPHIC_DATA] Bearing Right M16" at bounding box center [547, 373] width 203 height 64
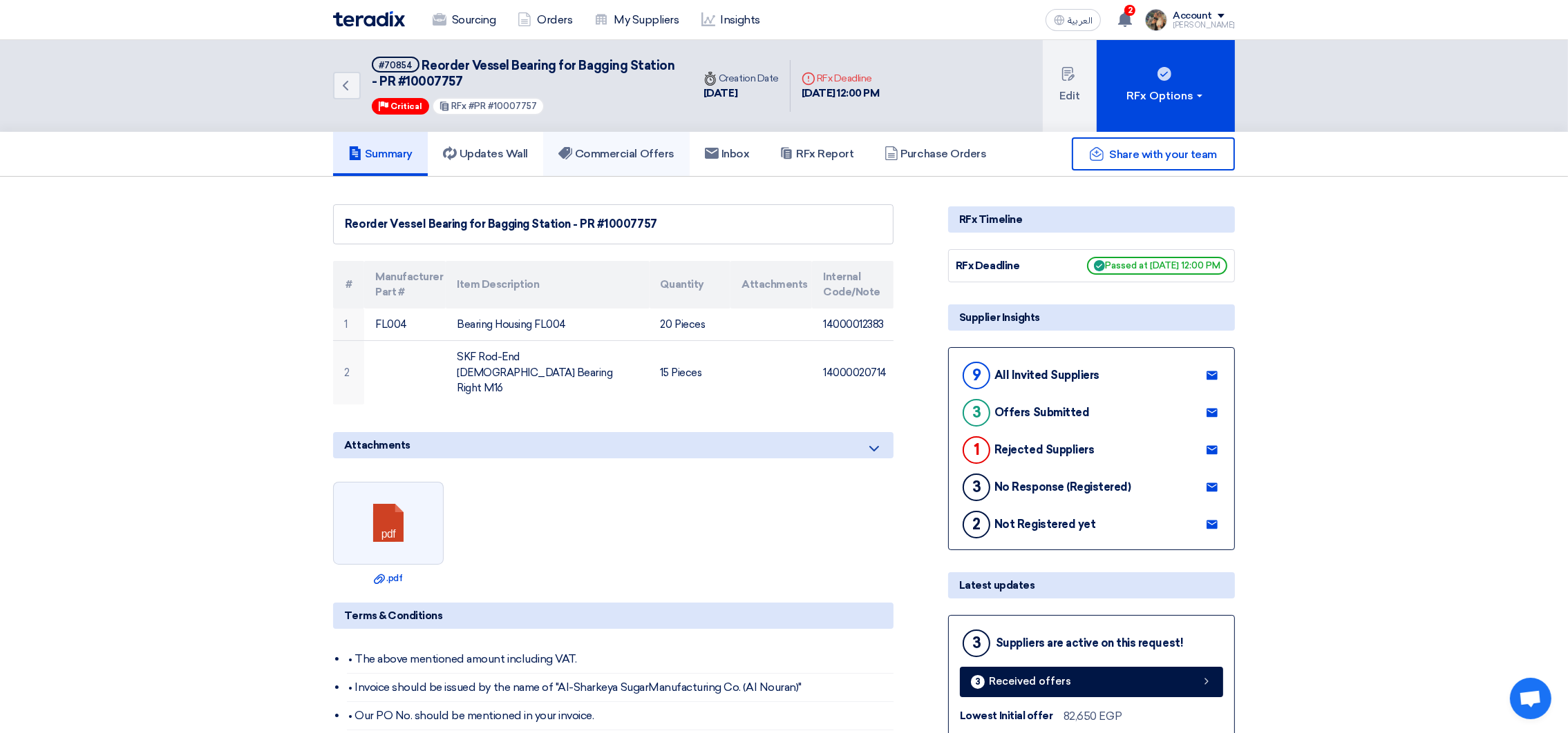
click at [598, 163] on link "Commercial Offers" at bounding box center [616, 154] width 147 height 44
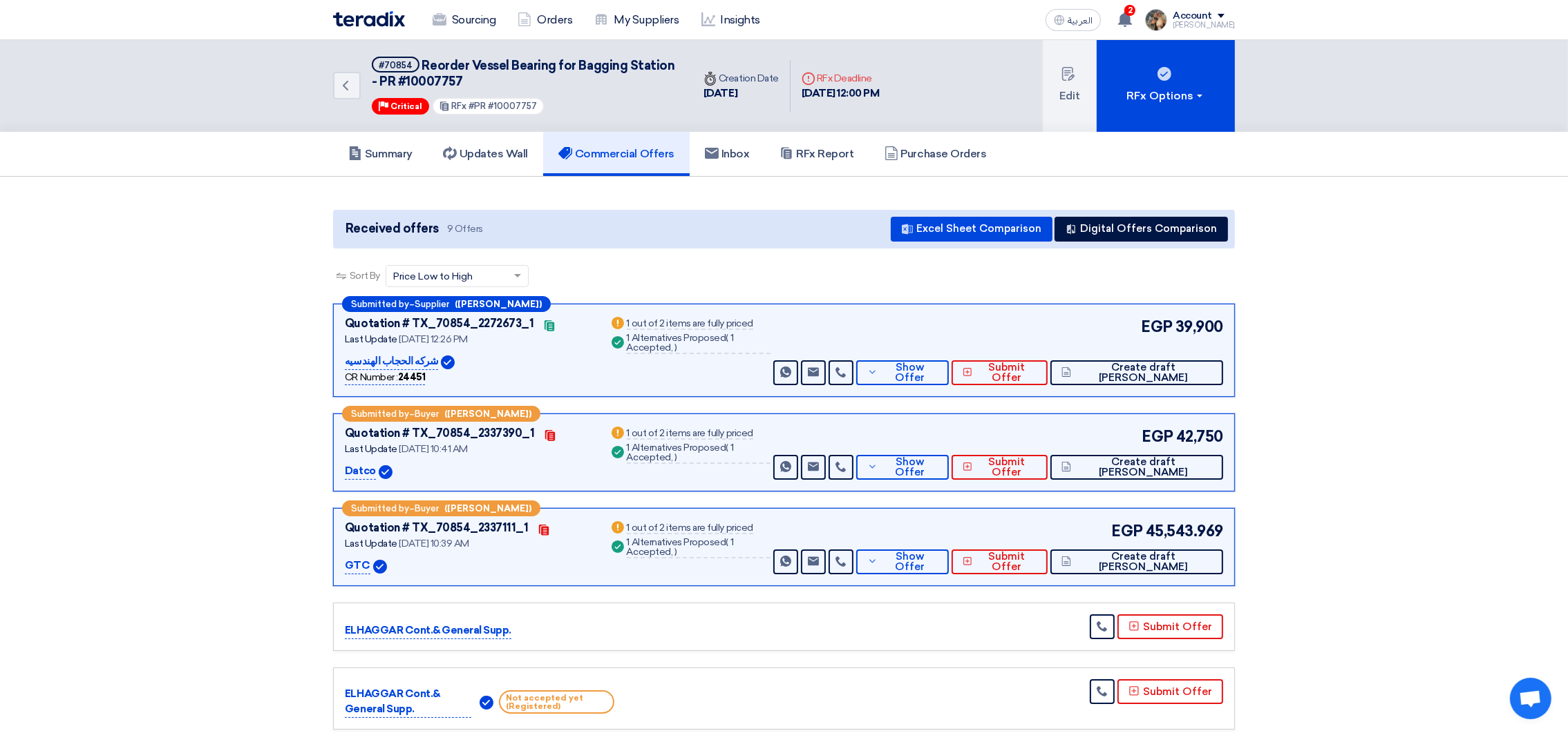
click at [357, 23] on img at bounding box center [368, 19] width 72 height 16
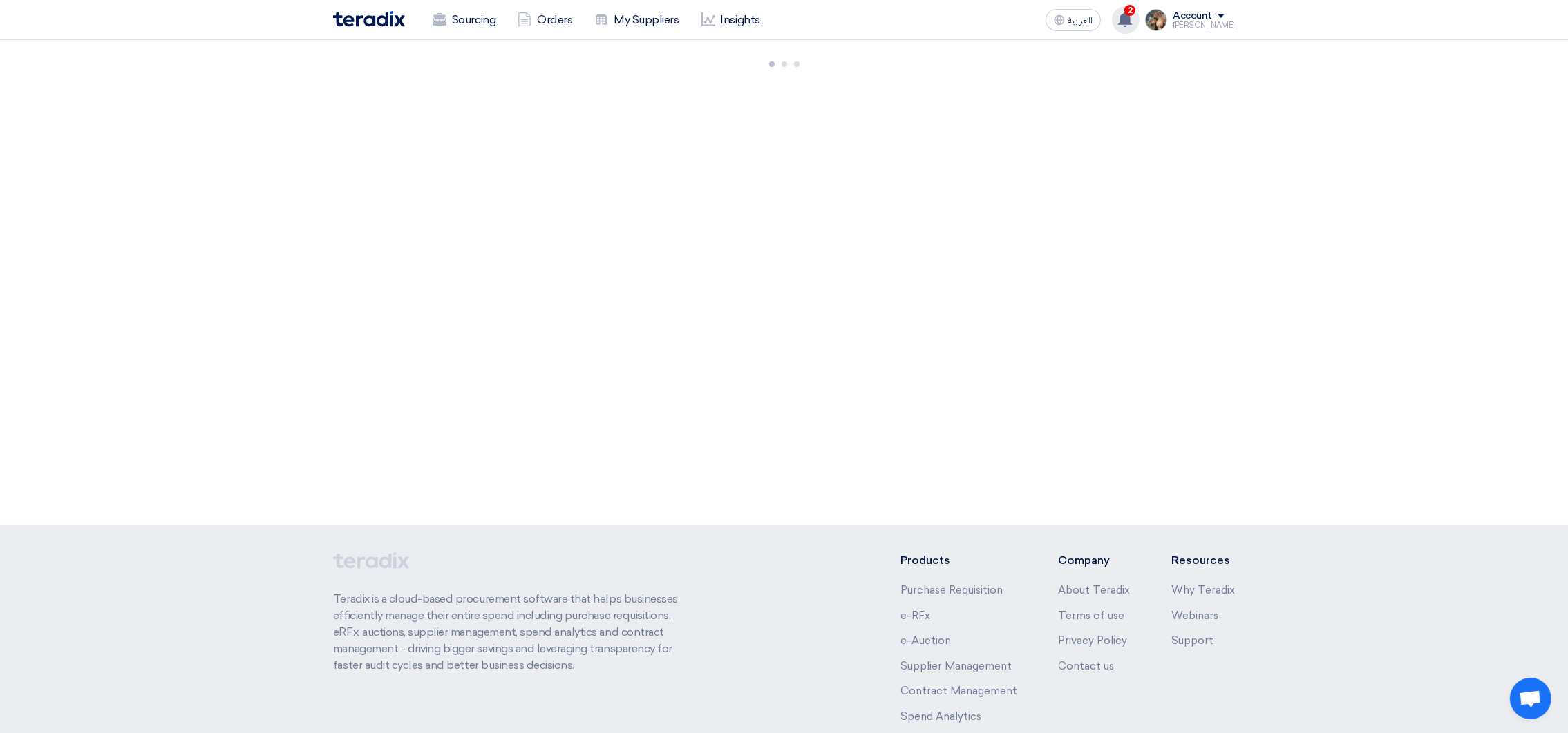
click at [1133, 24] on icon at bounding box center [1124, 19] width 15 height 15
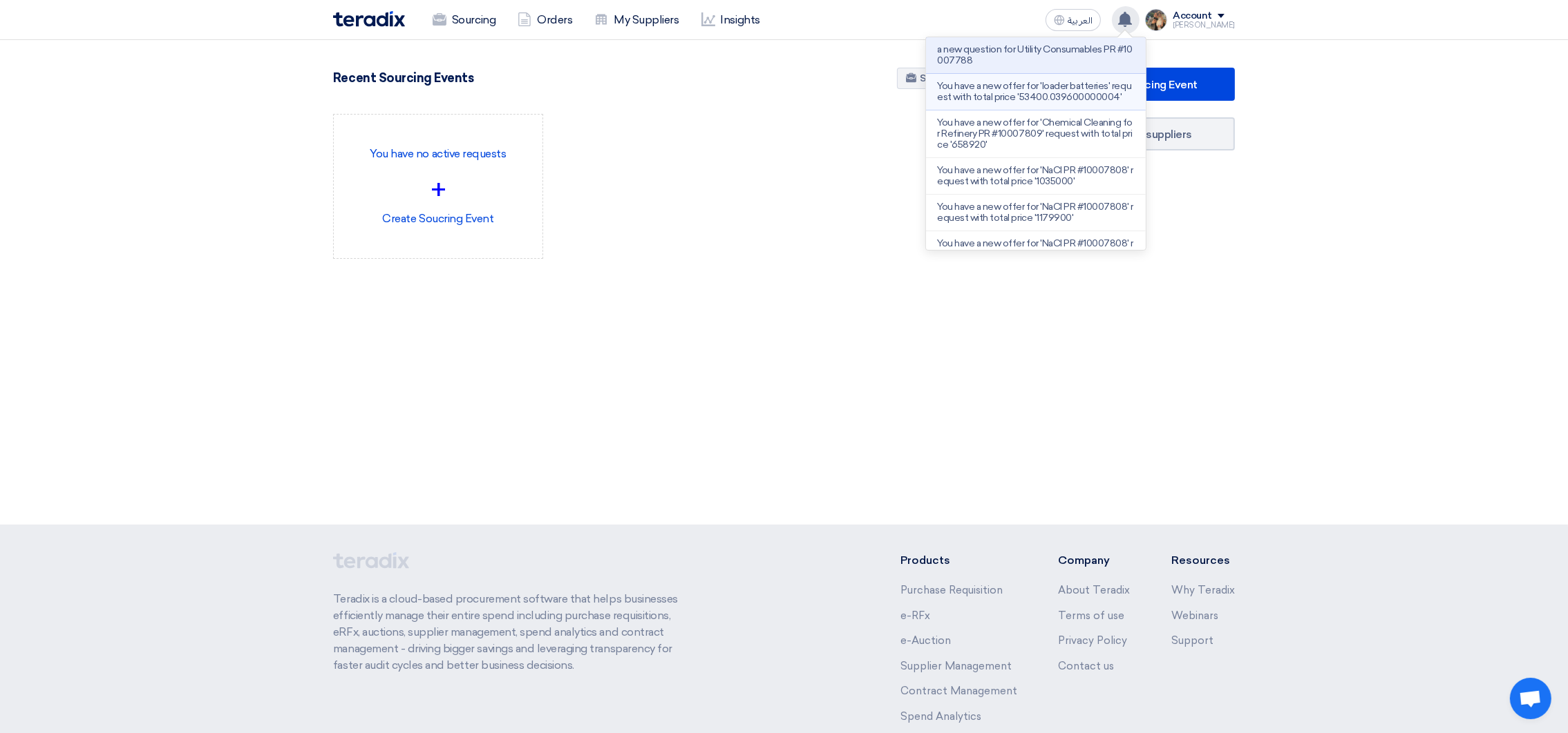
click at [1033, 90] on p "You have a new offer for 'loader batteries' request with total price '53400.039…" at bounding box center [1035, 91] width 198 height 22
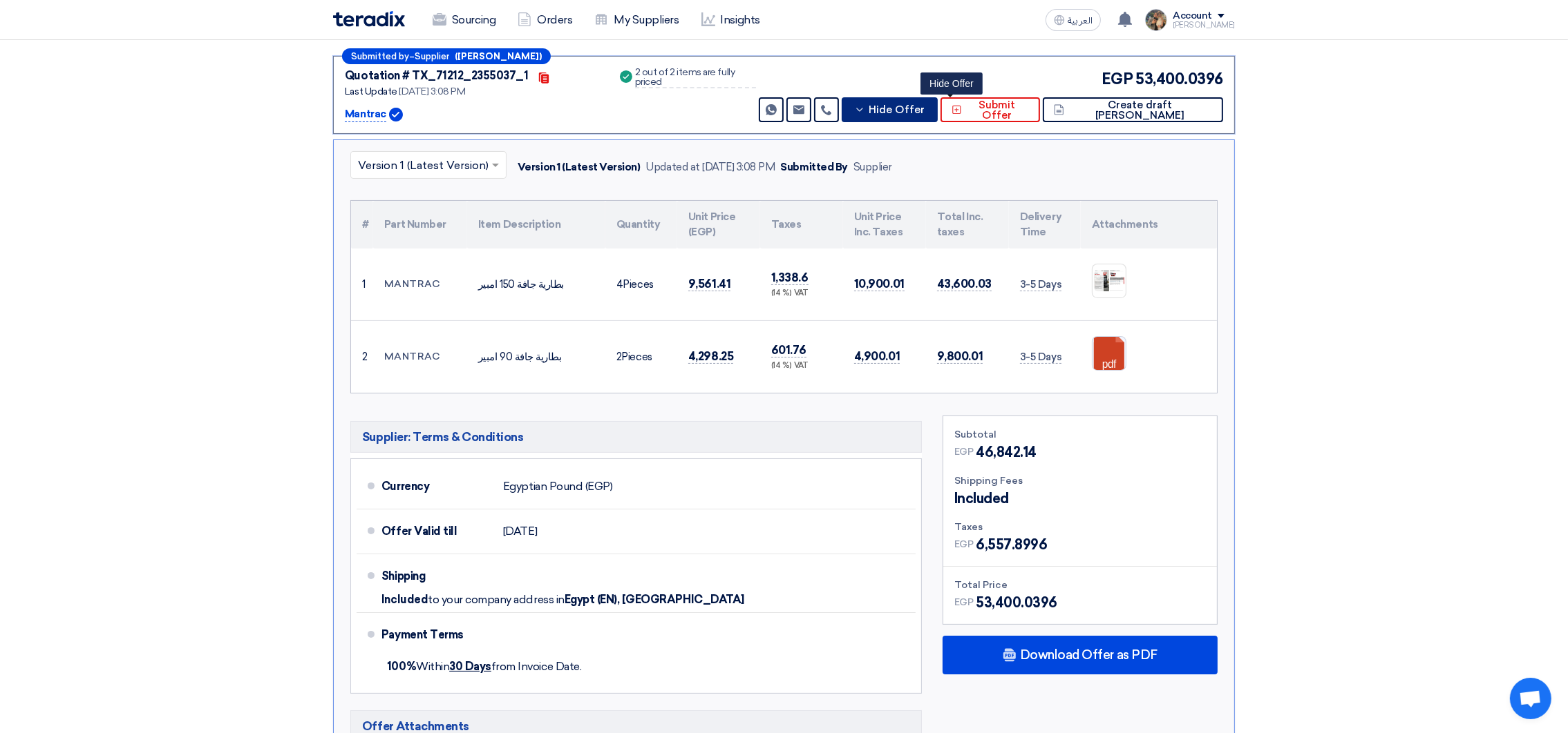
scroll to position [285, 0]
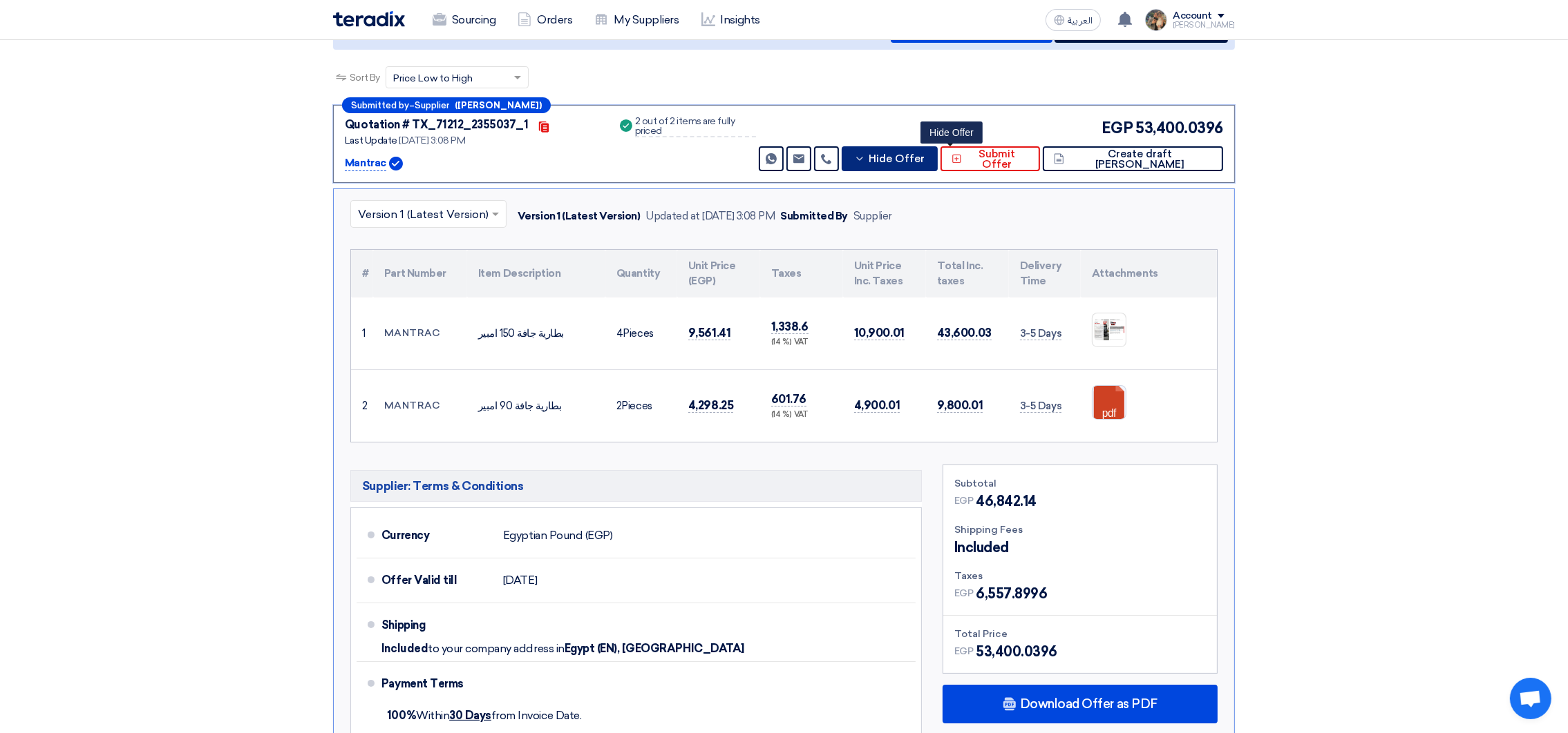
click at [930, 161] on button "Hide Offer" at bounding box center [890, 159] width 96 height 25
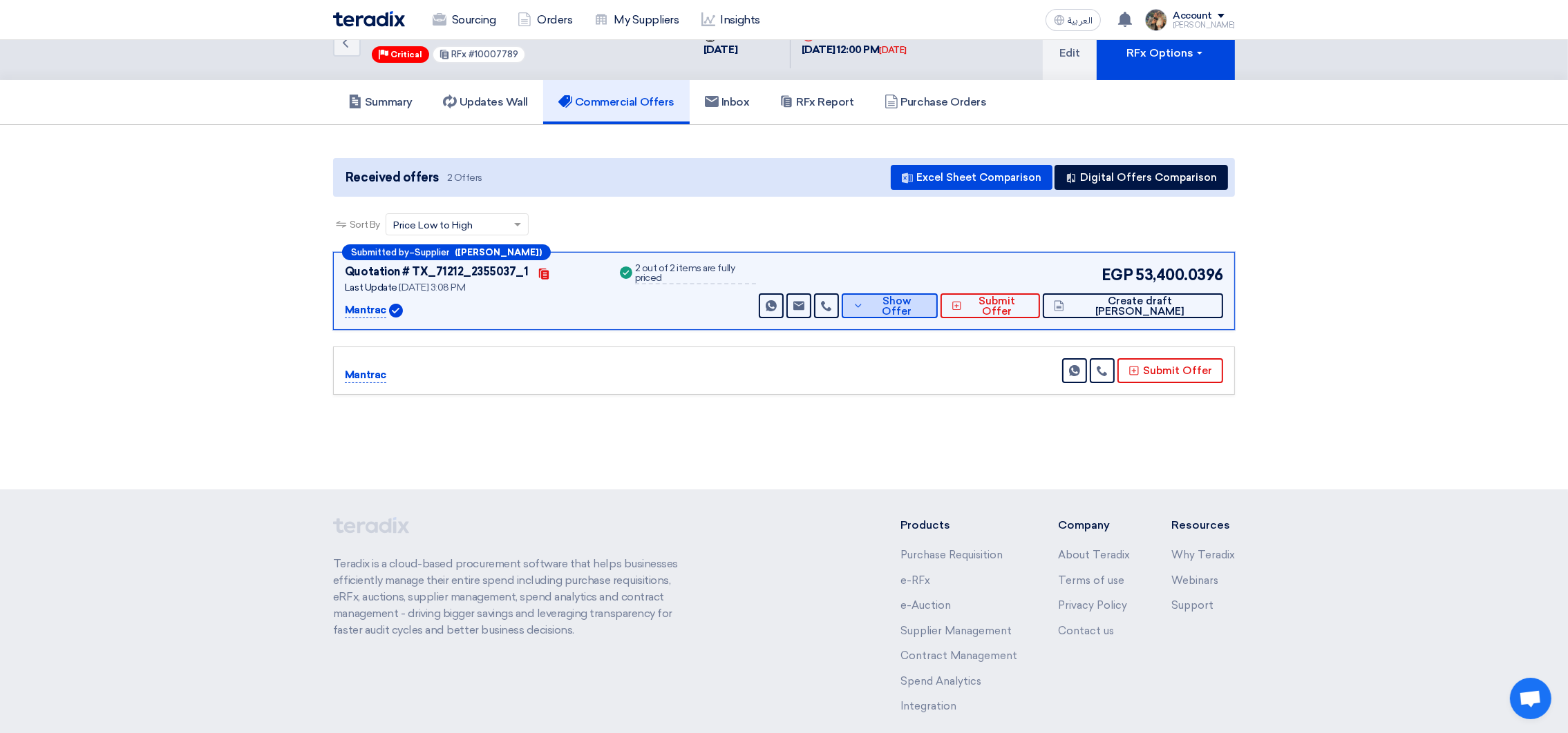
scroll to position [0, 0]
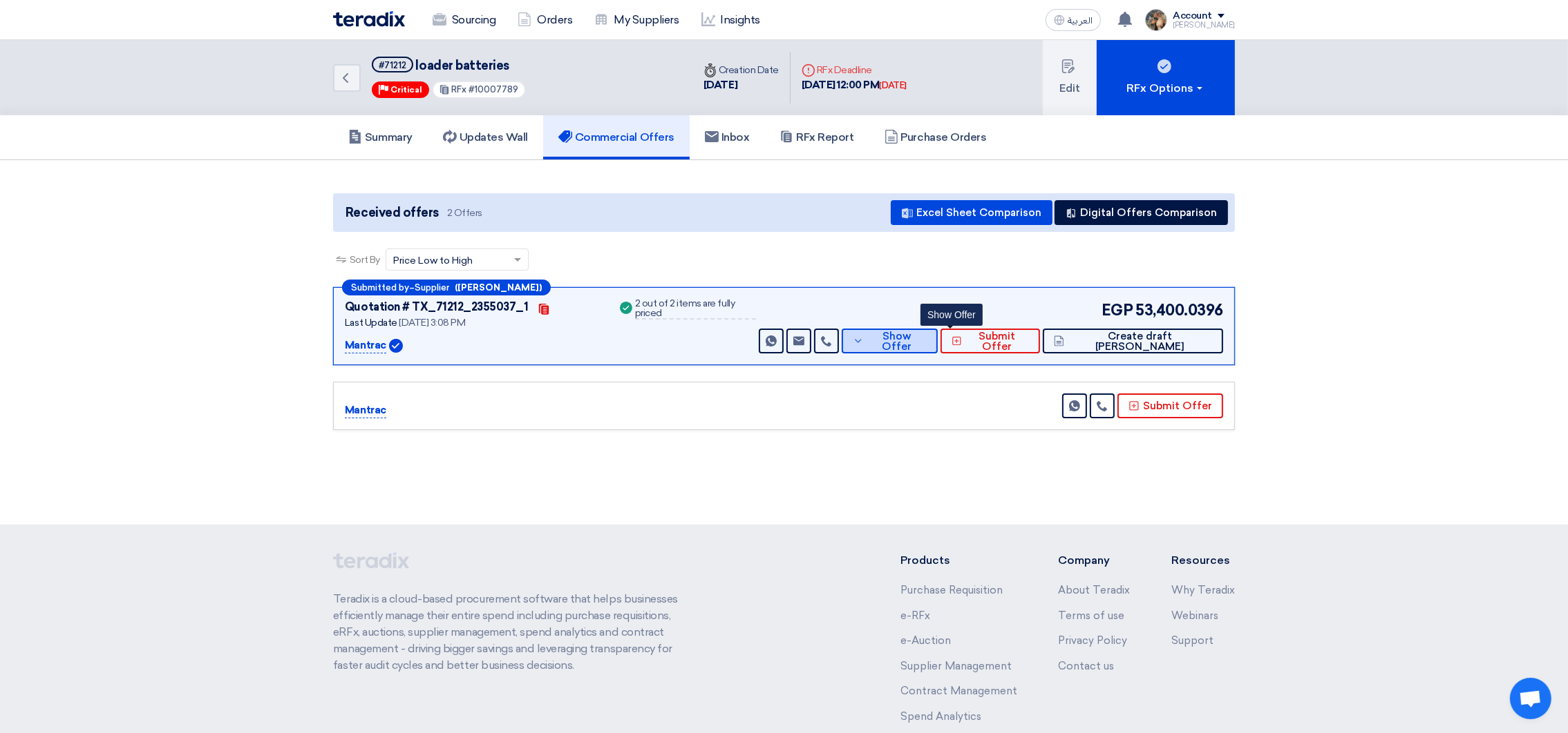
click at [927, 338] on span "Show Offer" at bounding box center [898, 342] width 60 height 20
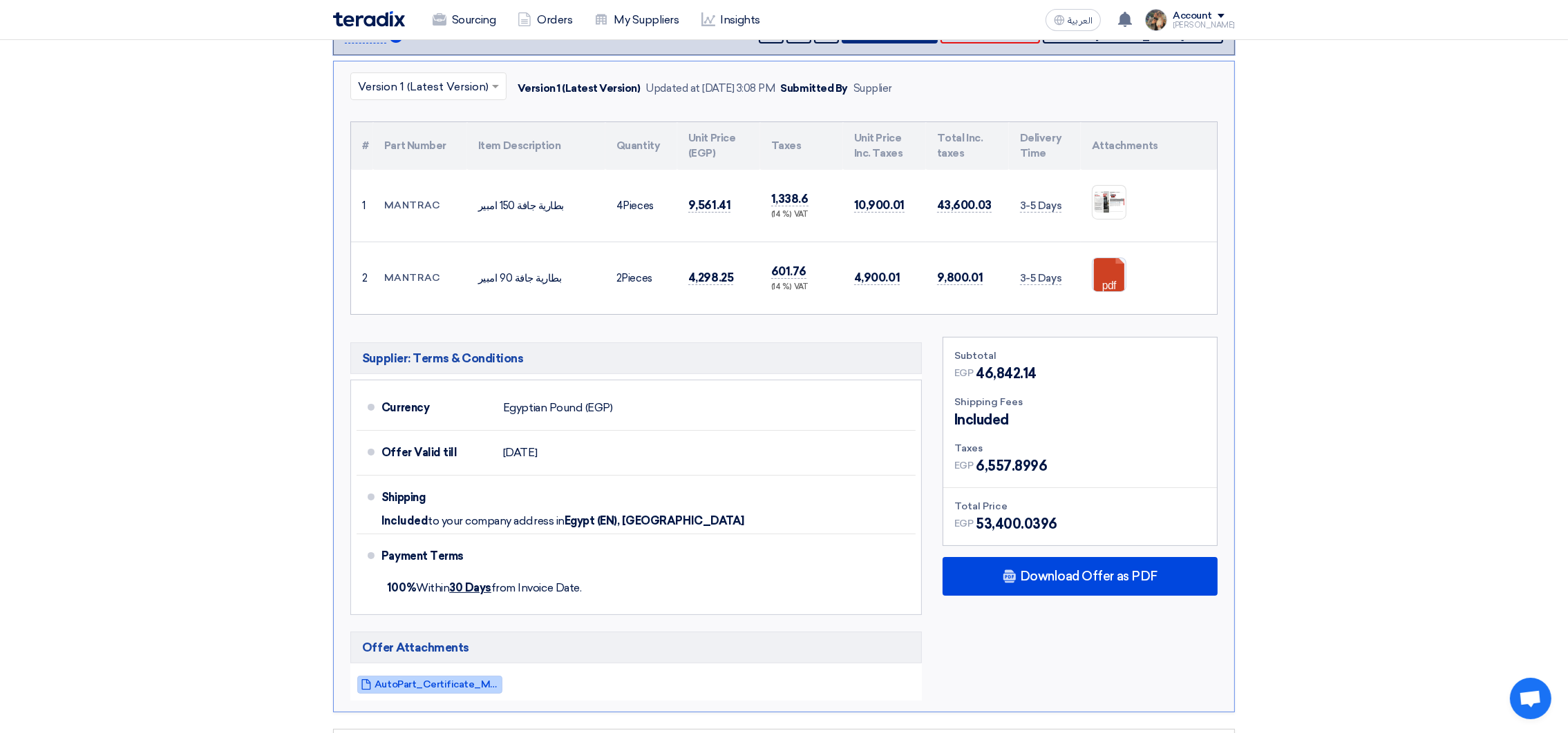
scroll to position [207, 0]
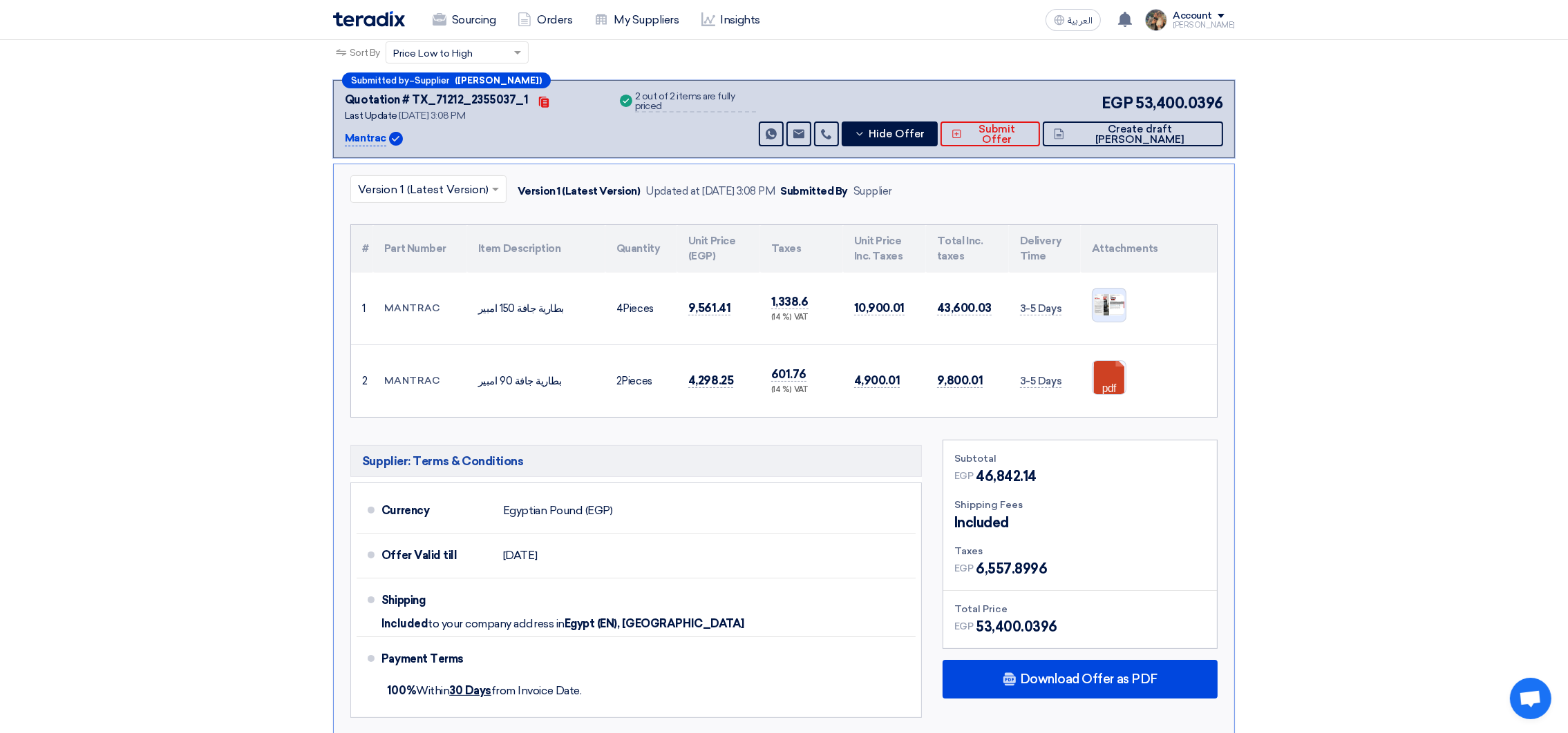
click at [1112, 309] on img at bounding box center [1108, 304] width 33 height 24
click at [1111, 384] on link at bounding box center [1147, 402] width 111 height 83
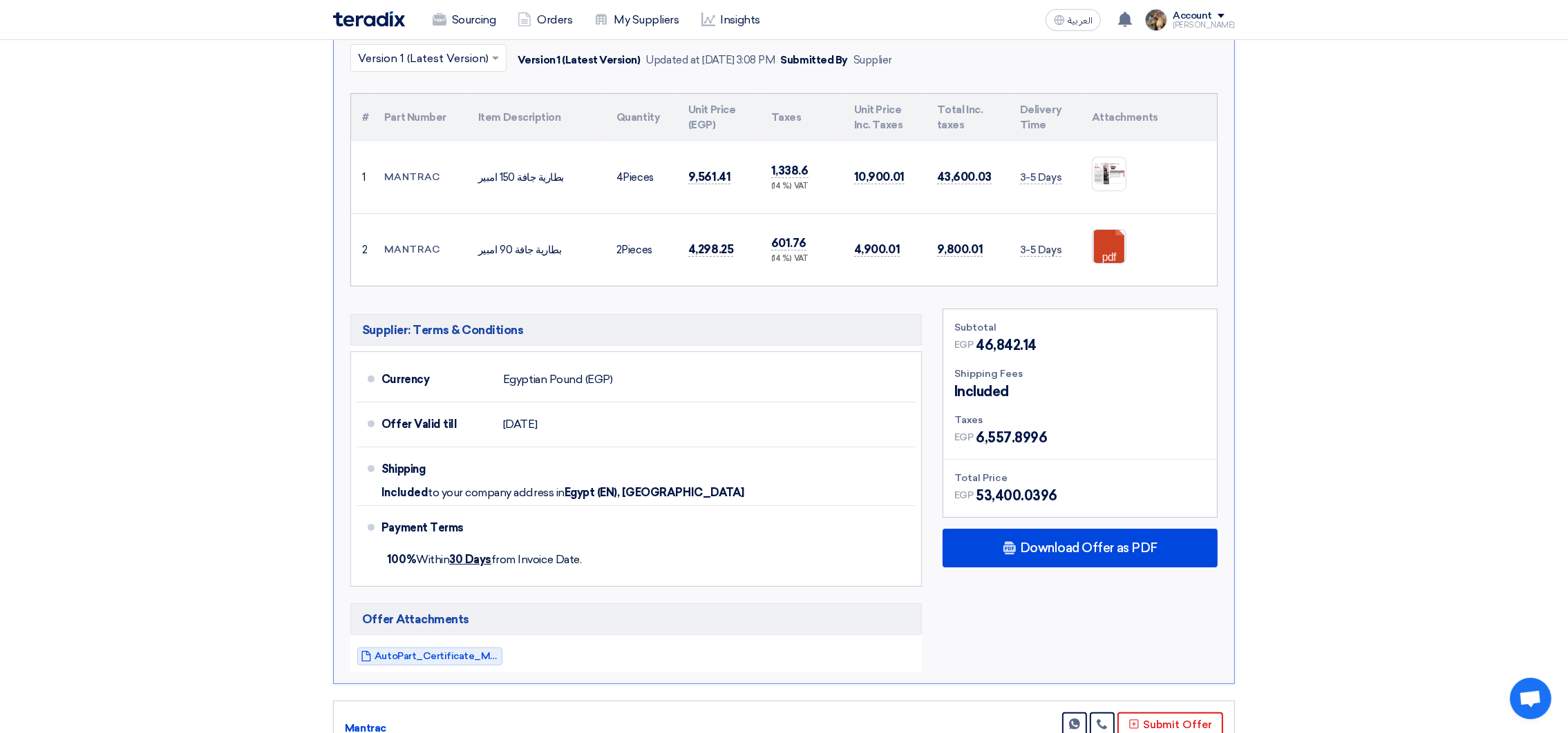
scroll to position [517, 0]
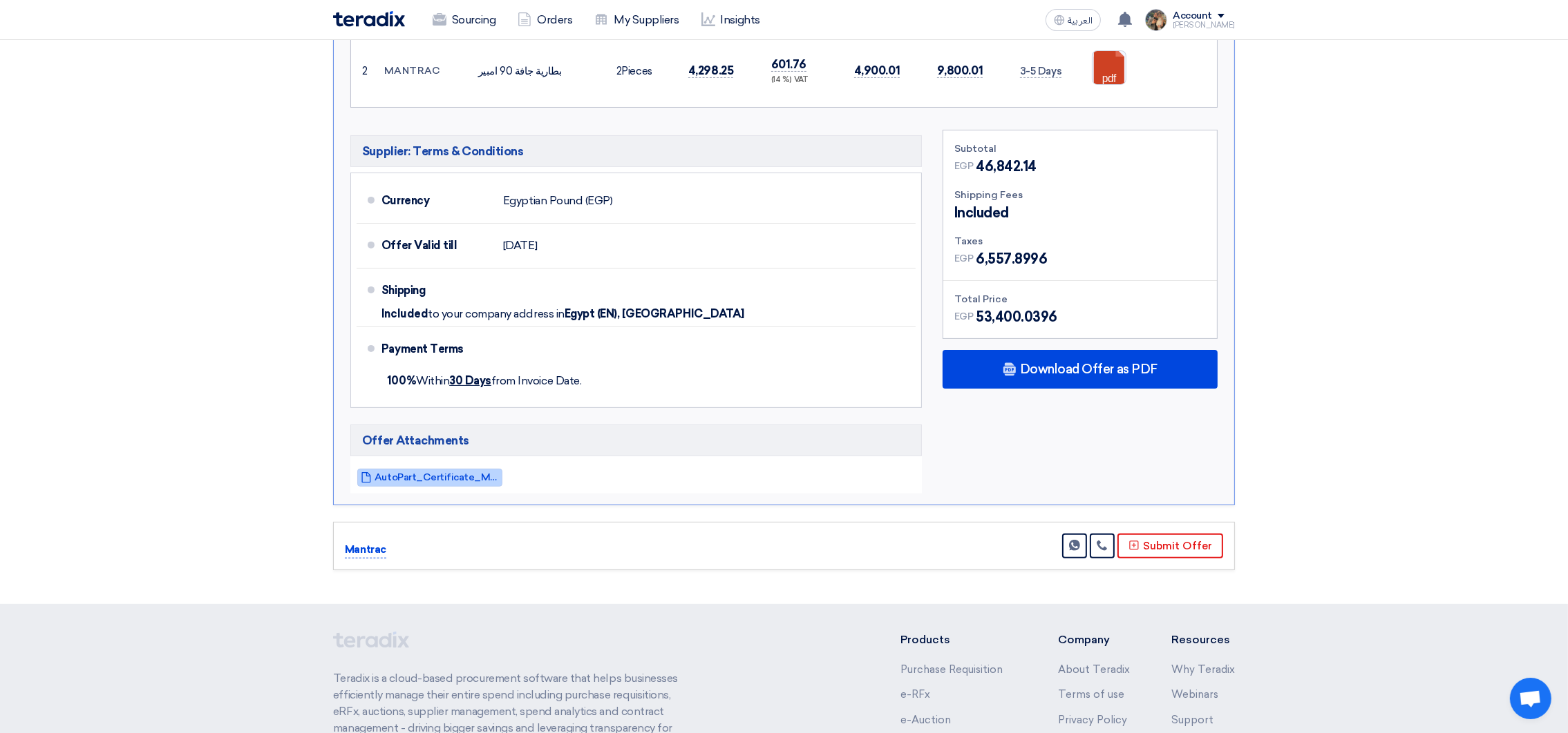
click at [450, 477] on span "AutoPart_Certificate_Mantrac__1756728226693.pdf" at bounding box center [437, 477] width 124 height 11
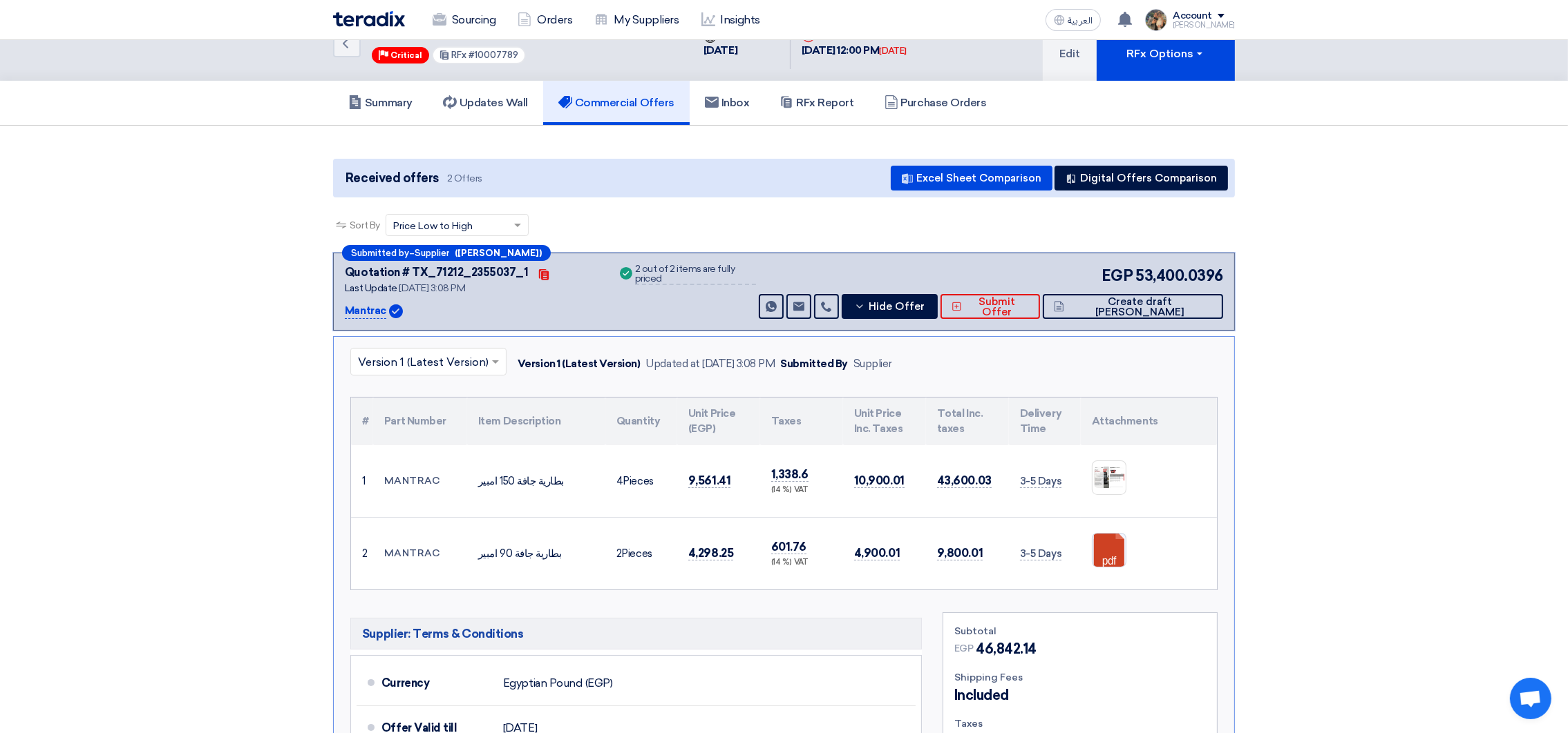
scroll to position [0, 0]
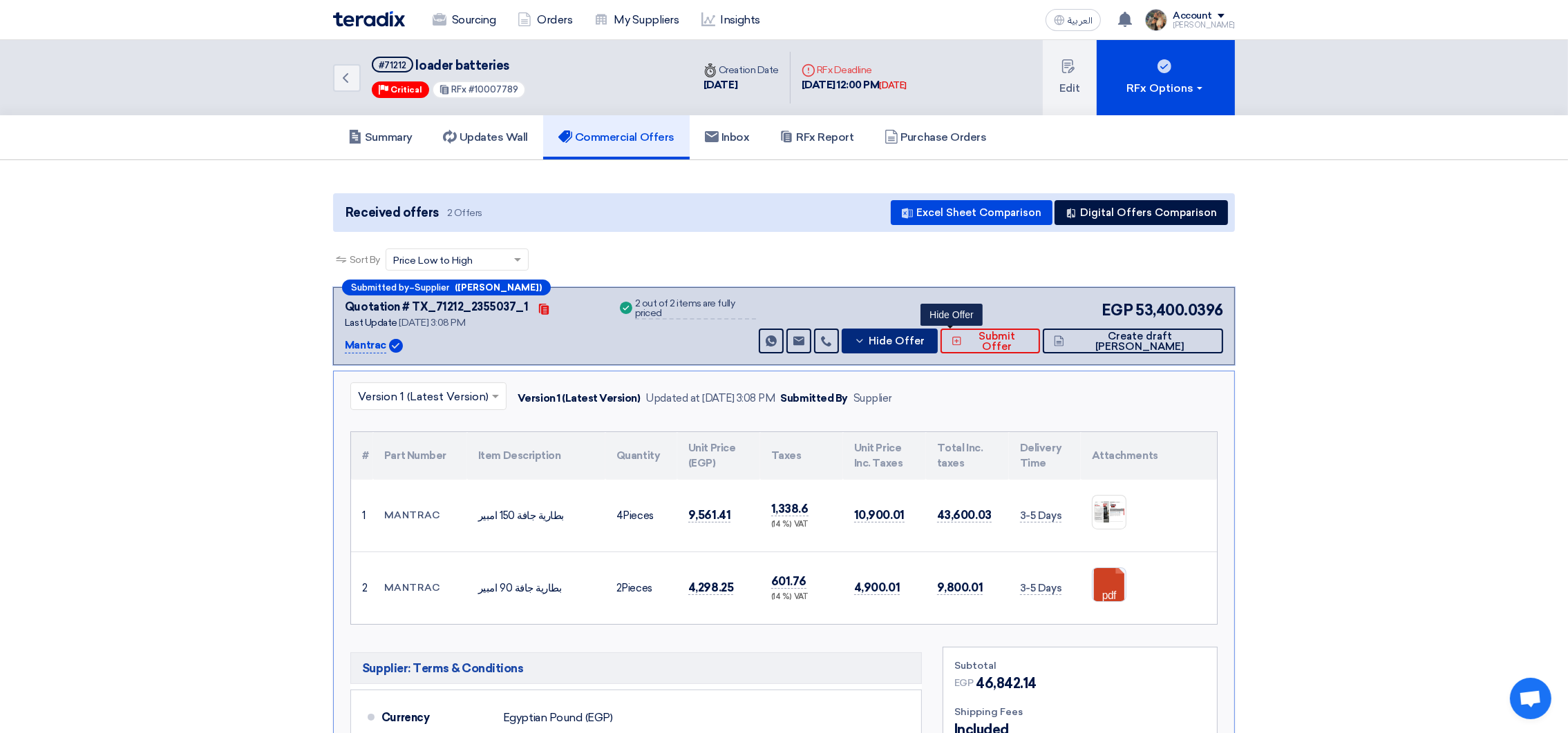
click at [938, 332] on button "Hide Offer" at bounding box center [890, 341] width 96 height 25
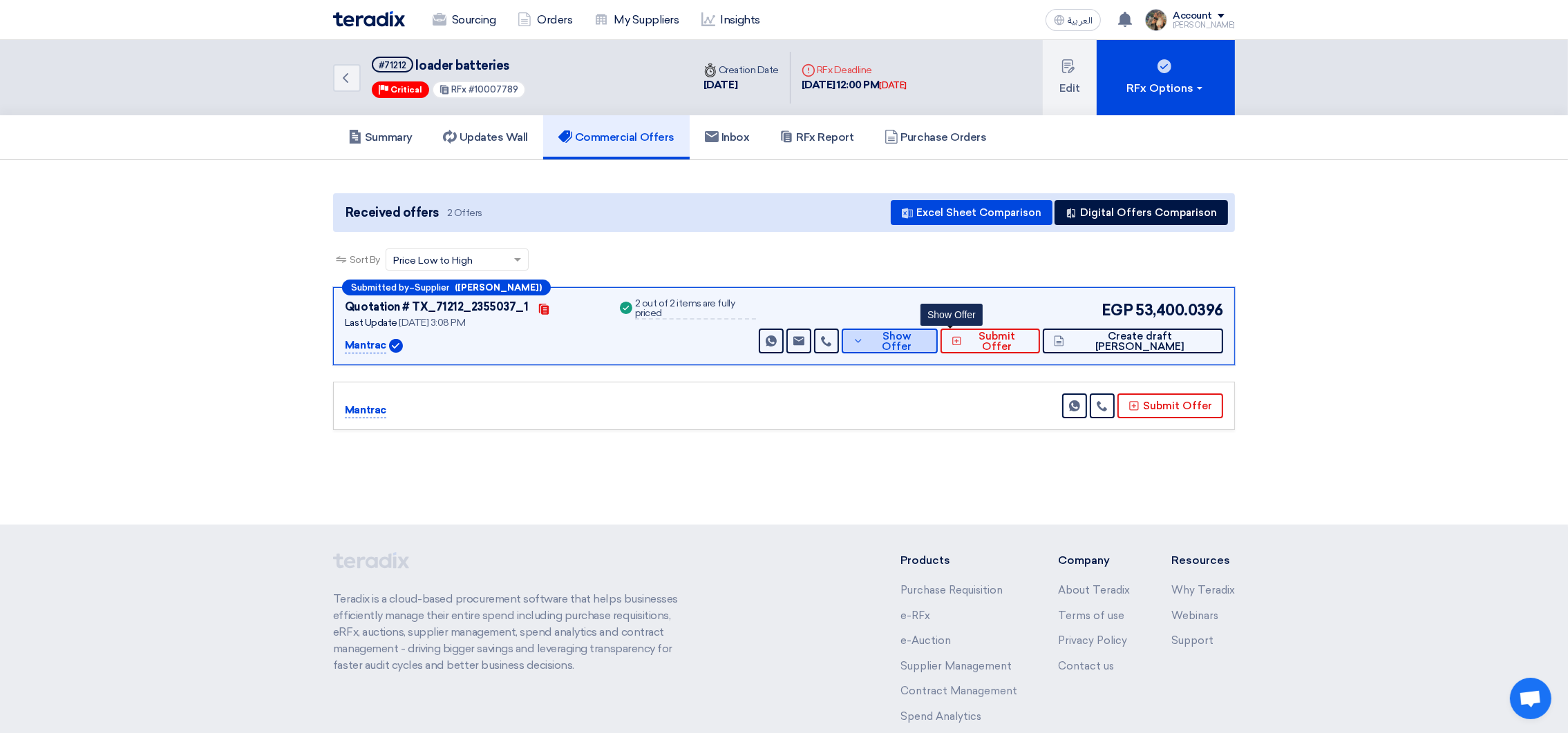
click at [927, 337] on span "Show Offer" at bounding box center [898, 342] width 60 height 20
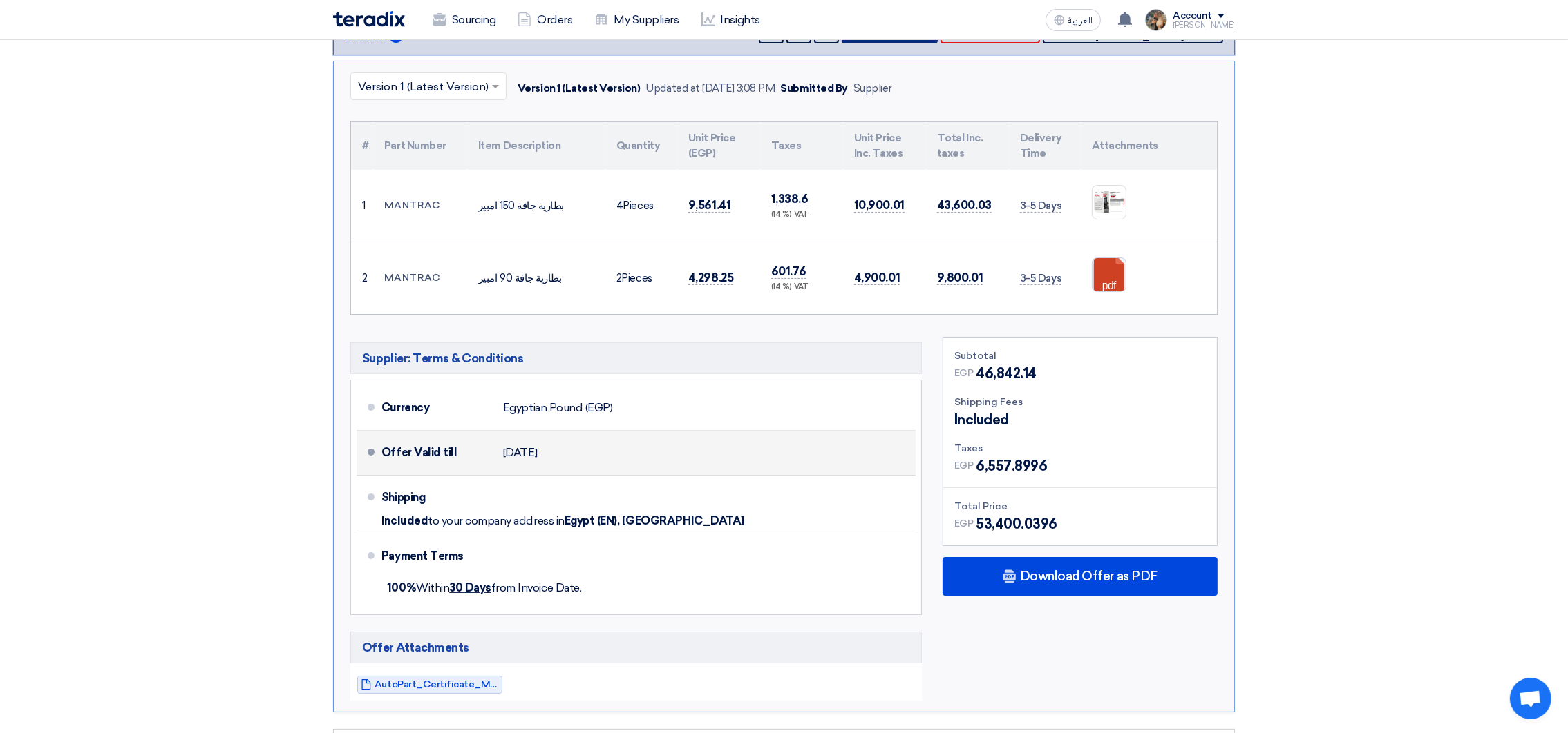
scroll to position [414, 0]
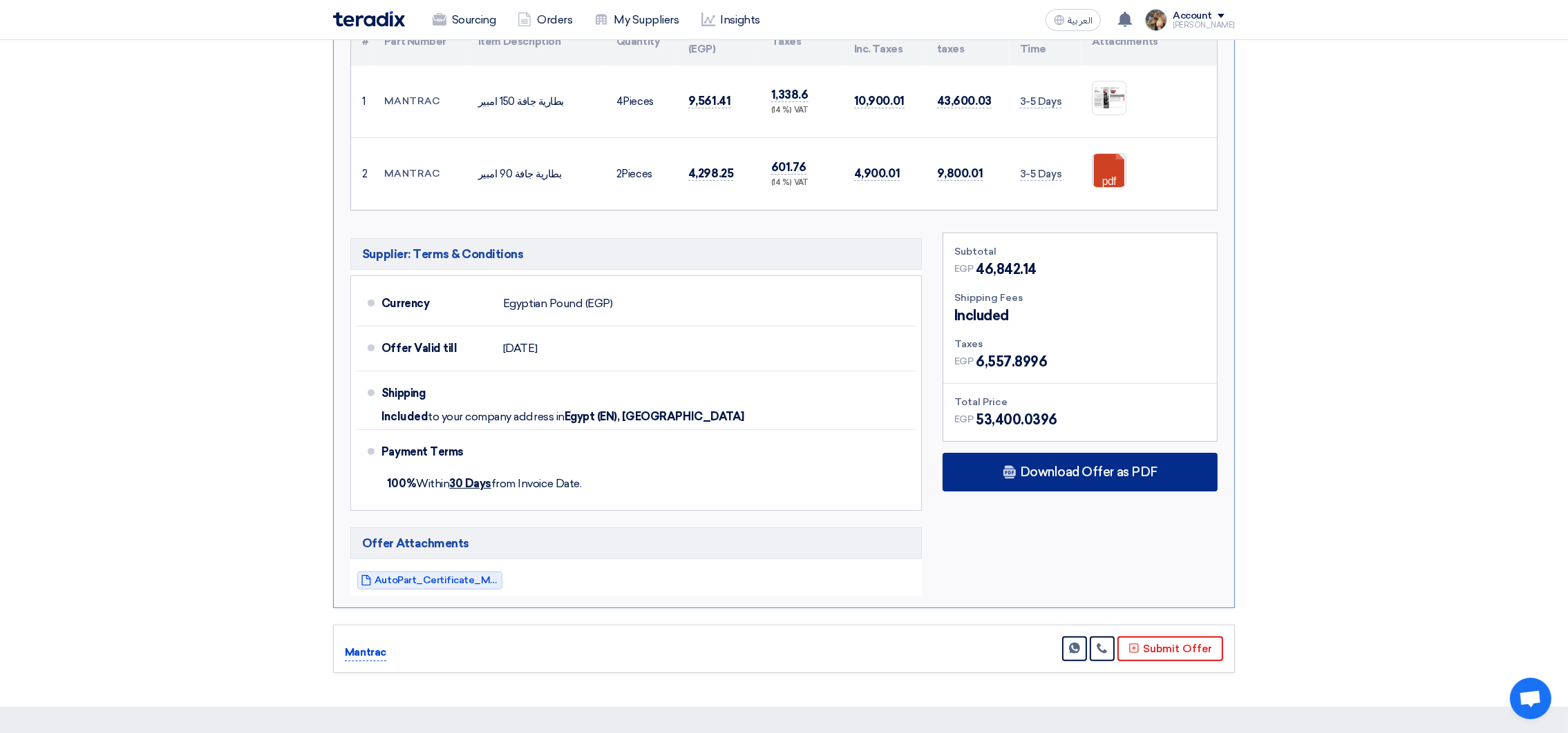
click at [1117, 477] on span "Download Offer as PDF" at bounding box center [1089, 472] width 138 height 12
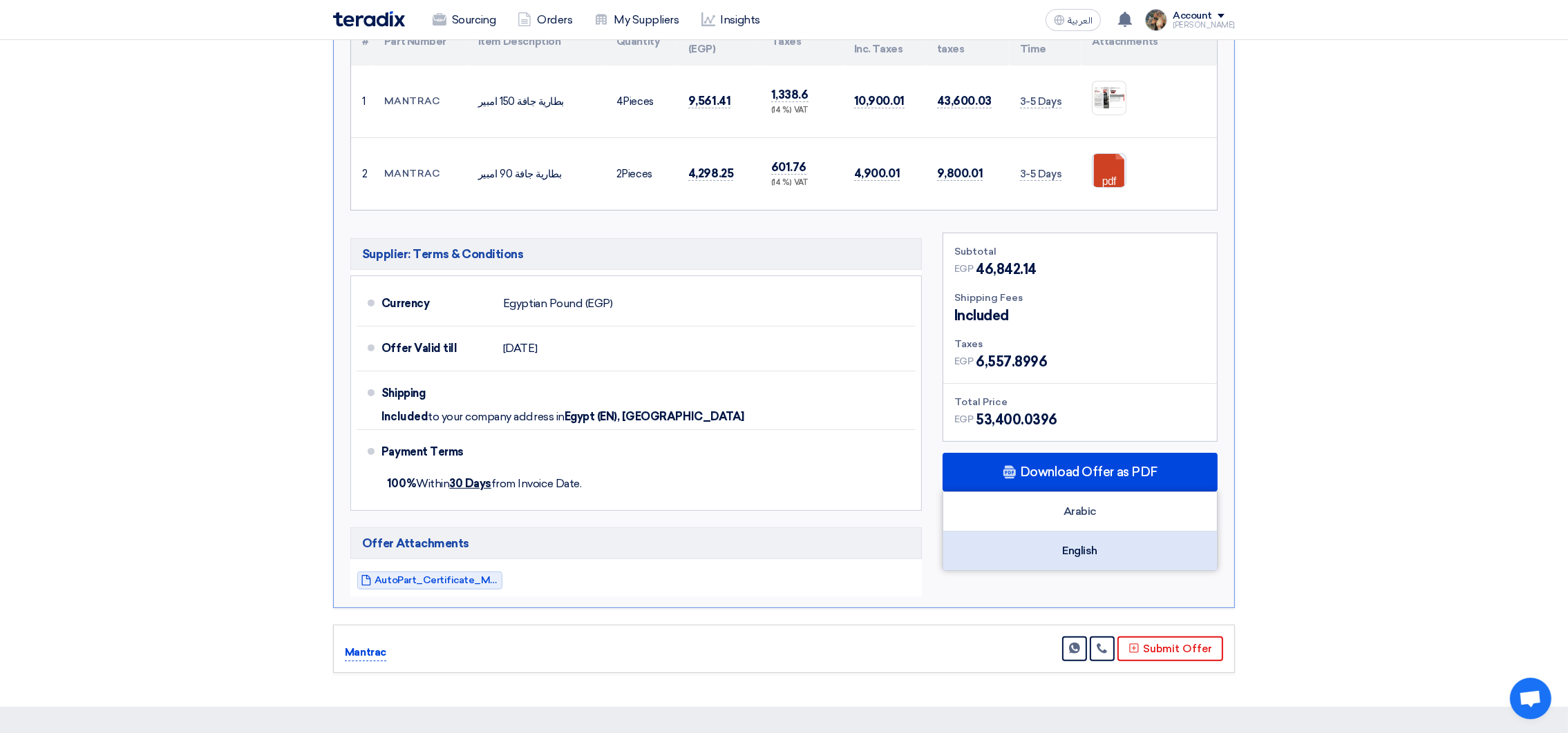
click at [1102, 541] on div "English" at bounding box center [1080, 551] width 273 height 39
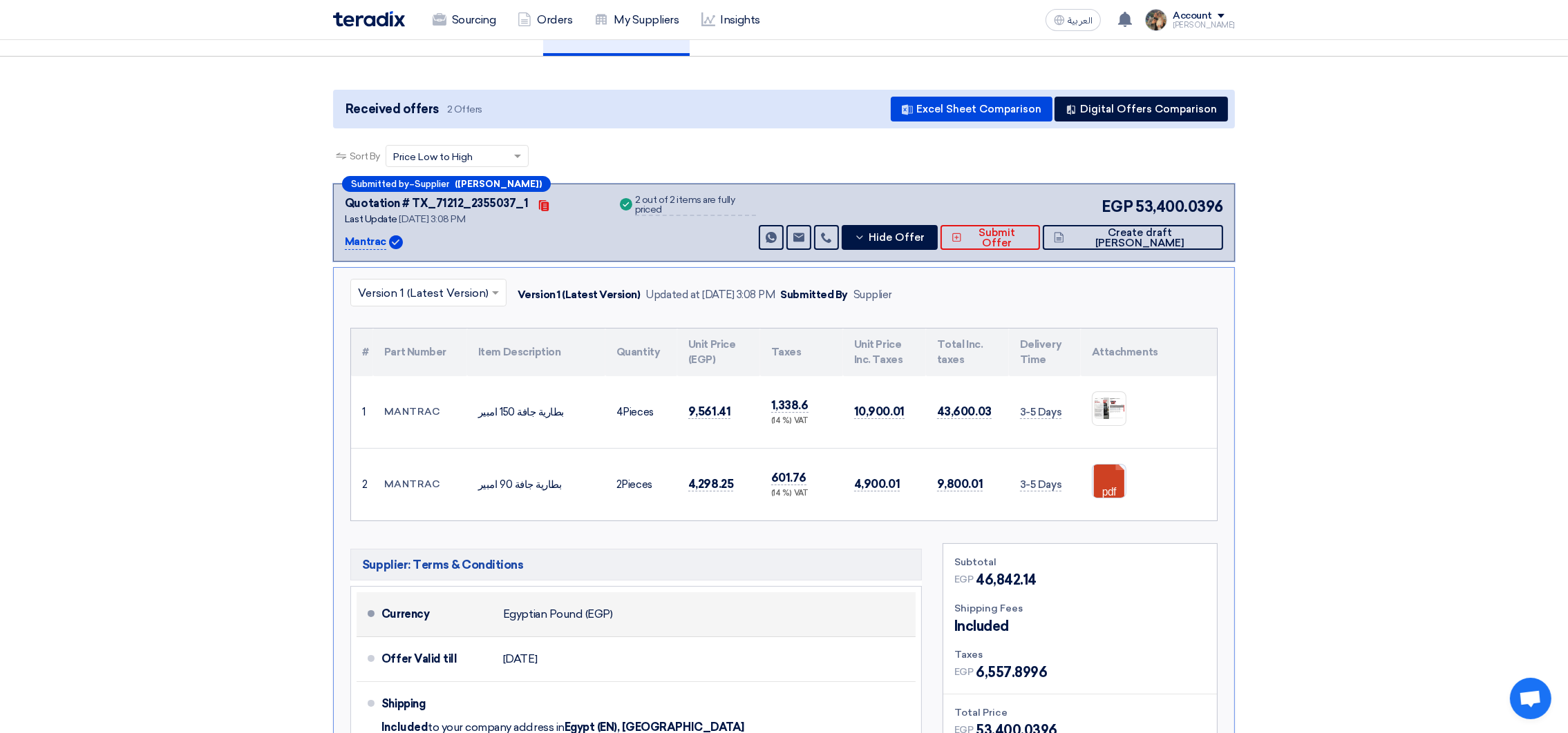
scroll to position [0, 0]
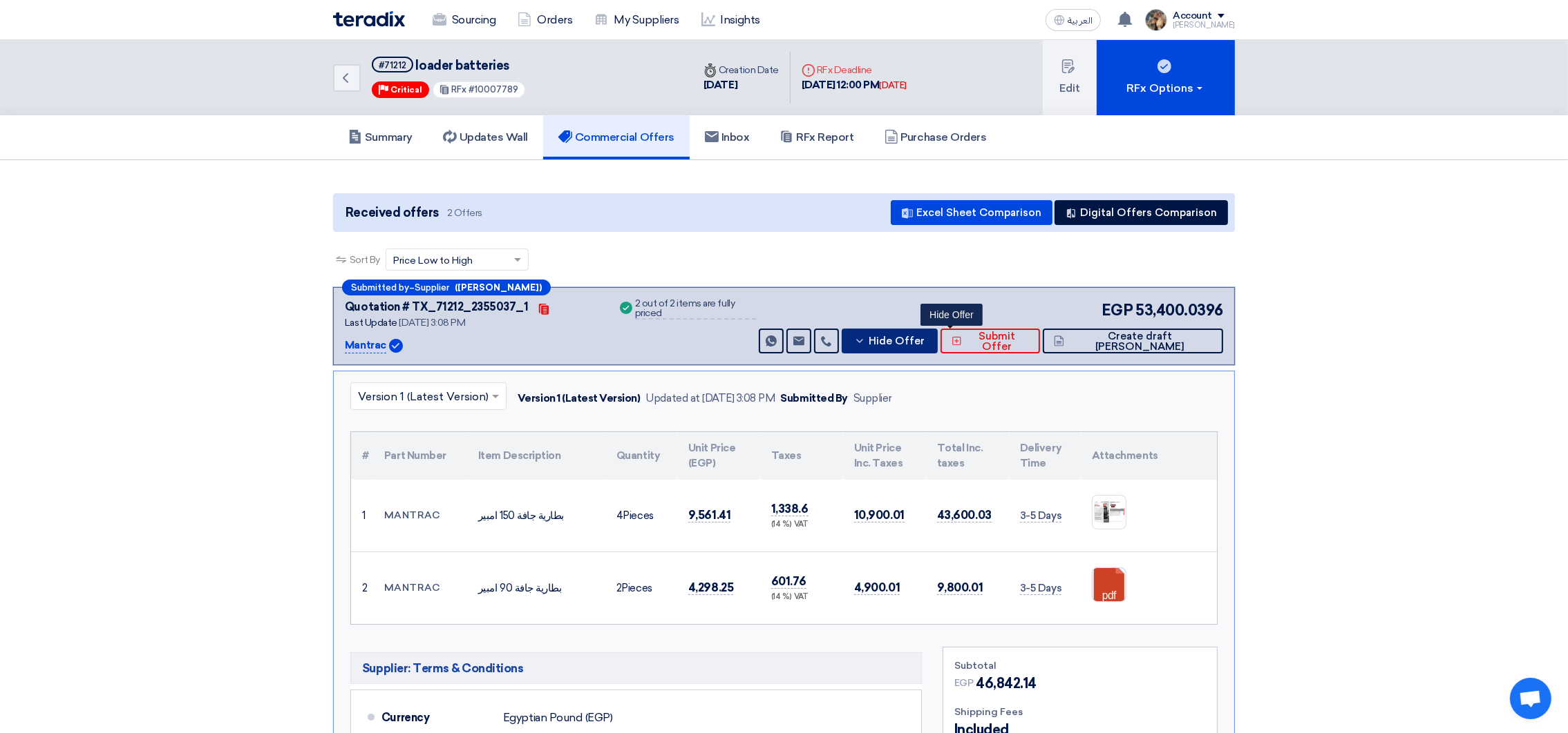
click at [924, 338] on span "Hide Offer" at bounding box center [896, 342] width 56 height 11
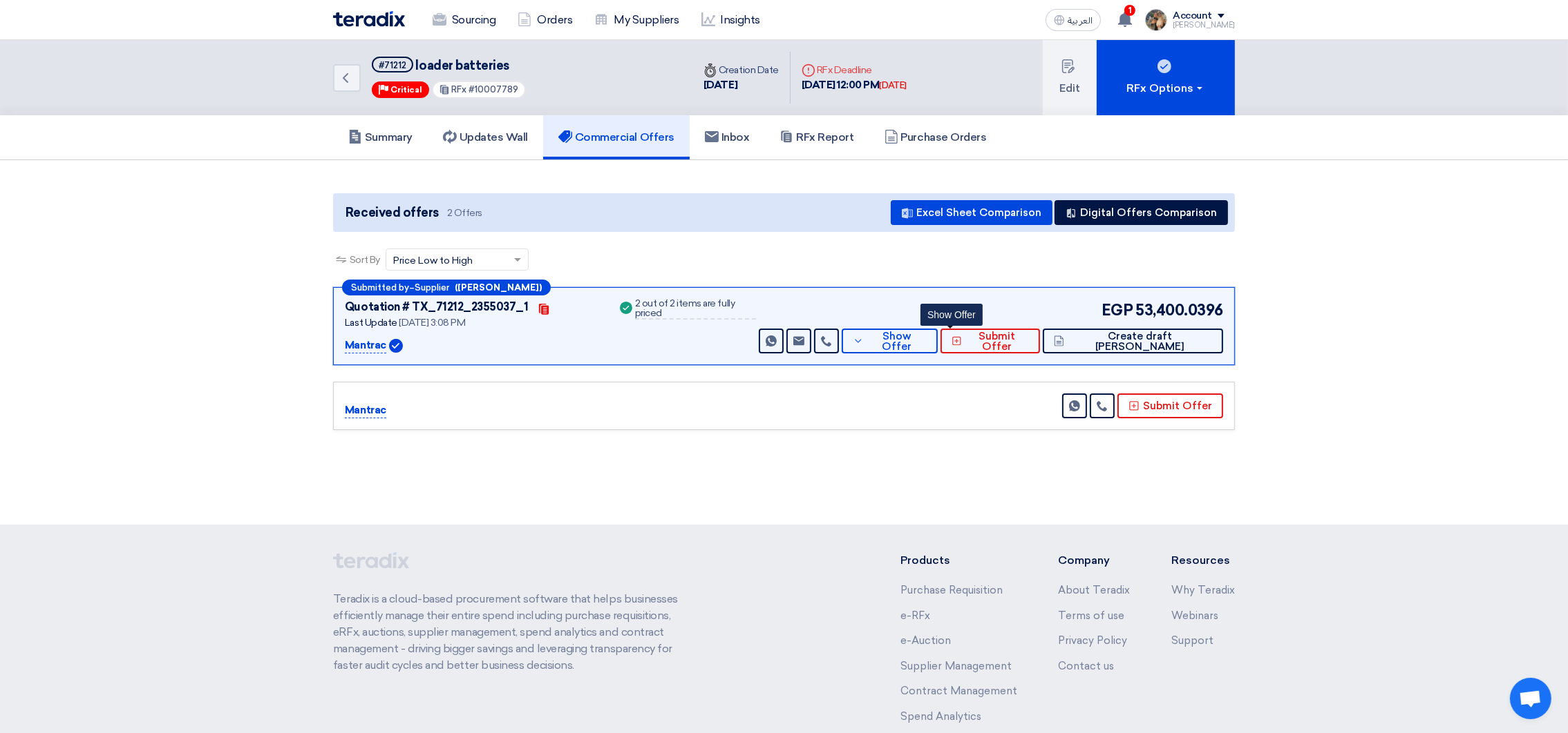
click at [584, 533] on footer "Teradix is a cloud-based procurement software that helps businesses efficiently…" at bounding box center [784, 681] width 1568 height 313
click at [378, 11] on img at bounding box center [368, 19] width 72 height 16
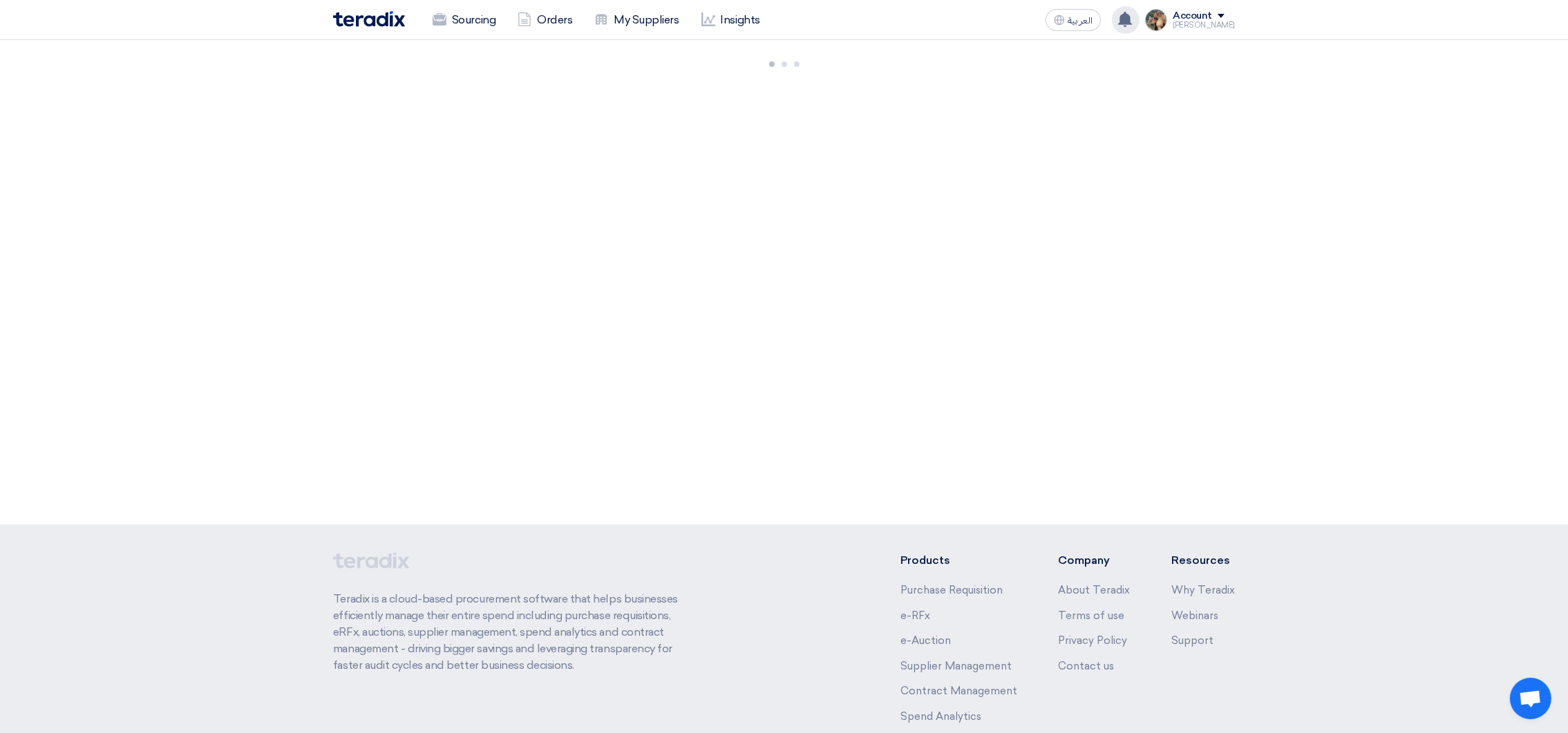
click at [1132, 21] on use at bounding box center [1125, 19] width 14 height 15
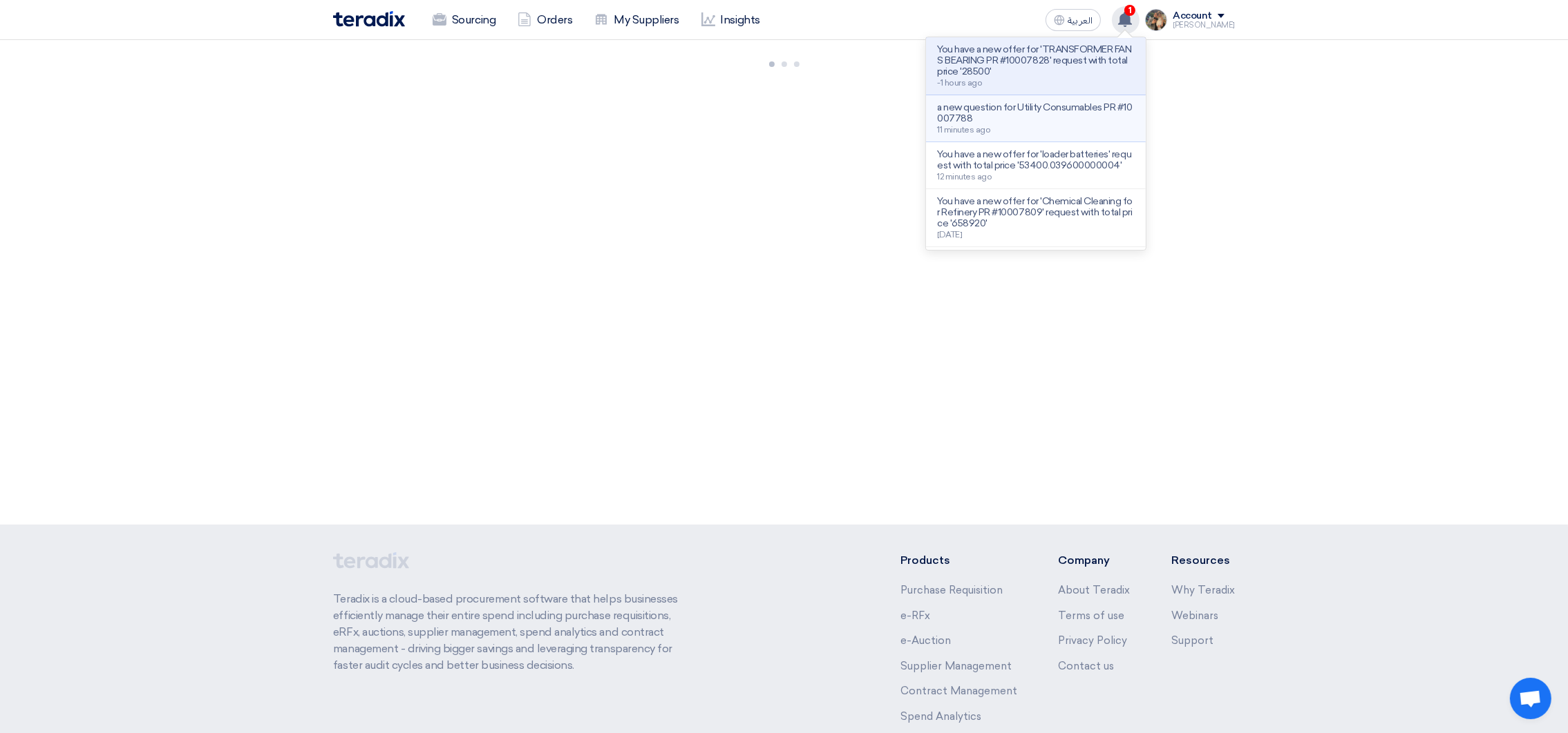
click at [1062, 120] on p "a new question for Utility Consumables PR #10007788" at bounding box center [1035, 113] width 198 height 22
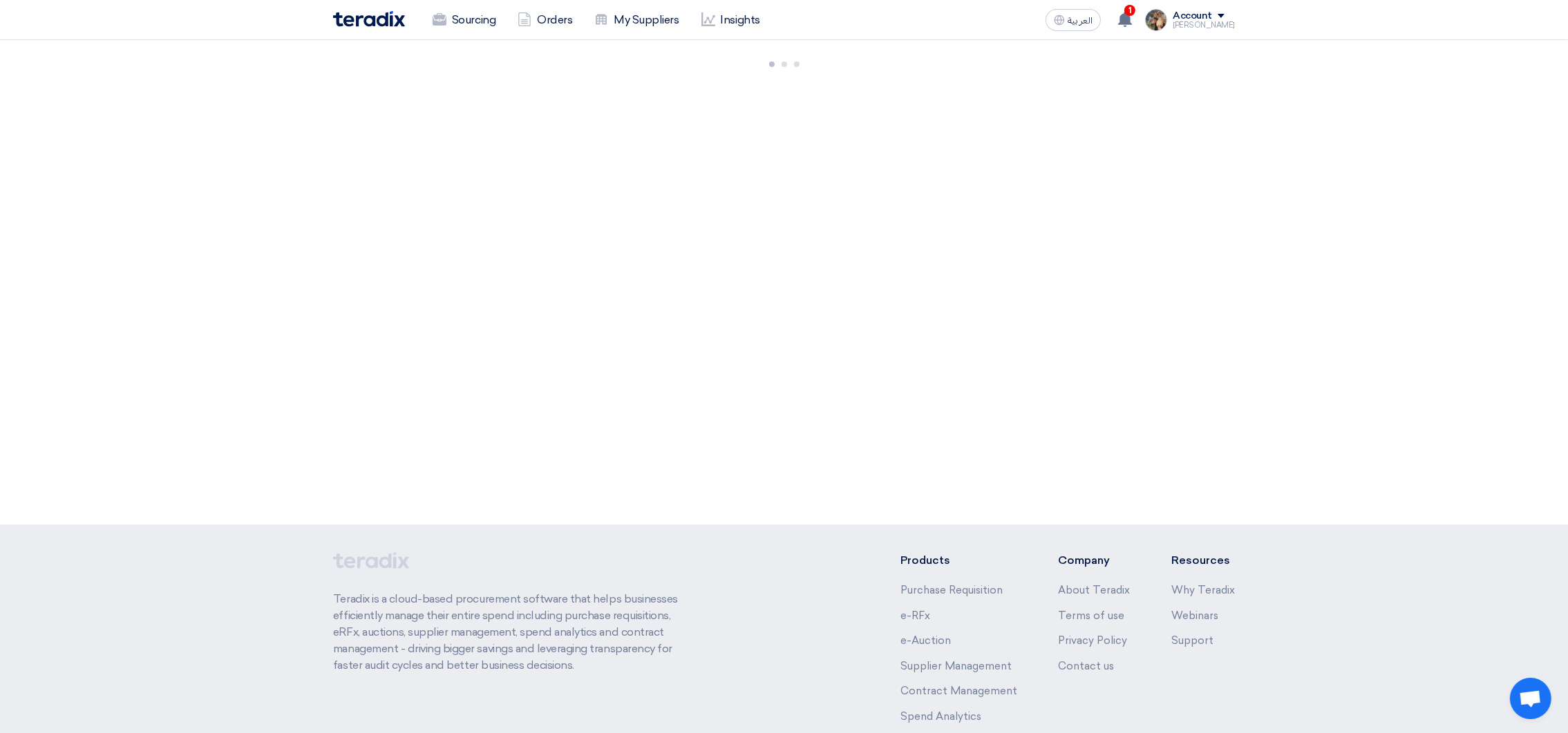
click at [927, 295] on div "3087 RFx remaining 9 Auctions remaining Create Sourcing Event +" at bounding box center [784, 282] width 1568 height 485
click at [1105, 120] on div "3087 RFx remaining 9 Auctions remaining Create Sourcing Event +" at bounding box center [784, 282] width 1568 height 485
click at [886, 56] on div at bounding box center [784, 61] width 1568 height 43
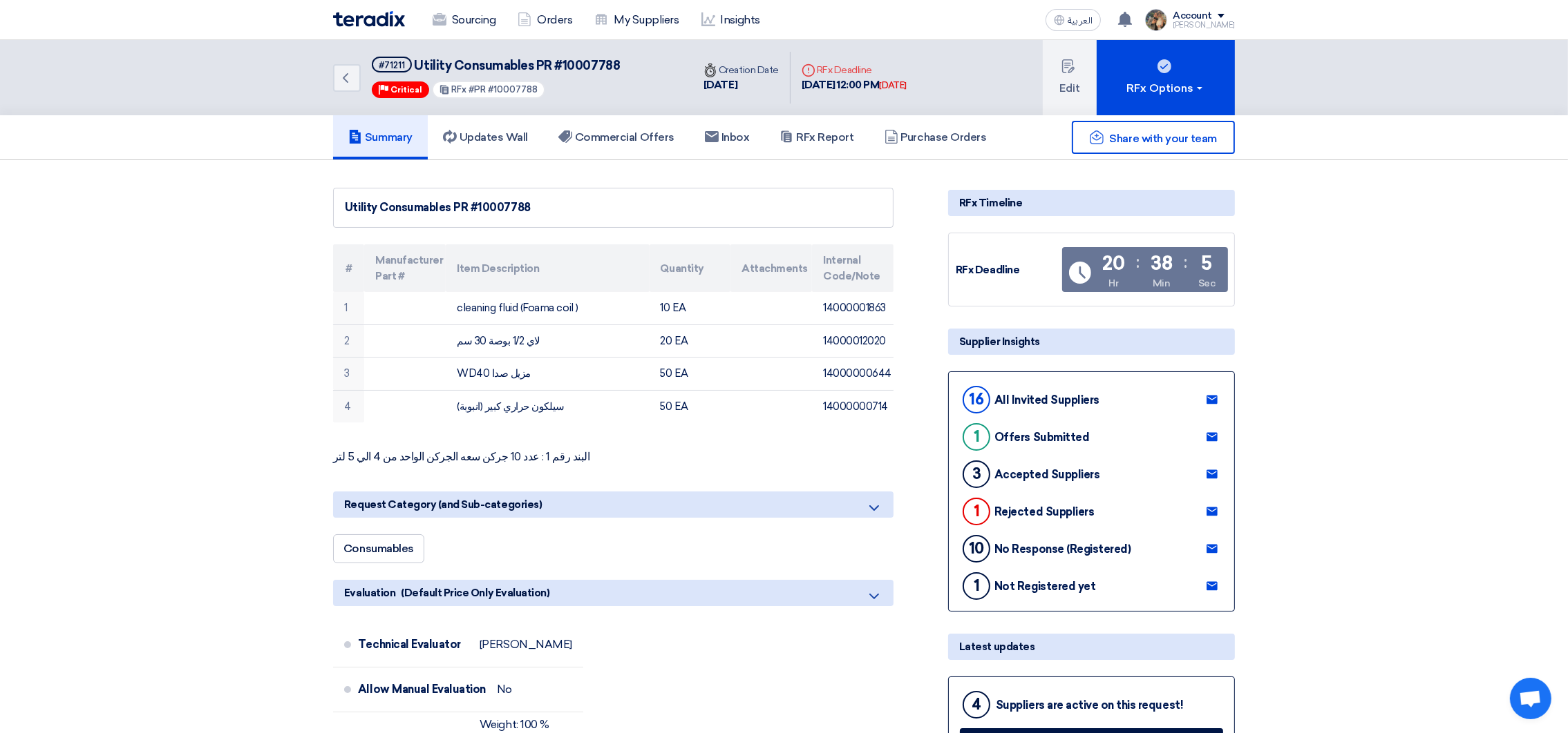
click at [382, 23] on img at bounding box center [368, 19] width 72 height 16
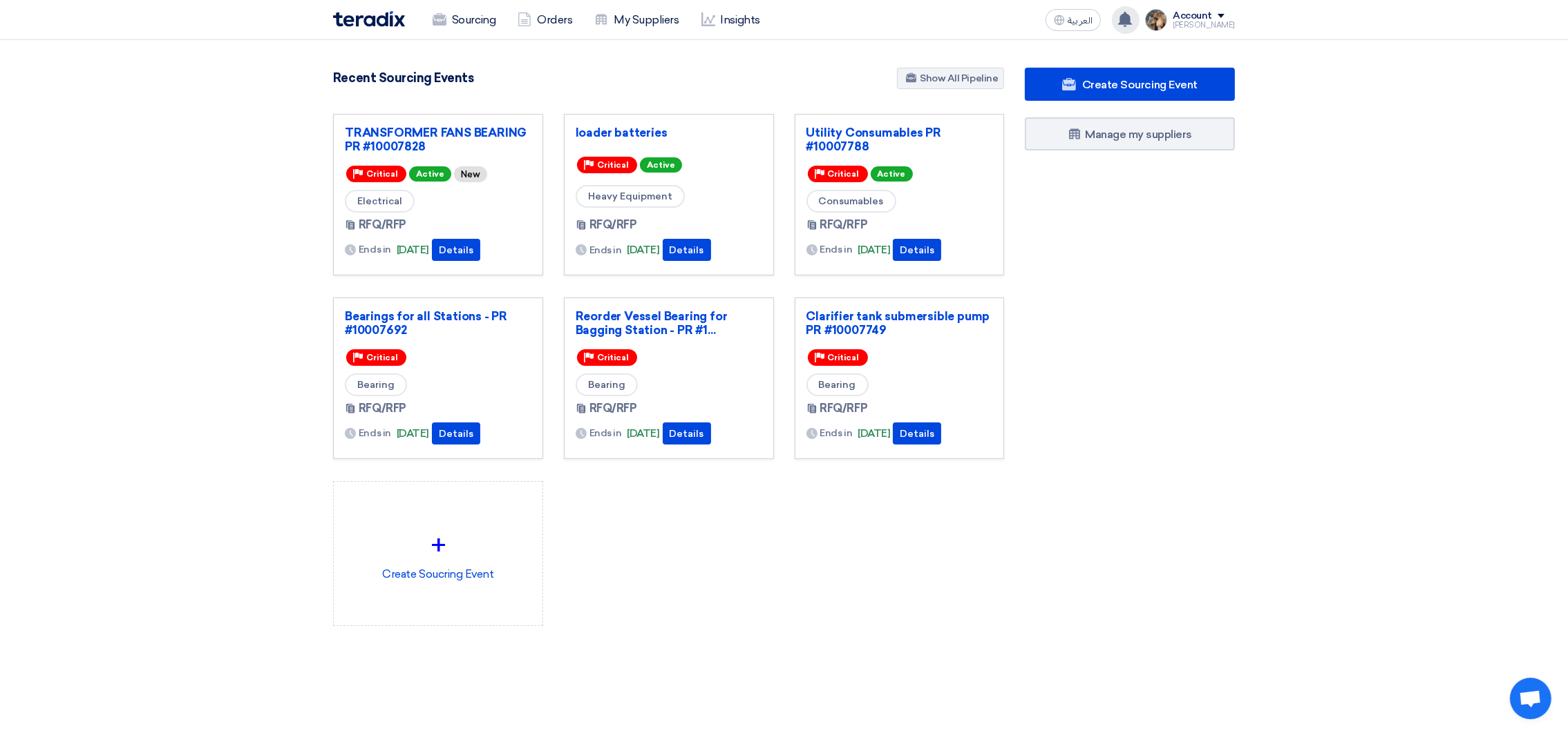
click at [1137, 32] on div "You have a new offer for 'TRANSFORMER FANS BEARING PR #10007828' request with t…" at bounding box center [1125, 20] width 28 height 28
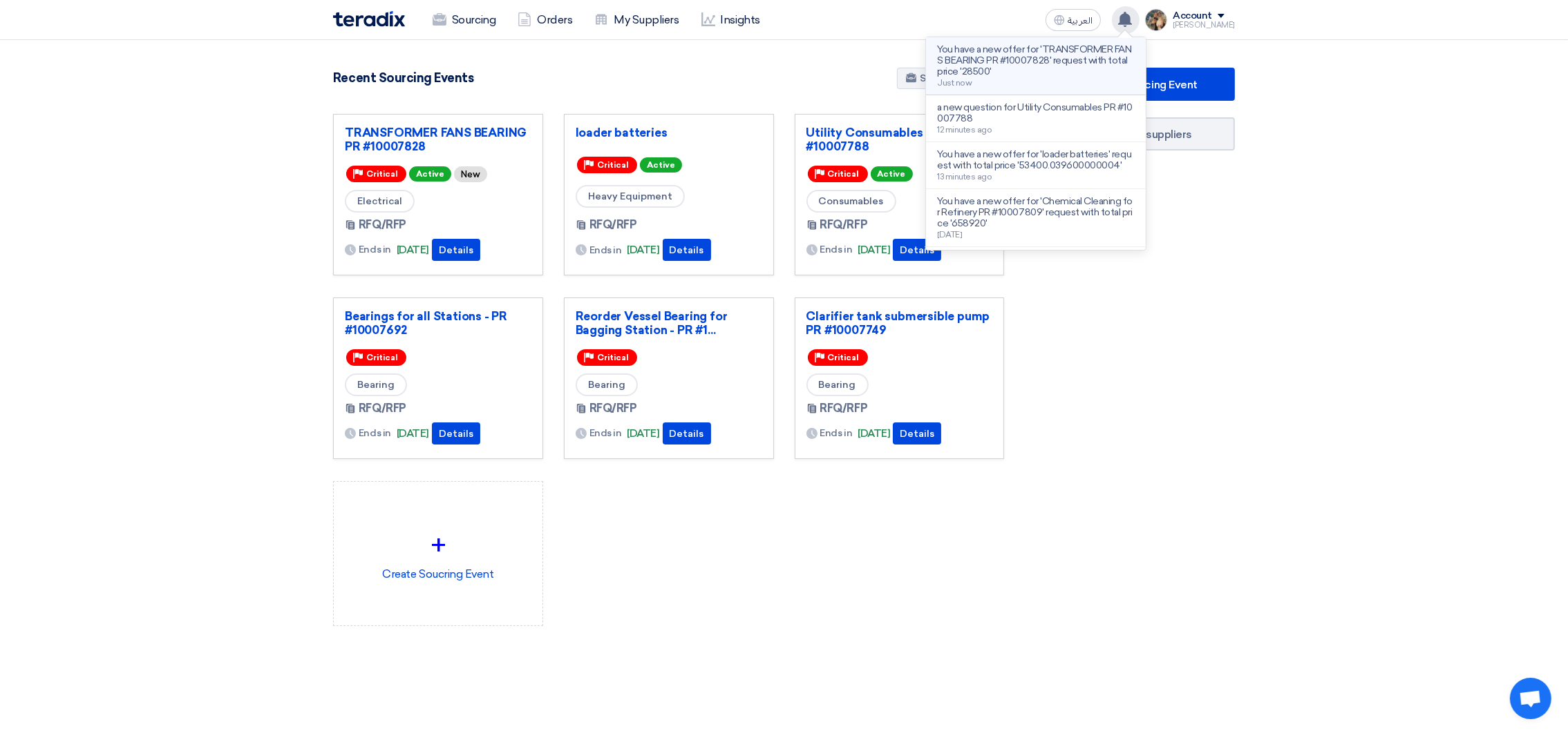
click at [1066, 59] on p "You have a new offer for 'TRANSFORMER FANS BEARING PR #10007828' request with t…" at bounding box center [1035, 60] width 198 height 33
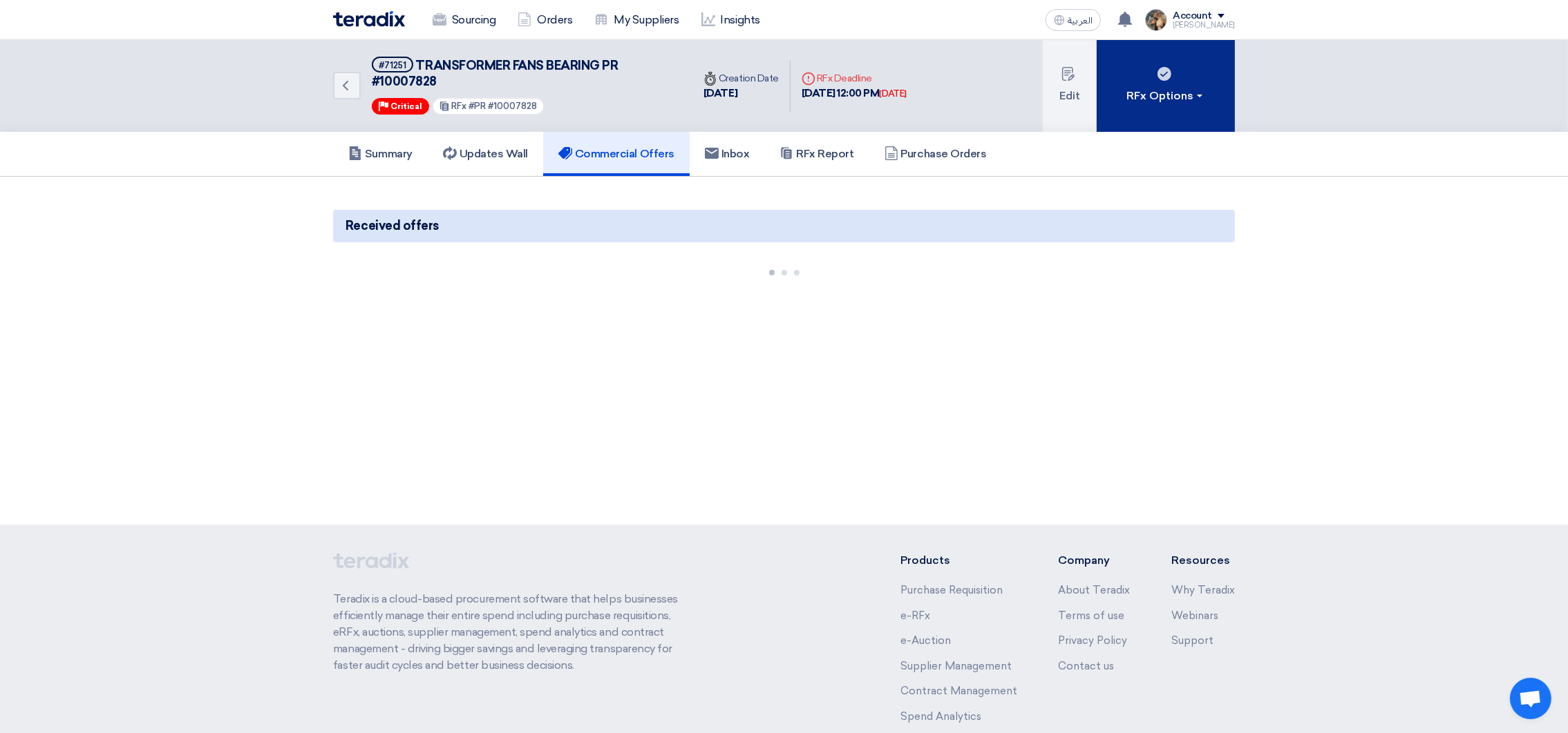
click at [1150, 115] on button "RFx Options" at bounding box center [1166, 86] width 139 height 92
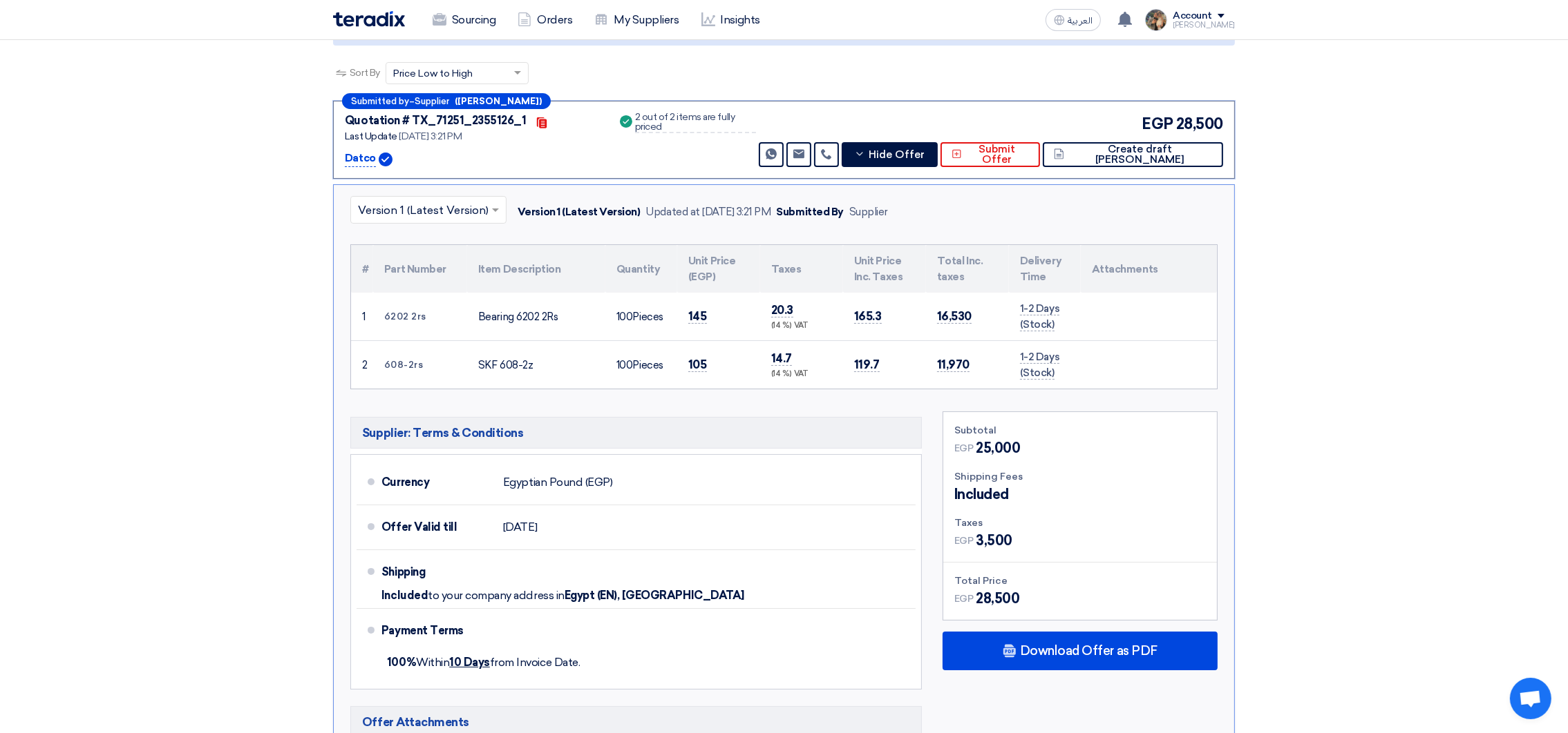
scroll to position [258, 0]
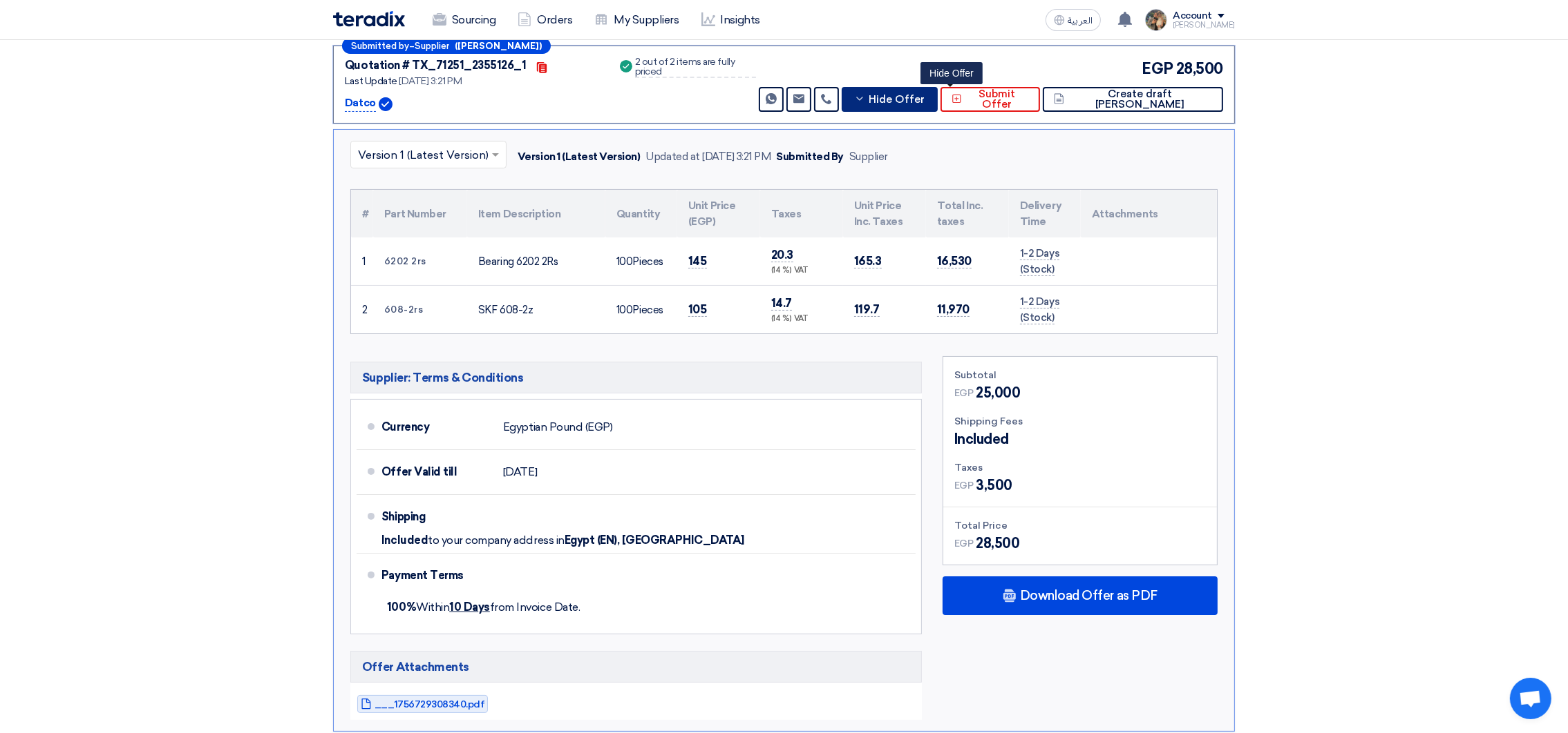
click at [924, 99] on span "Hide Offer" at bounding box center [896, 100] width 56 height 11
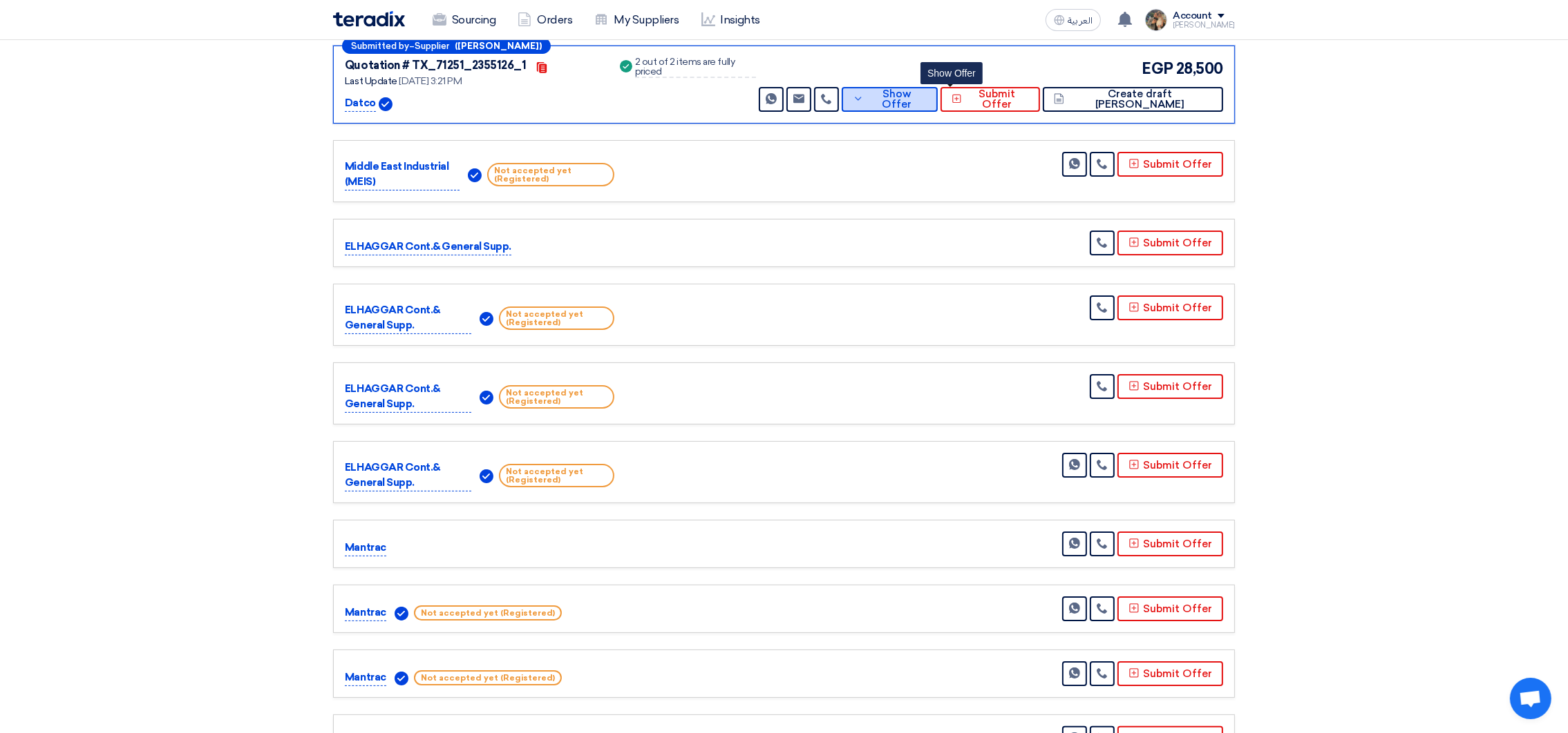
scroll to position [51, 0]
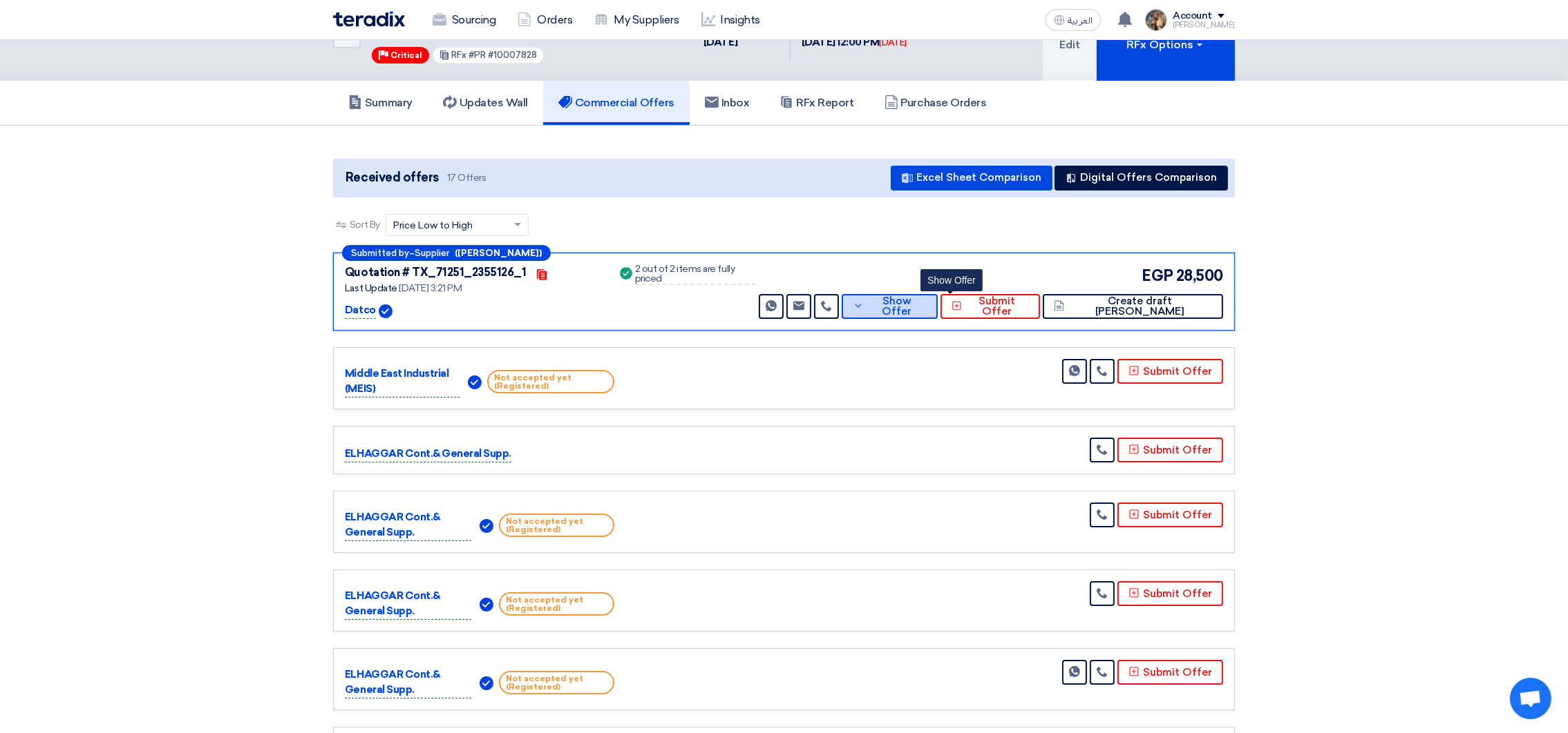
click at [938, 296] on button "Show Offer" at bounding box center [890, 307] width 96 height 25
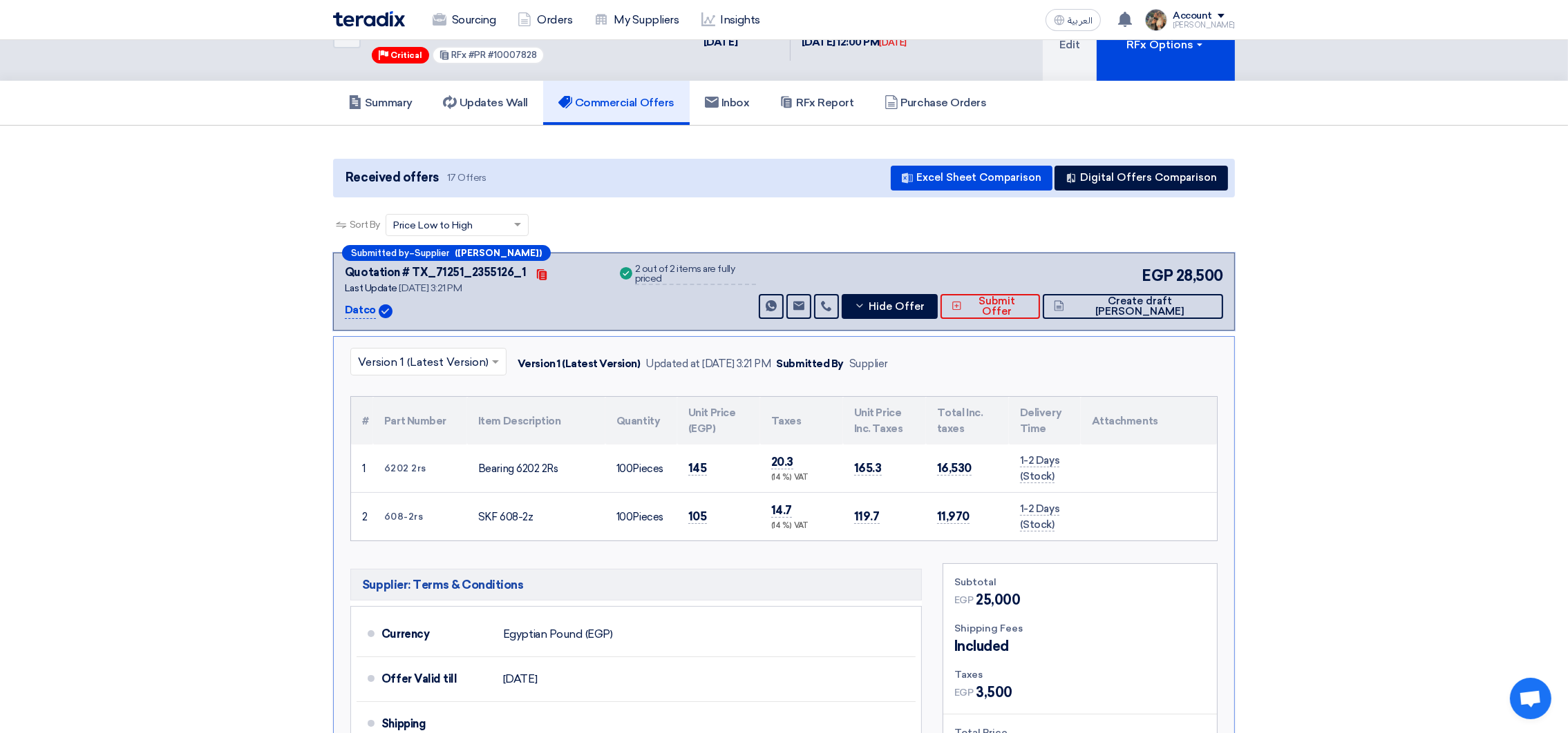
click at [363, 22] on img at bounding box center [368, 19] width 72 height 16
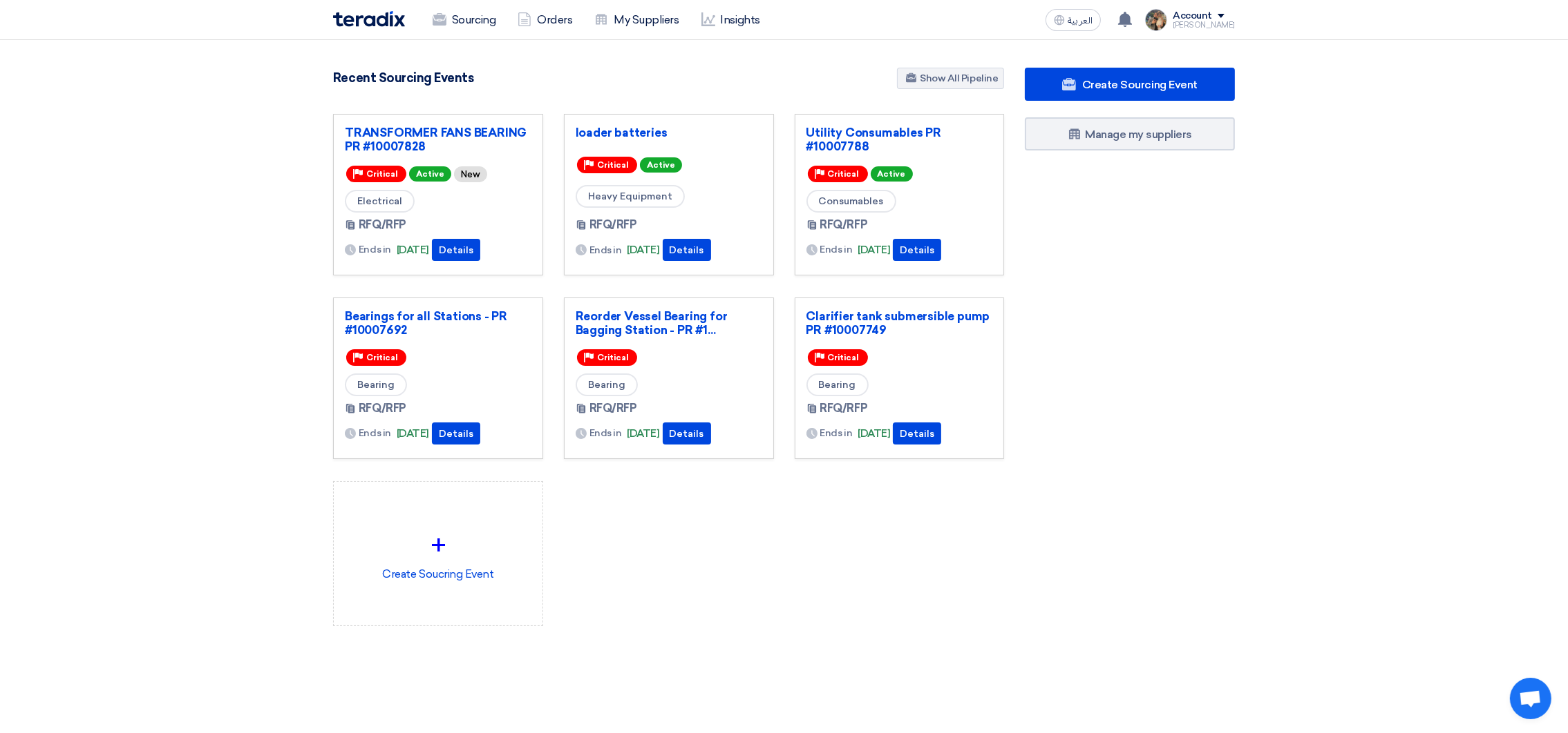
click at [765, 607] on div "TRANSFORMER FANS BEARING PR #10007828 Priority Critical Active New Electrical R…" at bounding box center [668, 381] width 692 height 534
click at [429, 136] on link "TRANSFORMER FANS BEARING PR #10007828" at bounding box center [438, 139] width 186 height 28
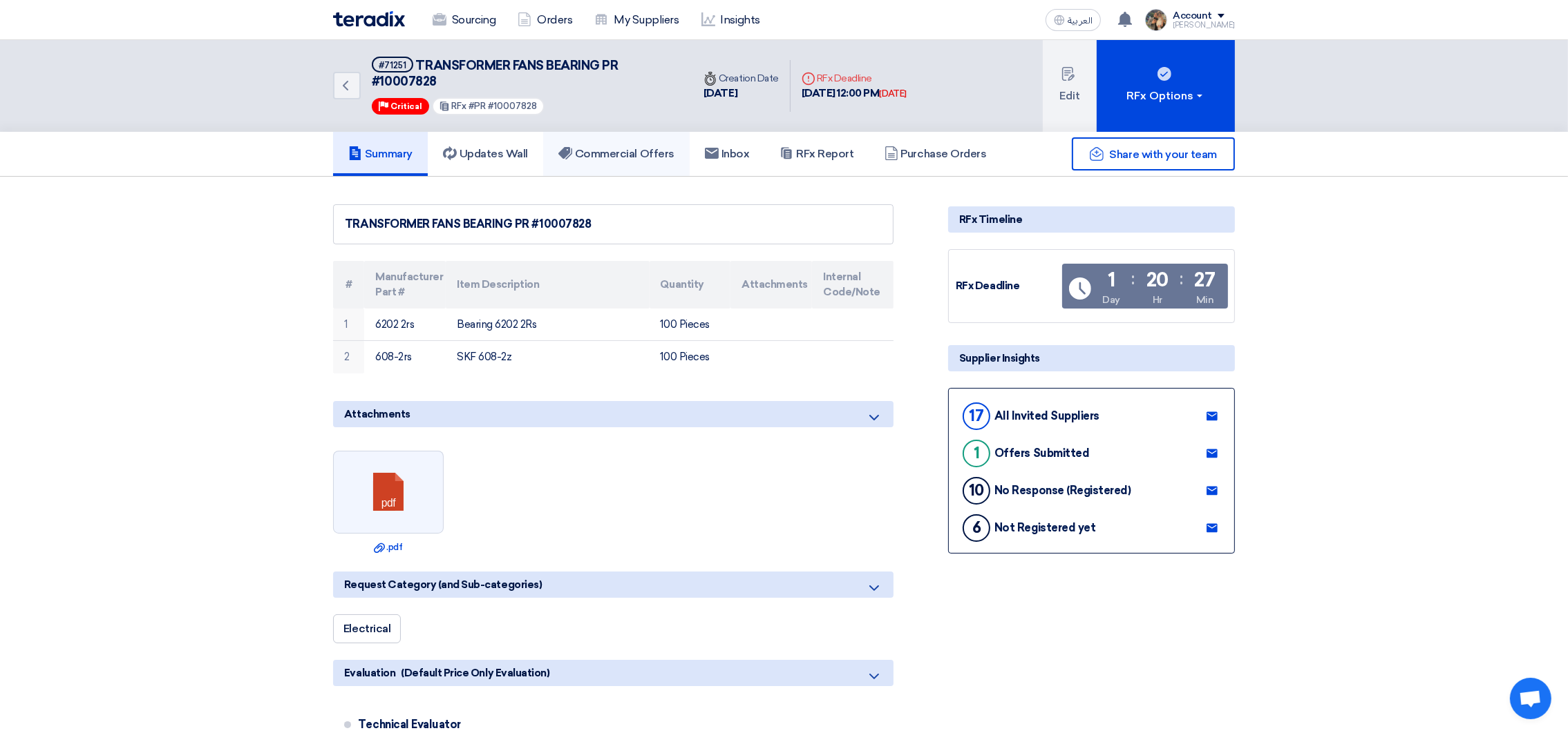
click at [644, 147] on h5 "Commercial Offers" at bounding box center [616, 154] width 116 height 14
